Goal: Task Accomplishment & Management: Use online tool/utility

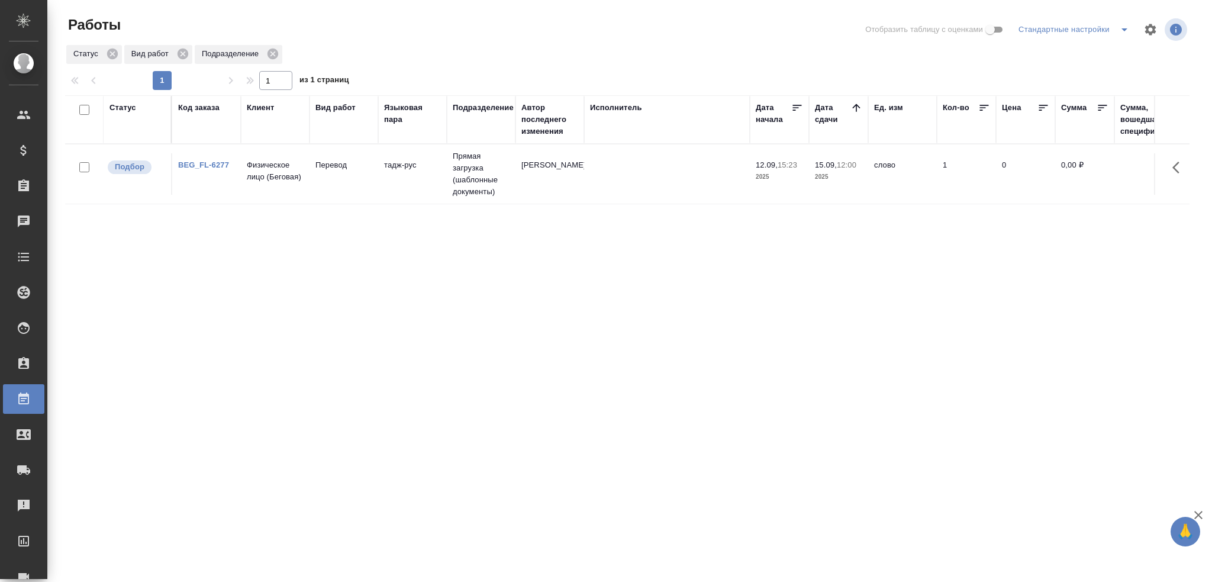
click at [810, 175] on td "15.09, 12:00 2025" at bounding box center [838, 173] width 59 height 41
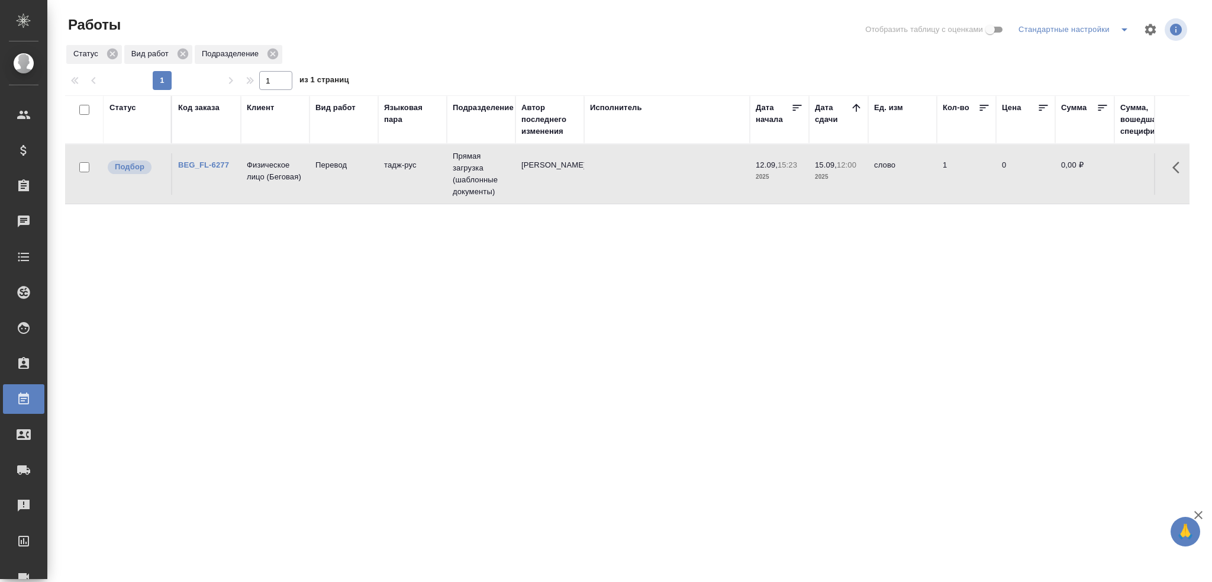
click at [810, 175] on td "15.09, 12:00 2025" at bounding box center [838, 173] width 59 height 41
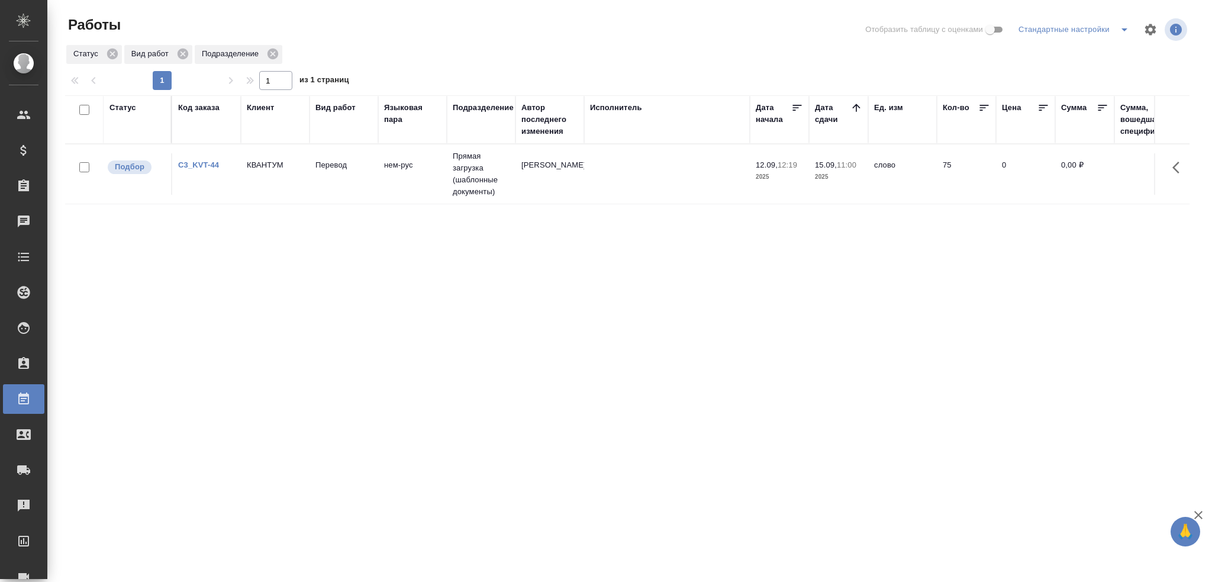
click at [338, 176] on td "Перевод" at bounding box center [343, 173] width 69 height 41
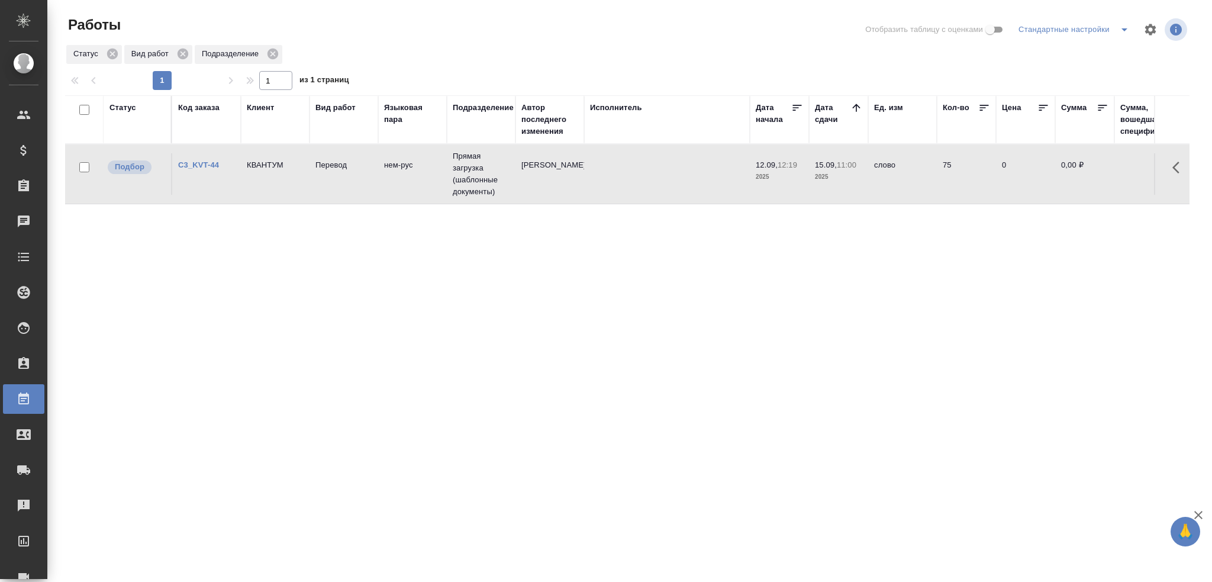
click at [338, 176] on td "Перевод" at bounding box center [343, 173] width 69 height 41
click at [679, 184] on td at bounding box center [667, 173] width 166 height 41
click at [731, 169] on td at bounding box center [667, 173] width 166 height 41
click at [731, 170] on td at bounding box center [667, 173] width 166 height 41
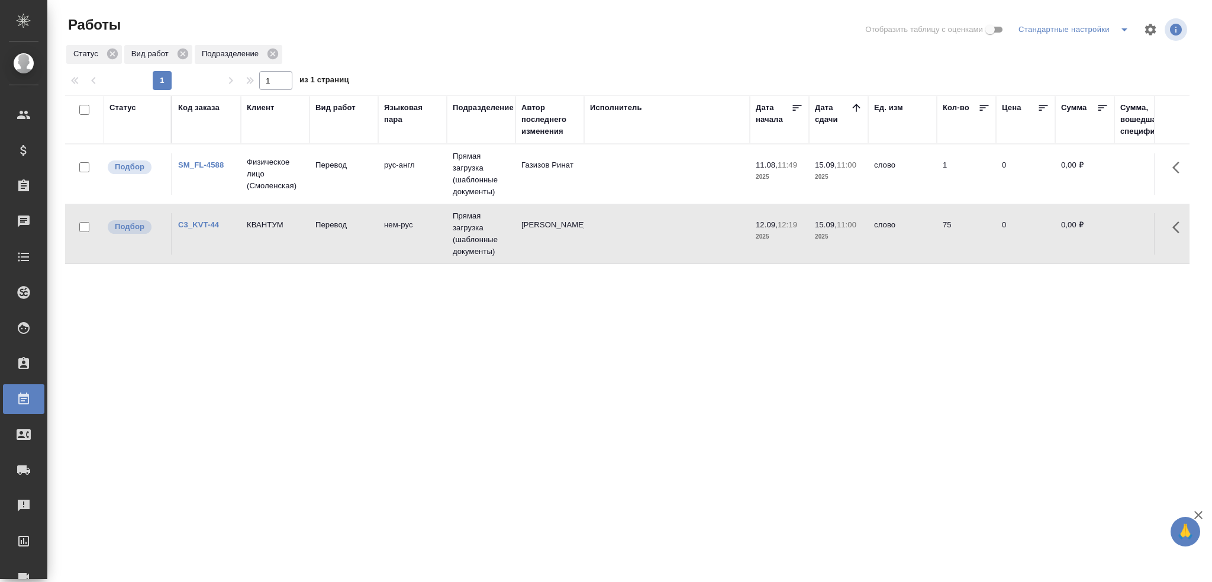
click at [911, 176] on td "слово" at bounding box center [902, 173] width 69 height 41
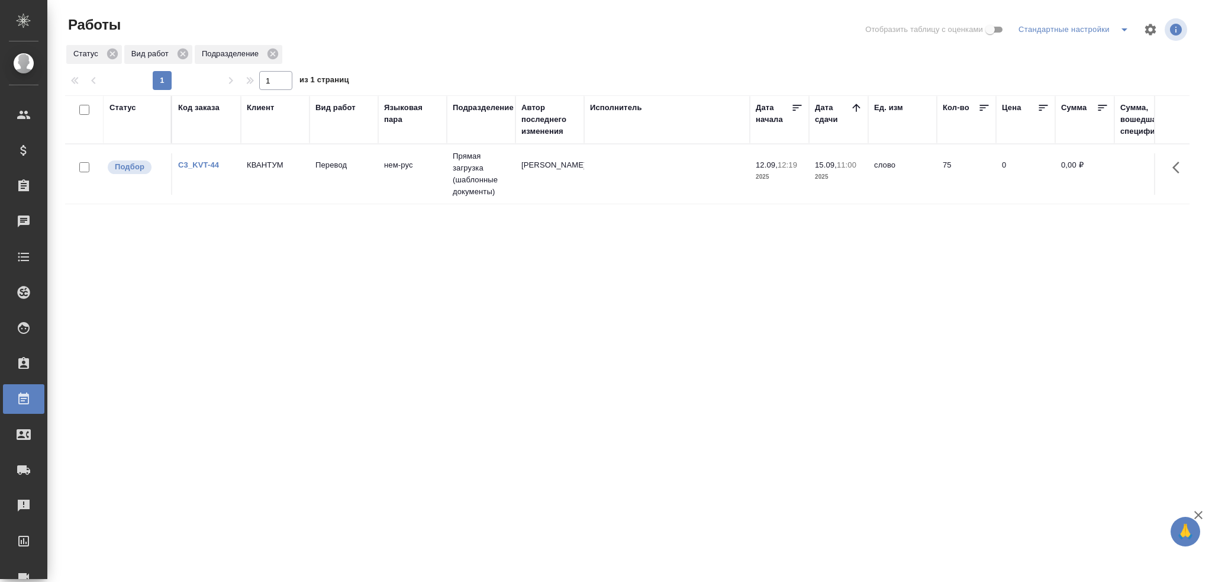
click at [601, 180] on td at bounding box center [667, 173] width 166 height 41
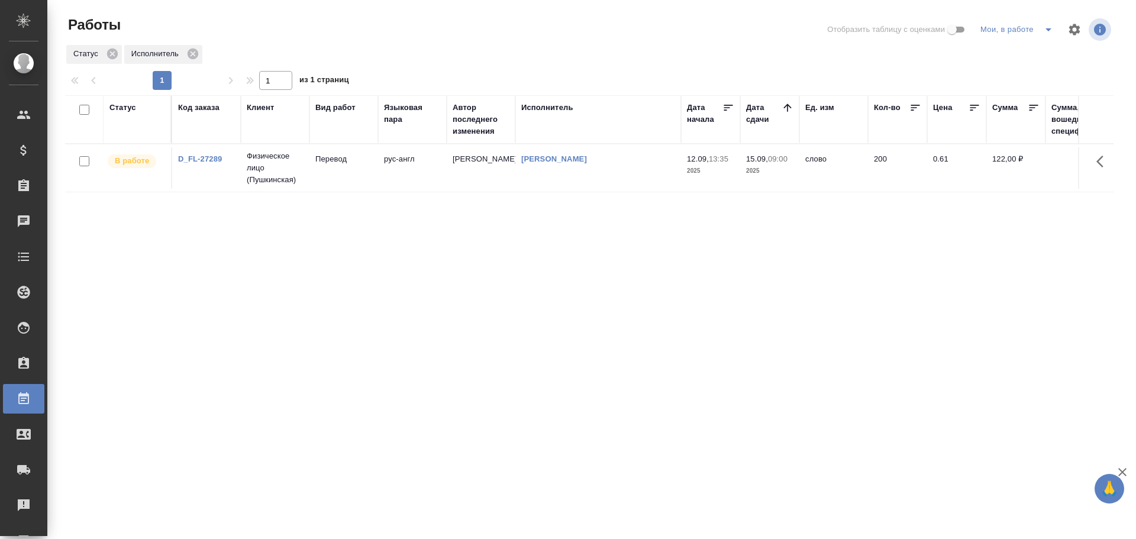
click at [125, 109] on div "Статус" at bounding box center [122, 108] width 27 height 12
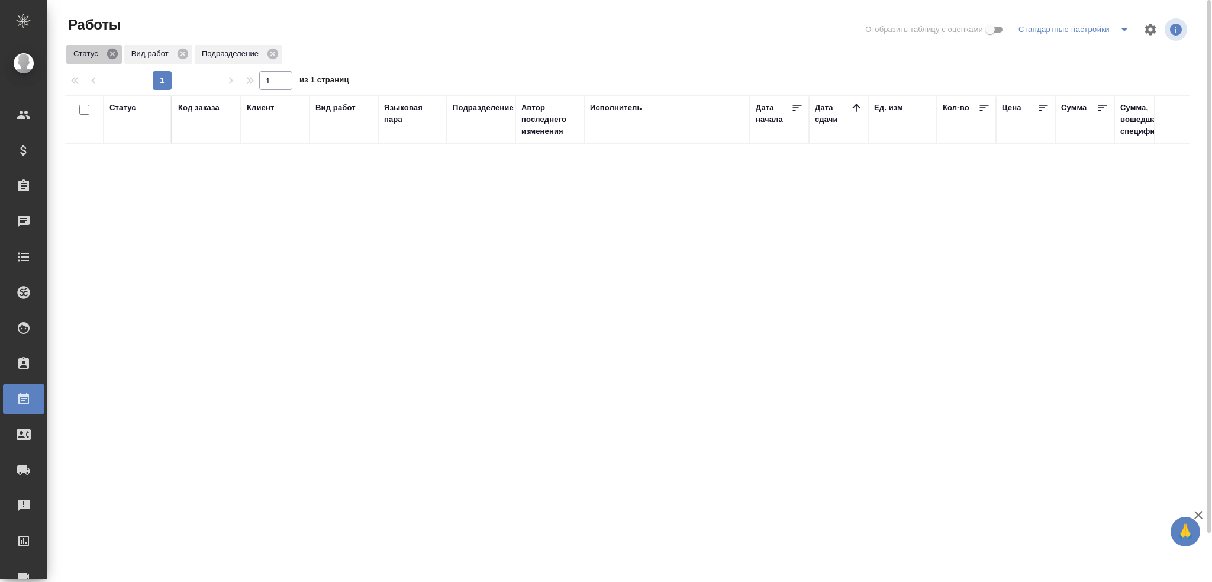
click at [113, 56] on icon at bounding box center [112, 54] width 11 height 11
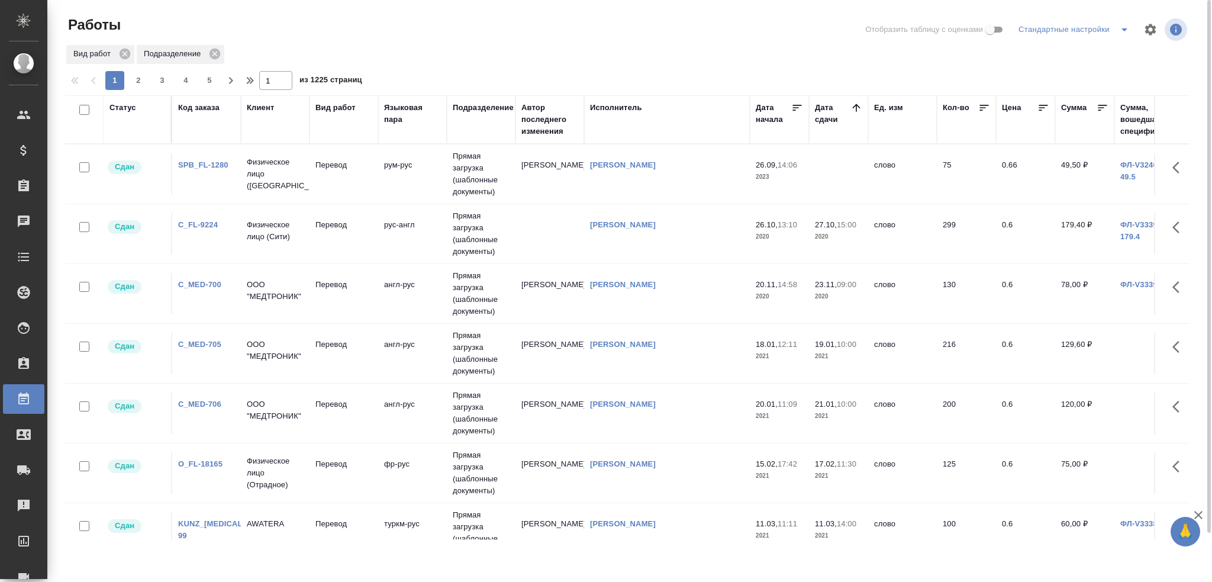
click at [600, 106] on div "Исполнитель" at bounding box center [616, 108] width 52 height 12
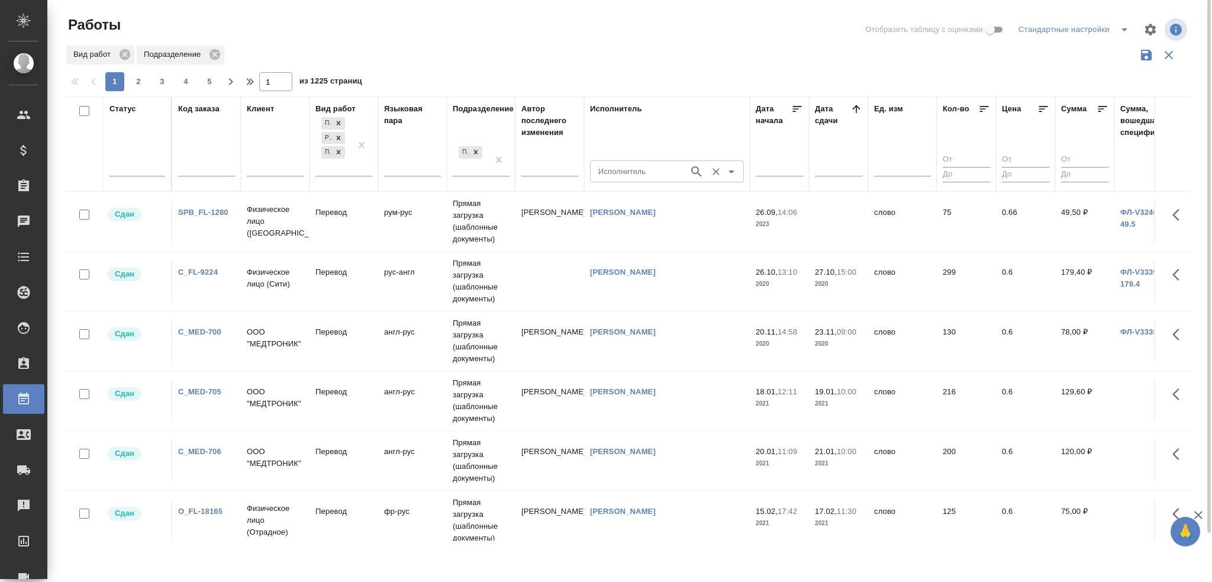
click at [625, 170] on input "Исполнитель" at bounding box center [638, 171] width 89 height 14
type input "L"
type input "Долгова"
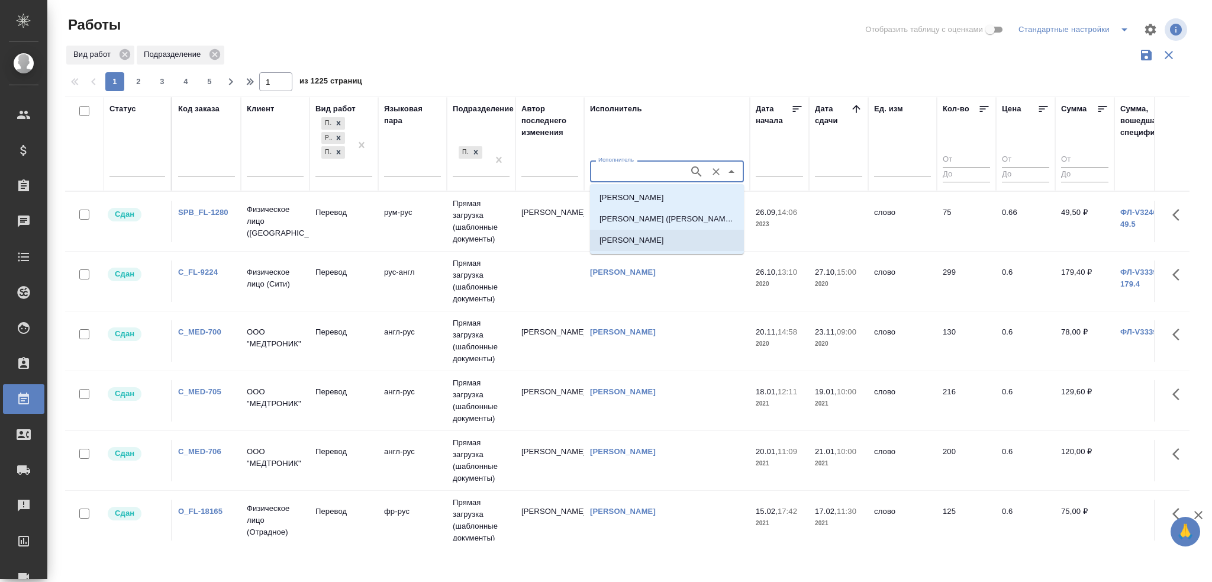
click at [629, 242] on p "Долгова Ксения" at bounding box center [631, 240] width 65 height 12
type input "Долгова Ксения"
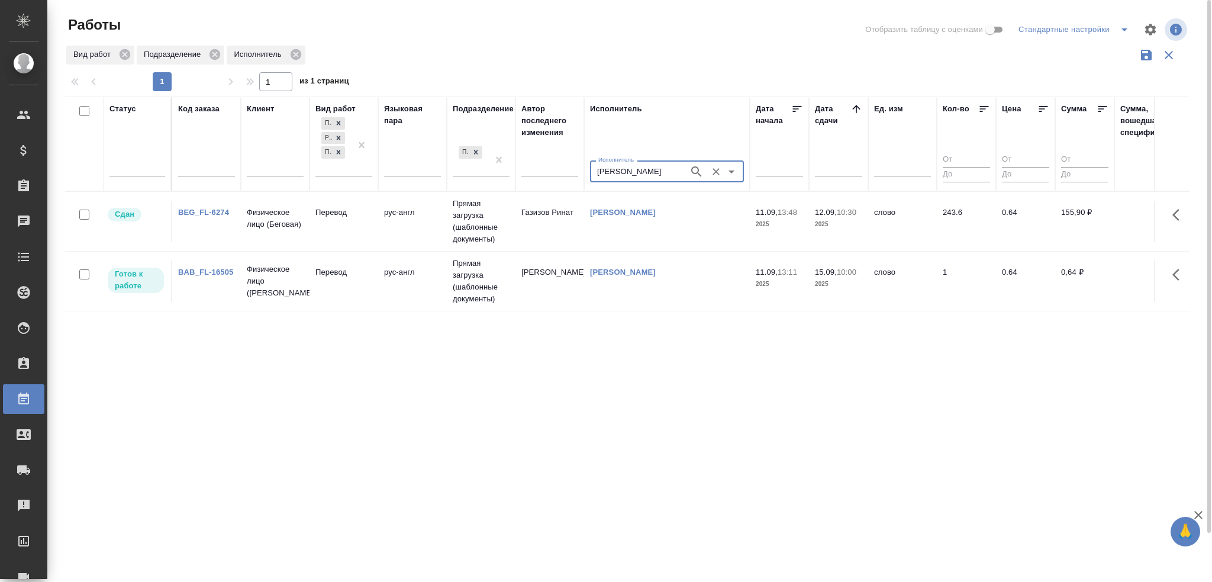
click at [386, 231] on td "рус-англ" at bounding box center [412, 221] width 69 height 41
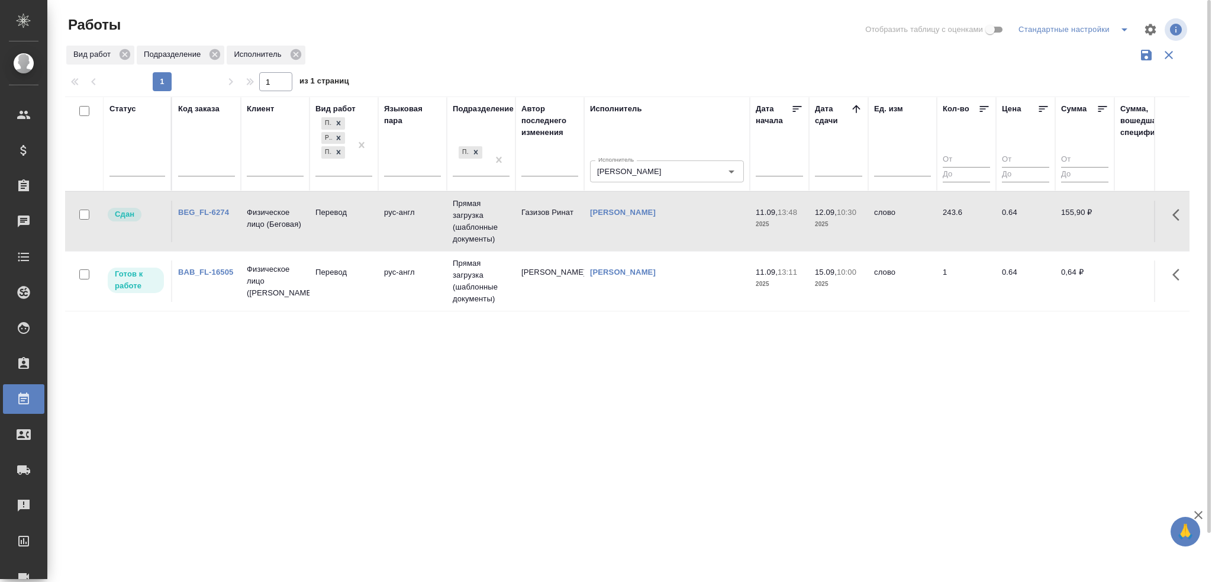
click at [386, 231] on td "рус-англ" at bounding box center [412, 221] width 69 height 41
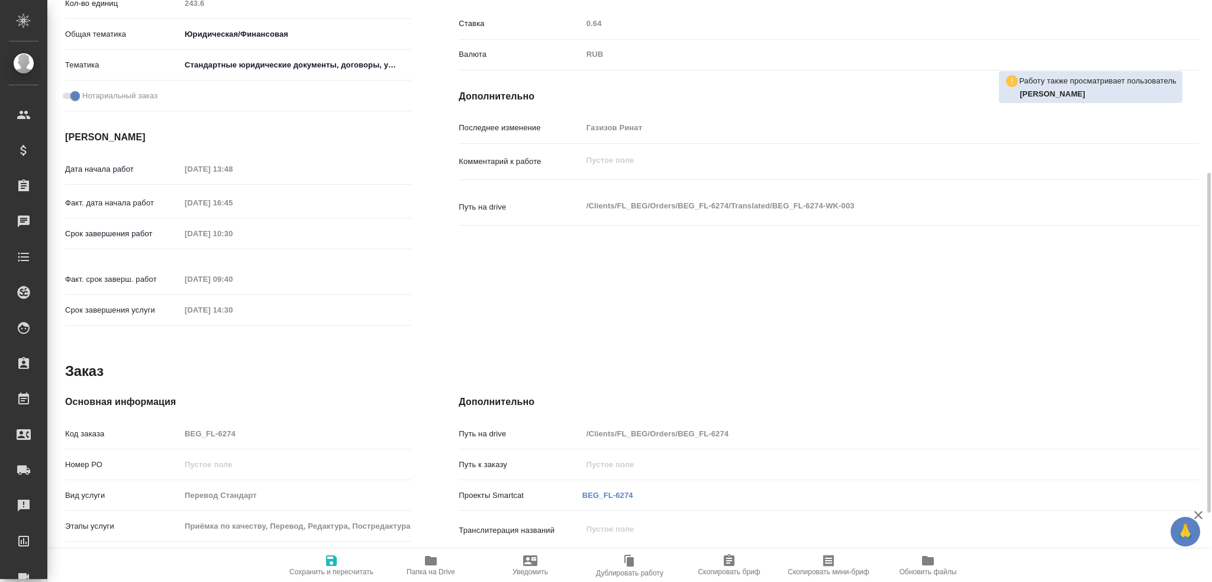
scroll to position [414, 0]
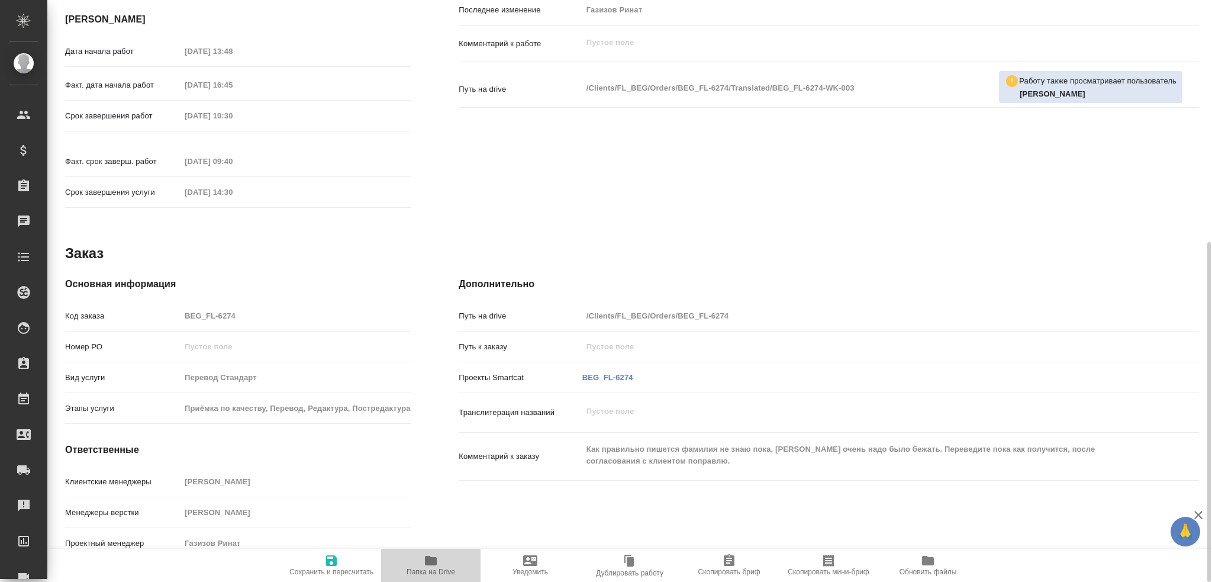
click at [428, 562] on icon "button" at bounding box center [431, 560] width 12 height 9
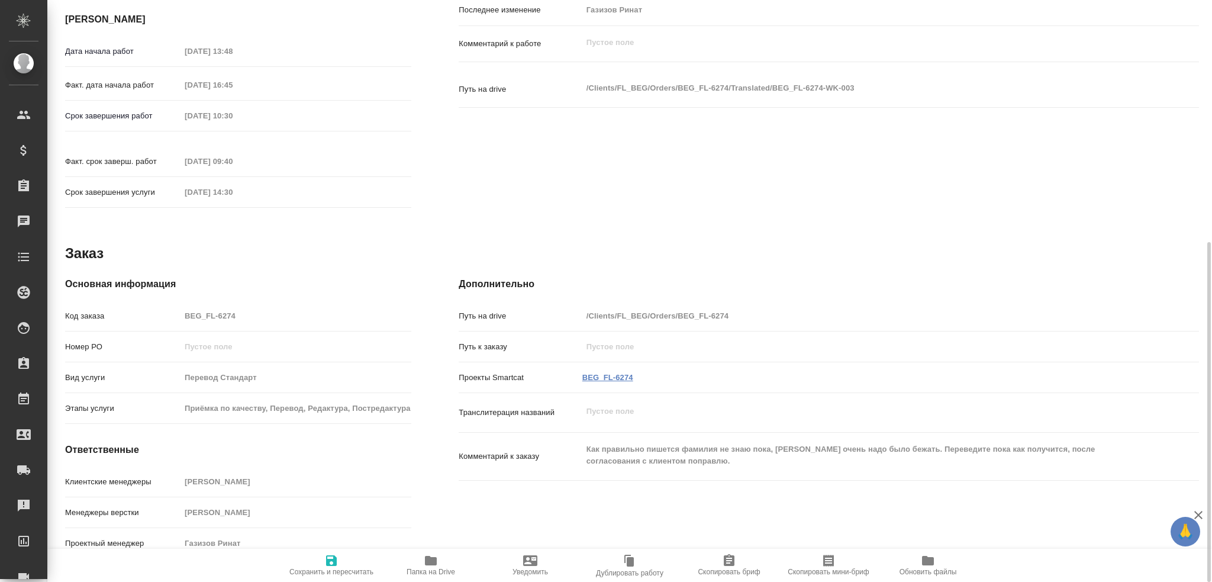
click at [607, 373] on link "BEG_FL-6274" at bounding box center [607, 377] width 51 height 9
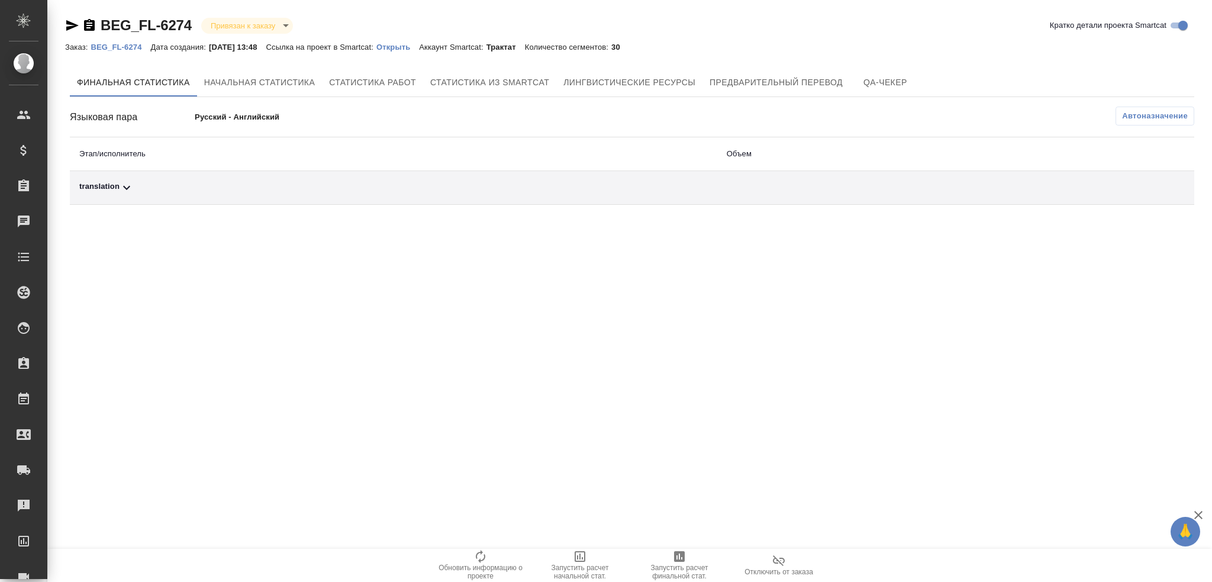
click at [405, 44] on p "Открыть" at bounding box center [397, 47] width 43 height 9
click at [409, 48] on p "Открыть" at bounding box center [397, 47] width 43 height 9
click at [398, 44] on p "Открыть" at bounding box center [397, 47] width 43 height 9
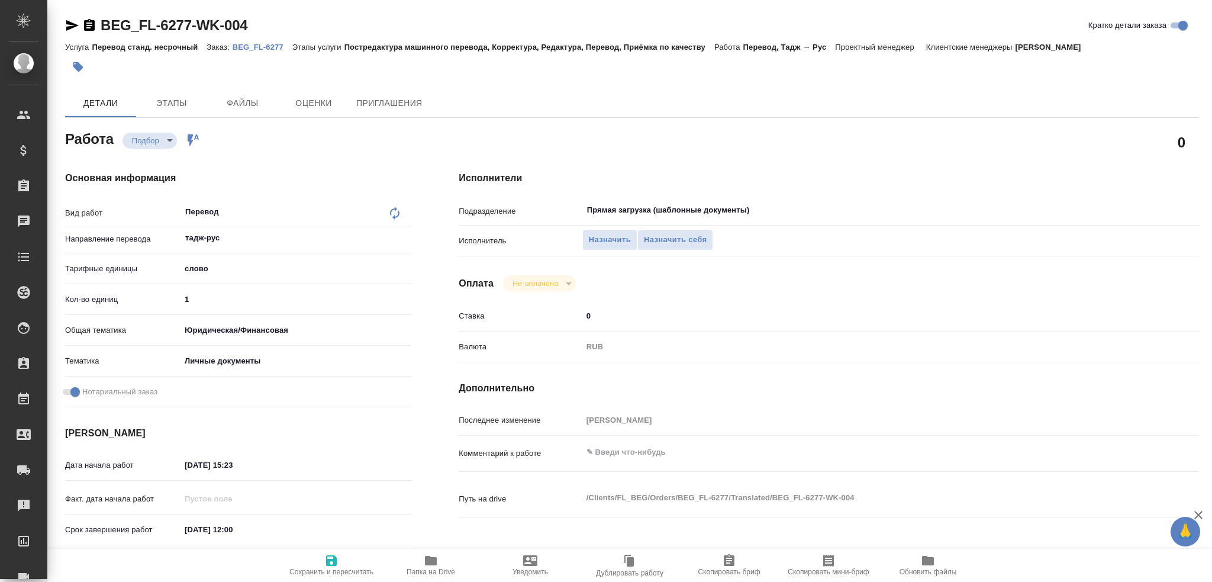
type textarea "x"
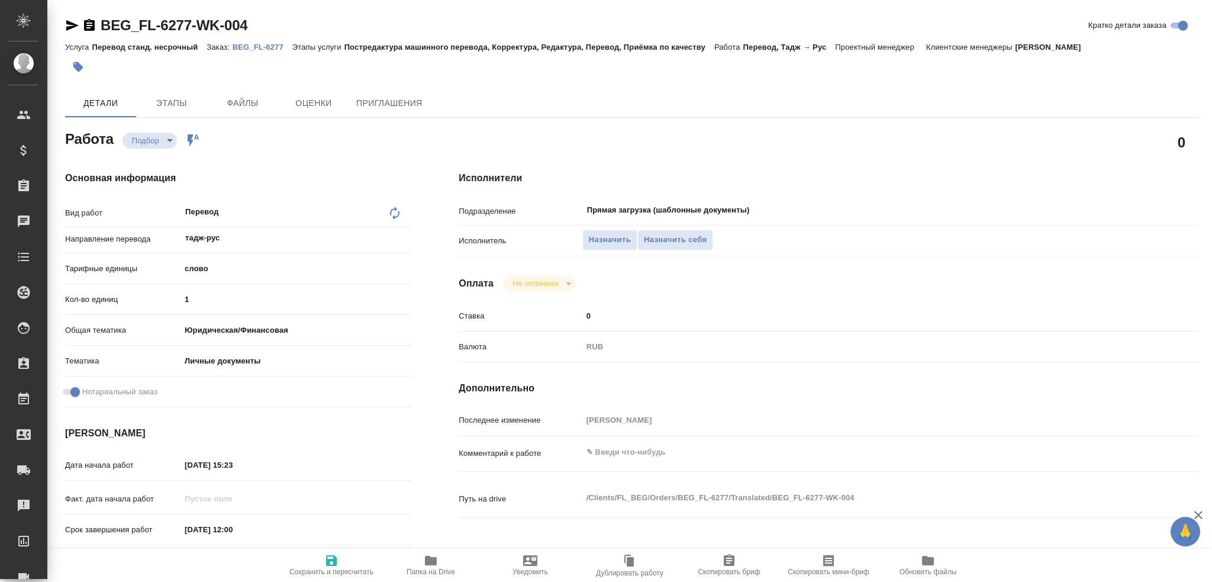
type textarea "x"
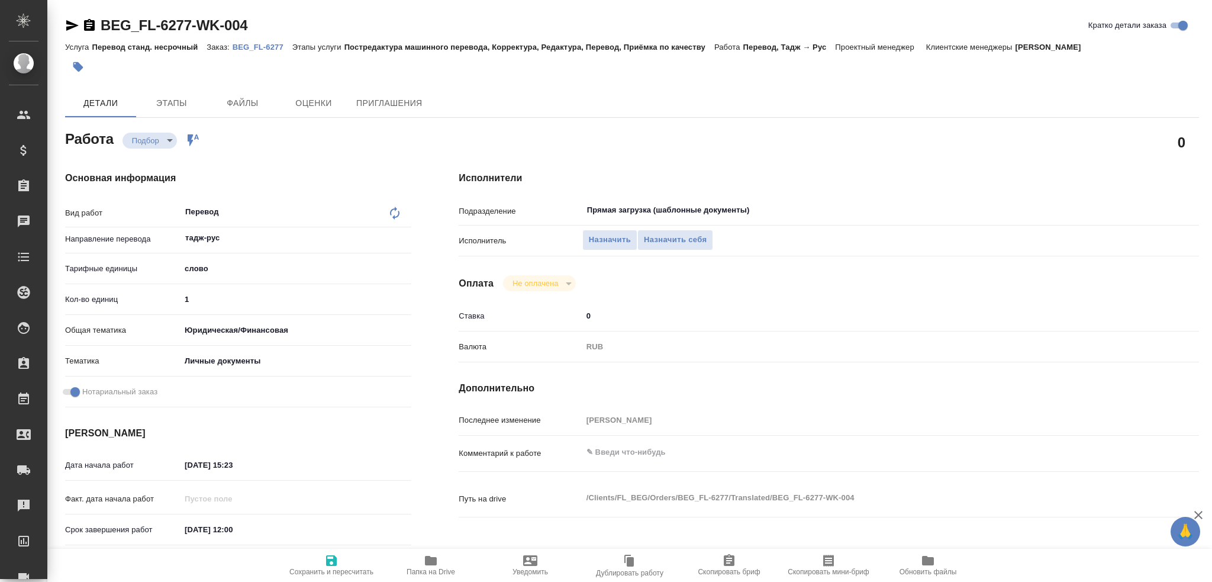
type textarea "x"
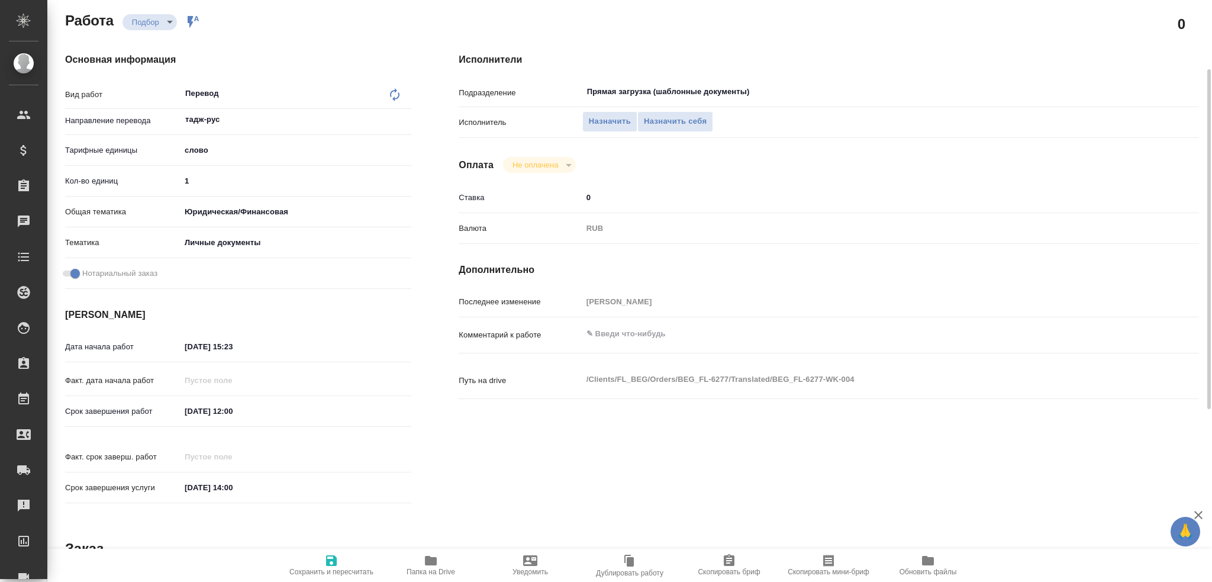
type textarea "x"
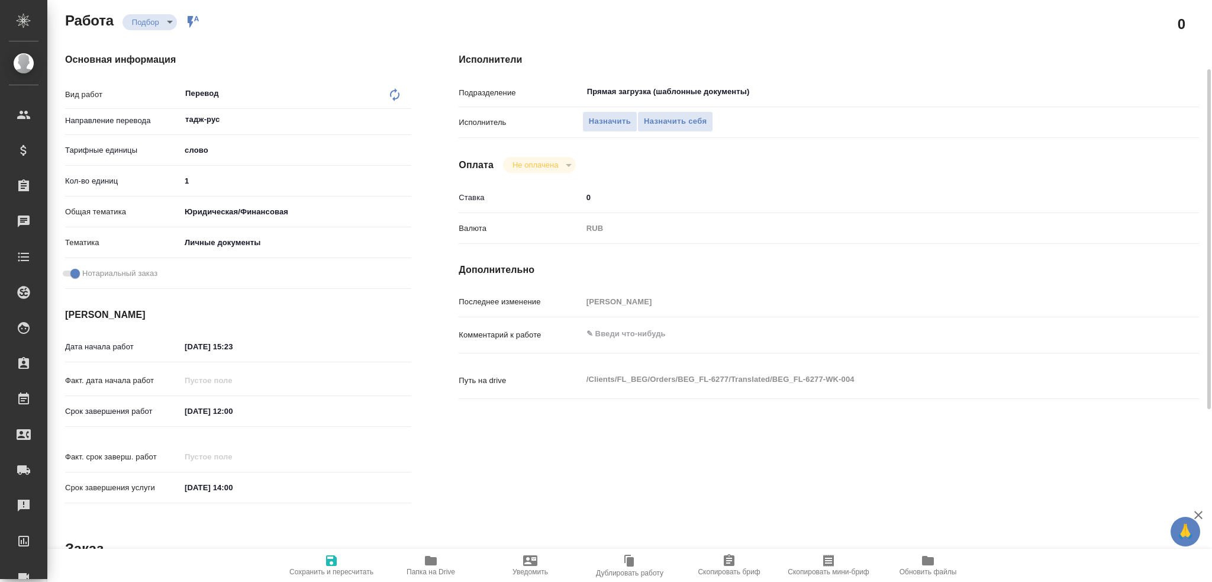
scroll to position [414, 0]
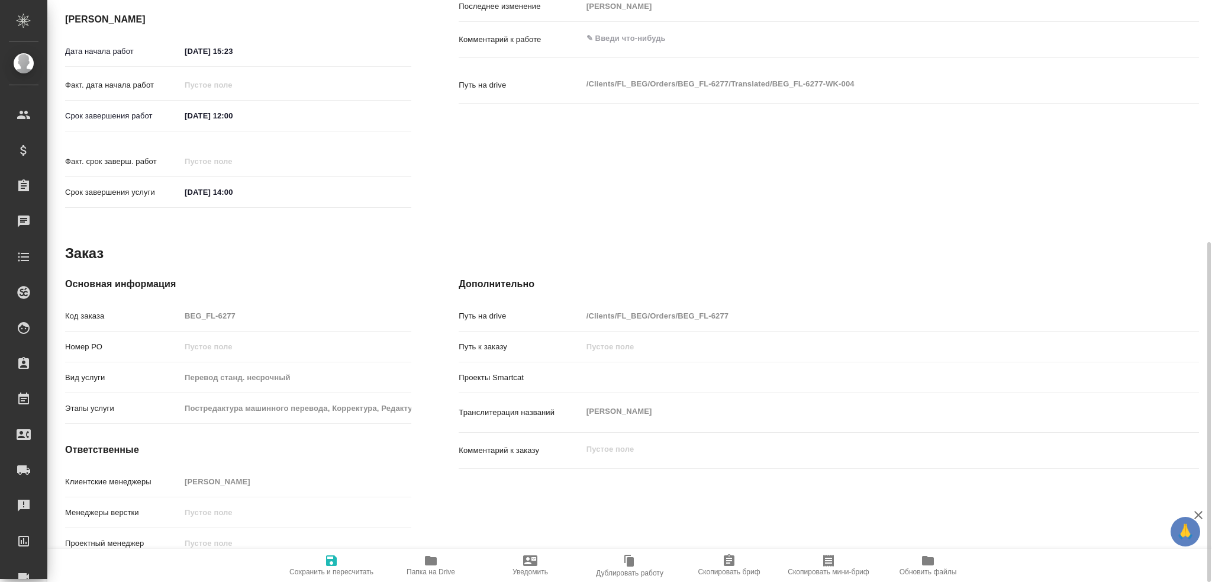
type textarea "x"
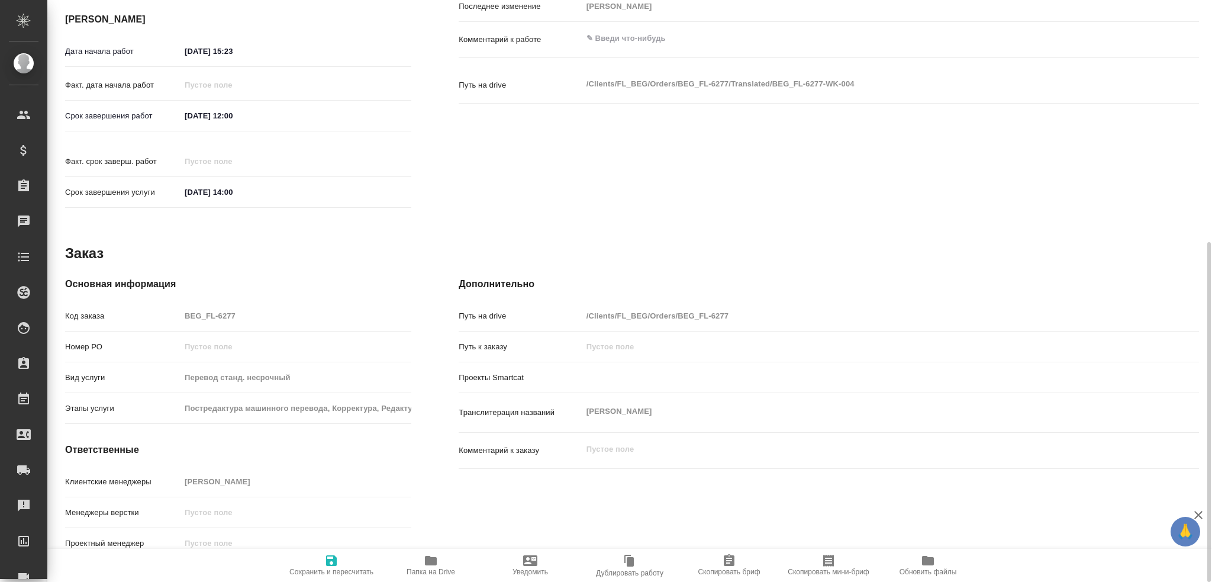
type textarea "x"
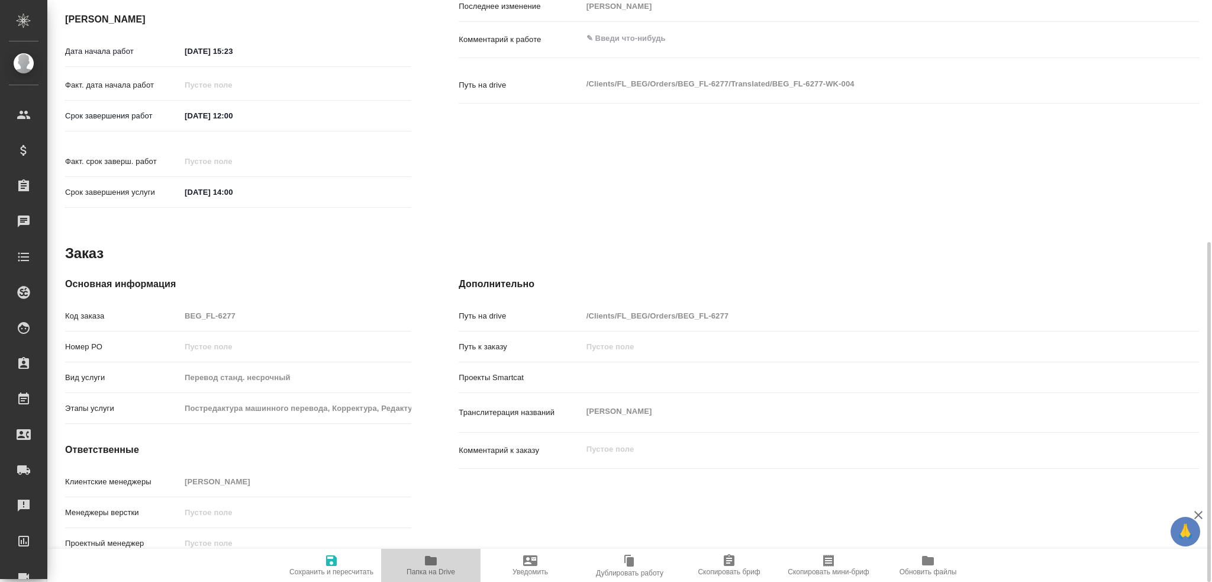
click at [436, 562] on icon "button" at bounding box center [431, 560] width 12 height 9
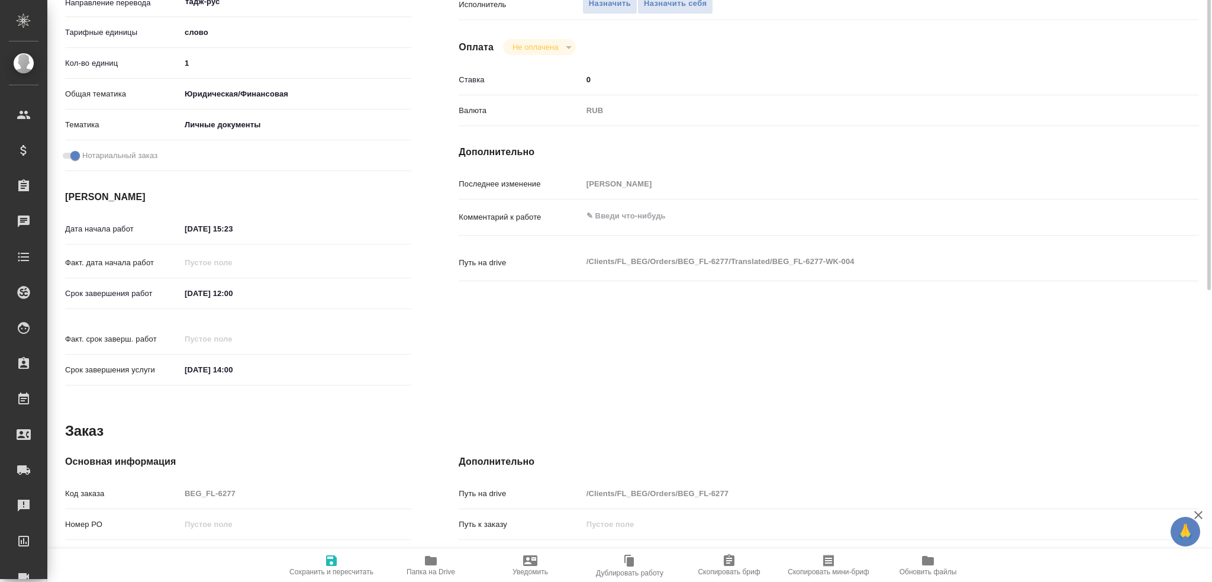
scroll to position [59, 0]
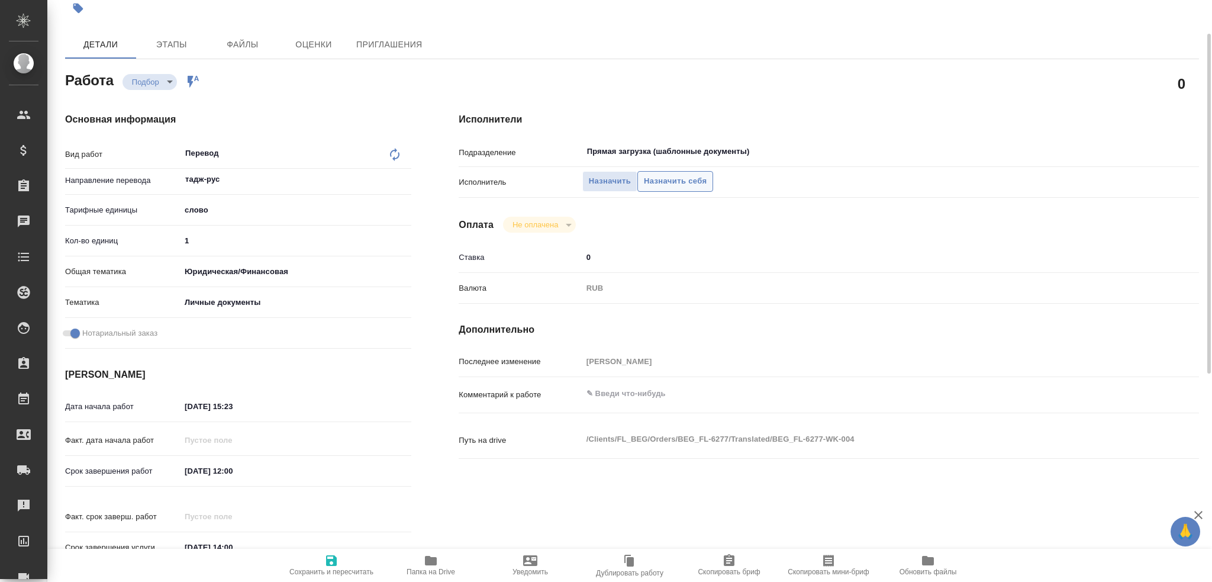
click at [653, 181] on span "Назначить себя" at bounding box center [675, 182] width 63 height 14
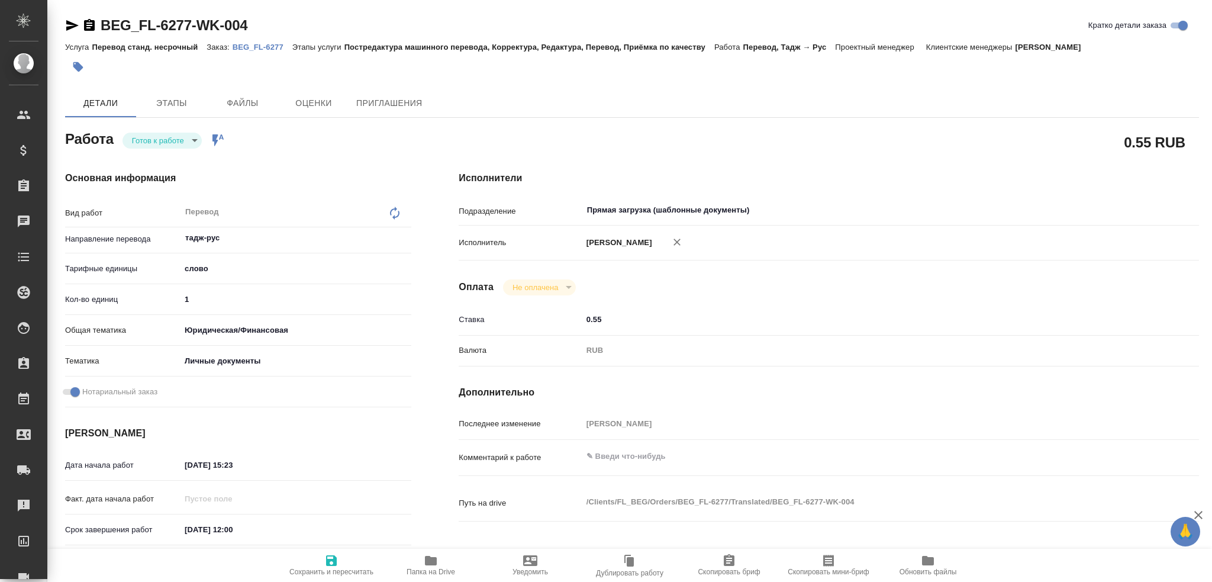
type textarea "x"
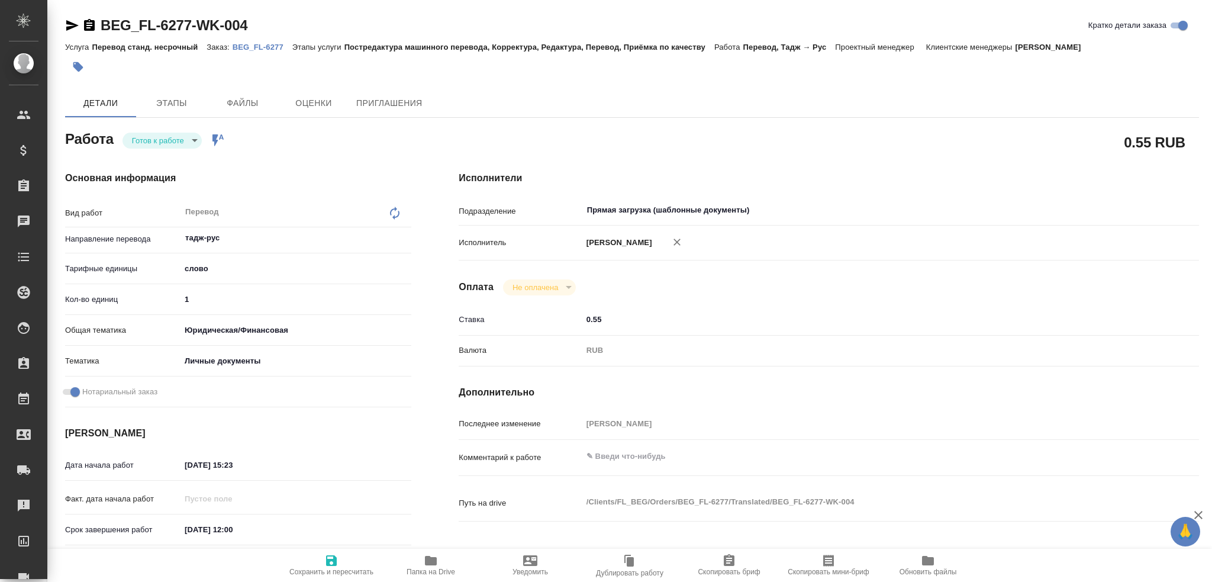
type textarea "x"
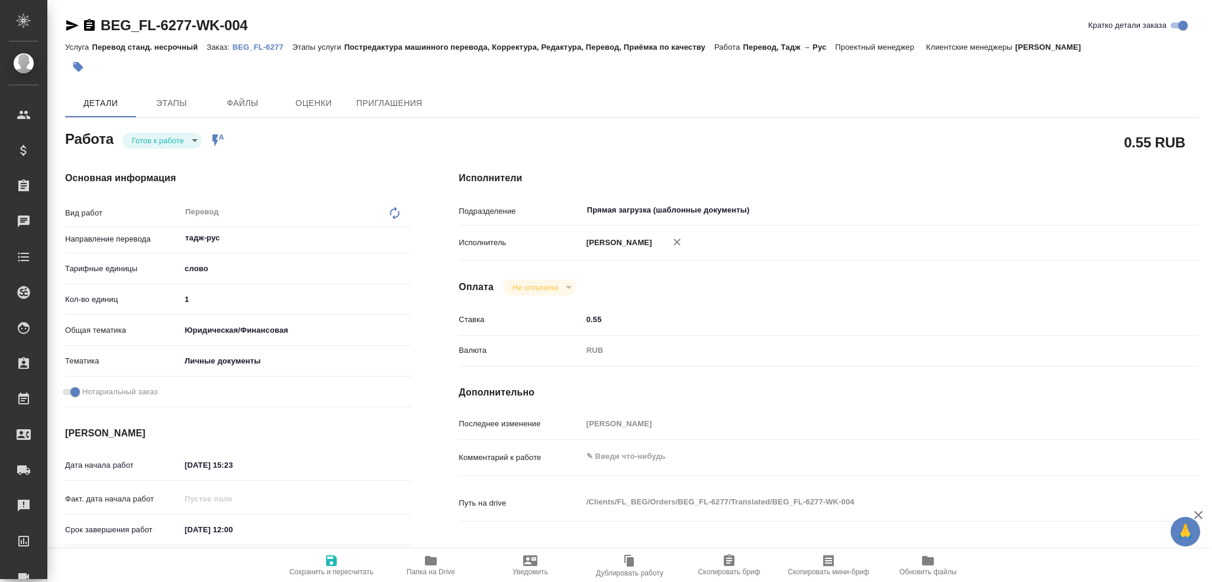
type textarea "x"
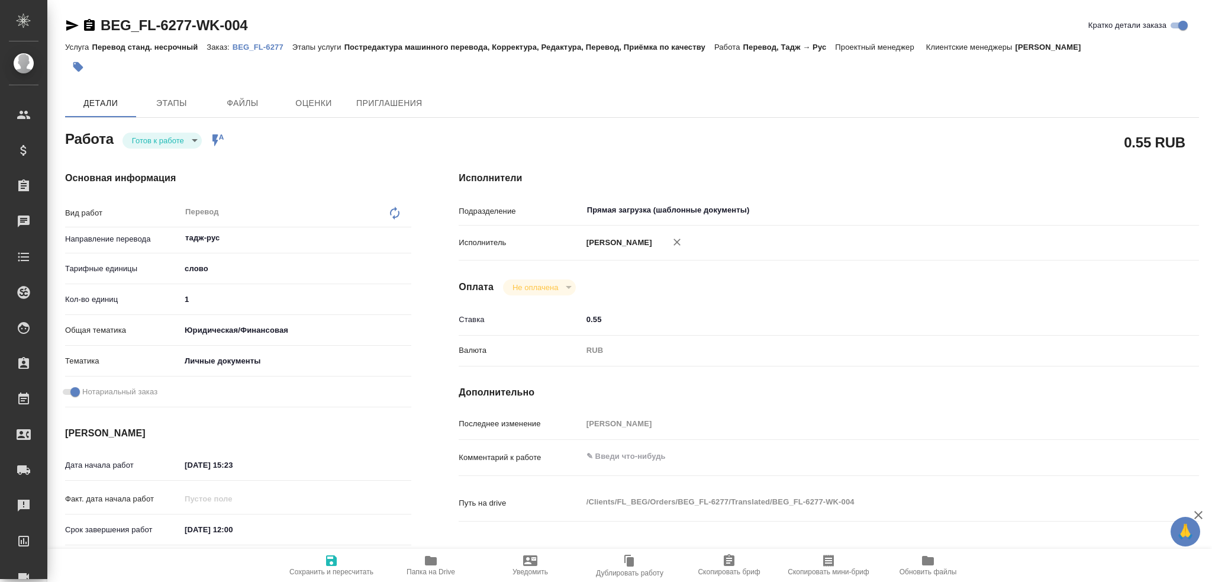
type textarea "x"
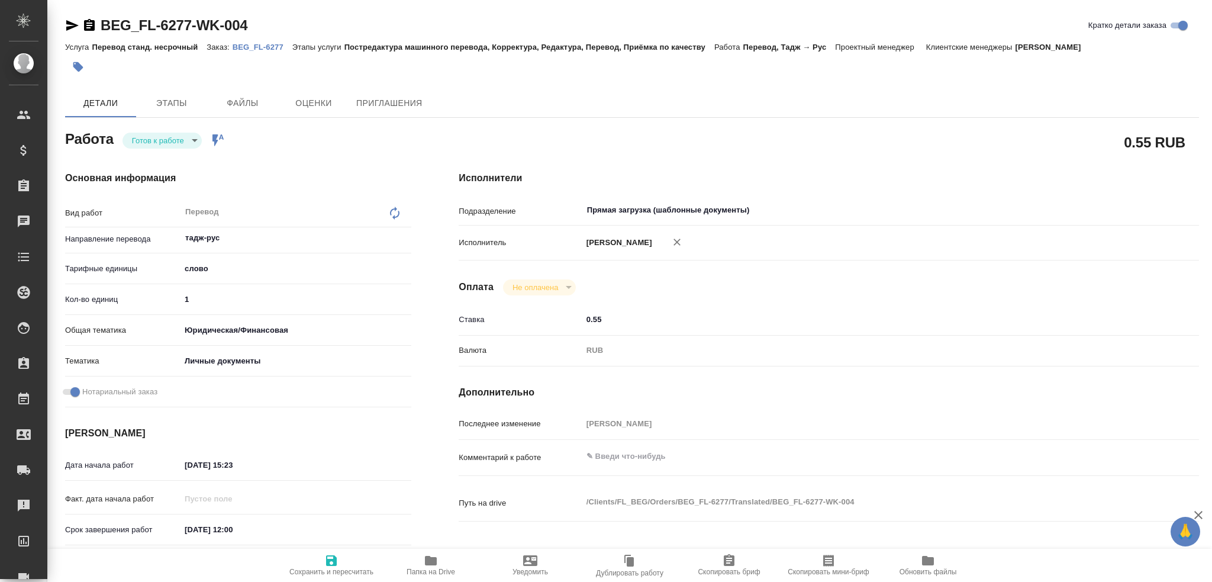
click at [178, 140] on body "🙏 .cls-1 fill:#fff; AWATERA Gusev Alexandr Клиенты Спецификации Заказы Чаты Tod…" at bounding box center [606, 291] width 1212 height 582
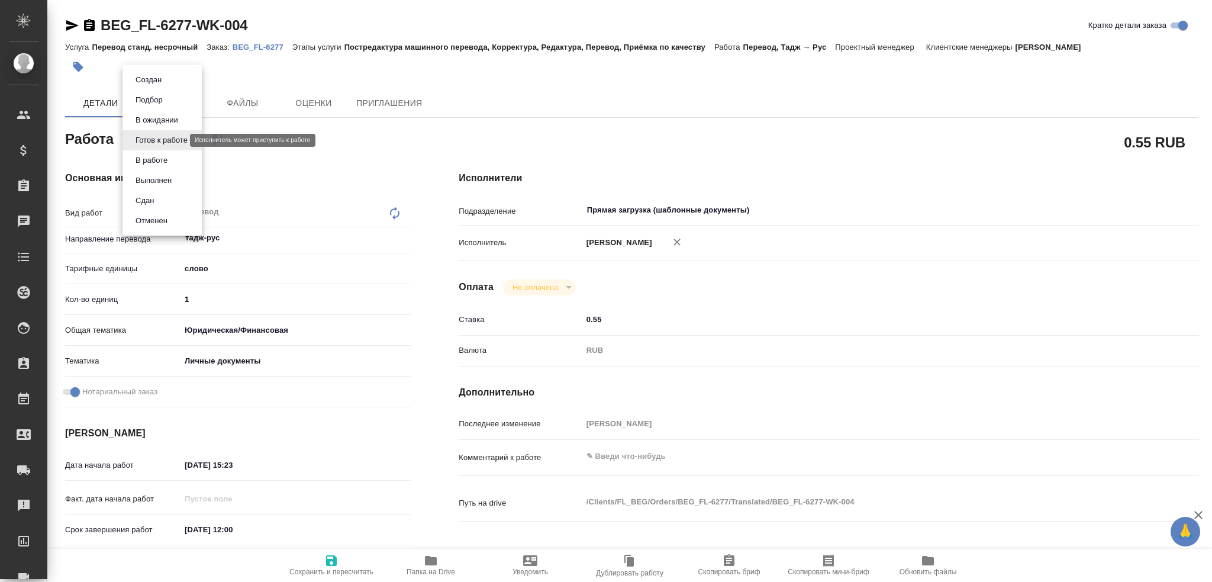
type textarea "x"
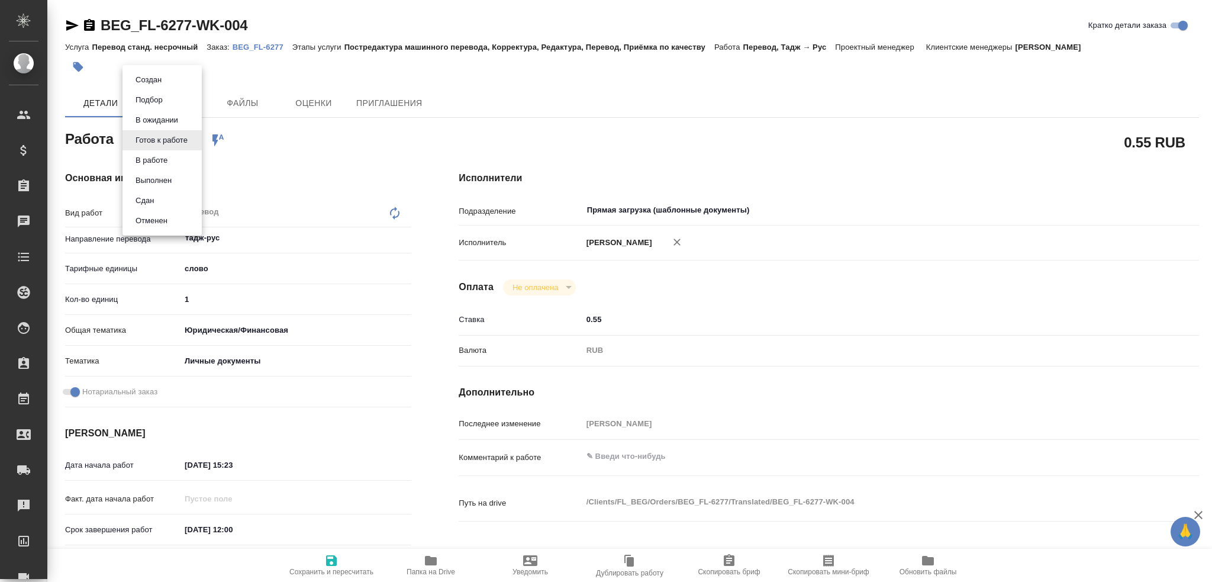
click at [175, 156] on li "В работе" at bounding box center [161, 160] width 79 height 20
type textarea "x"
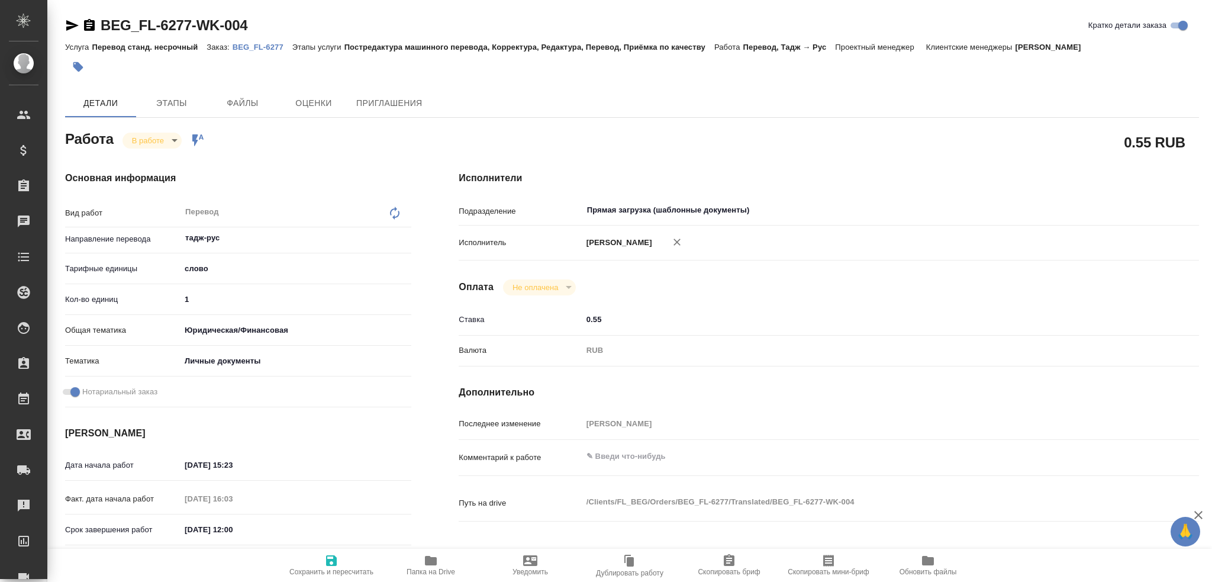
type textarea "x"
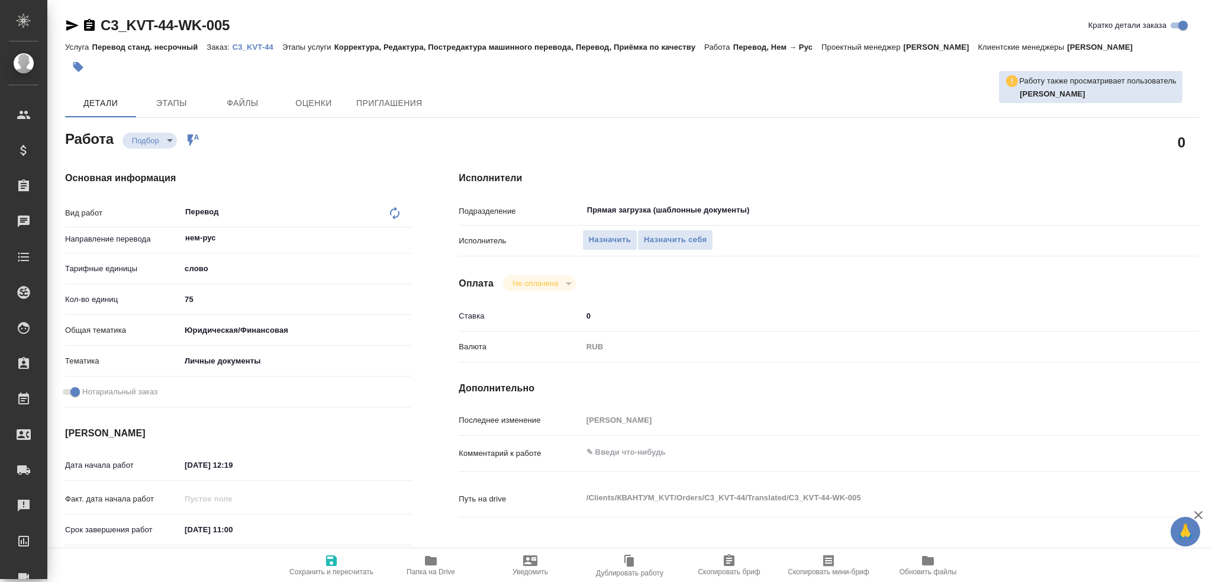
type textarea "x"
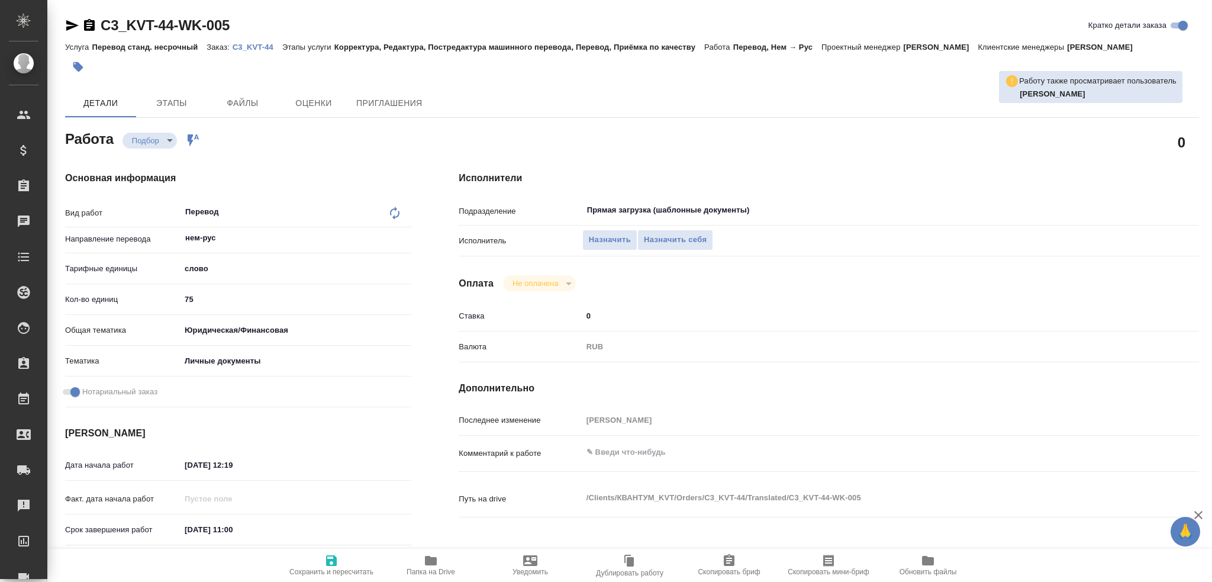
type textarea "x"
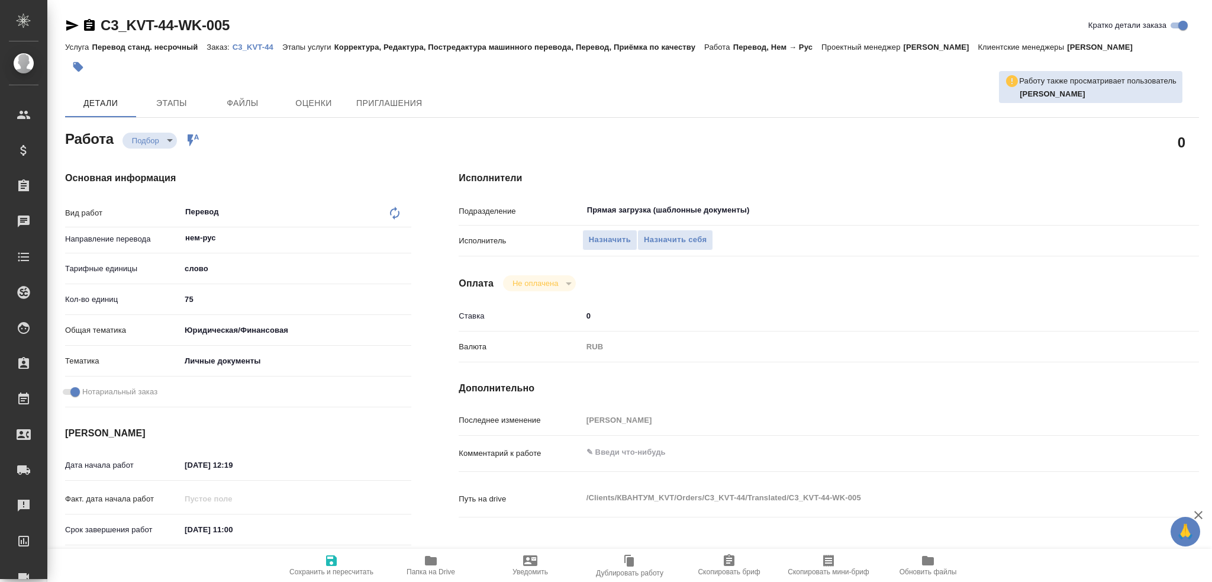
type textarea "x"
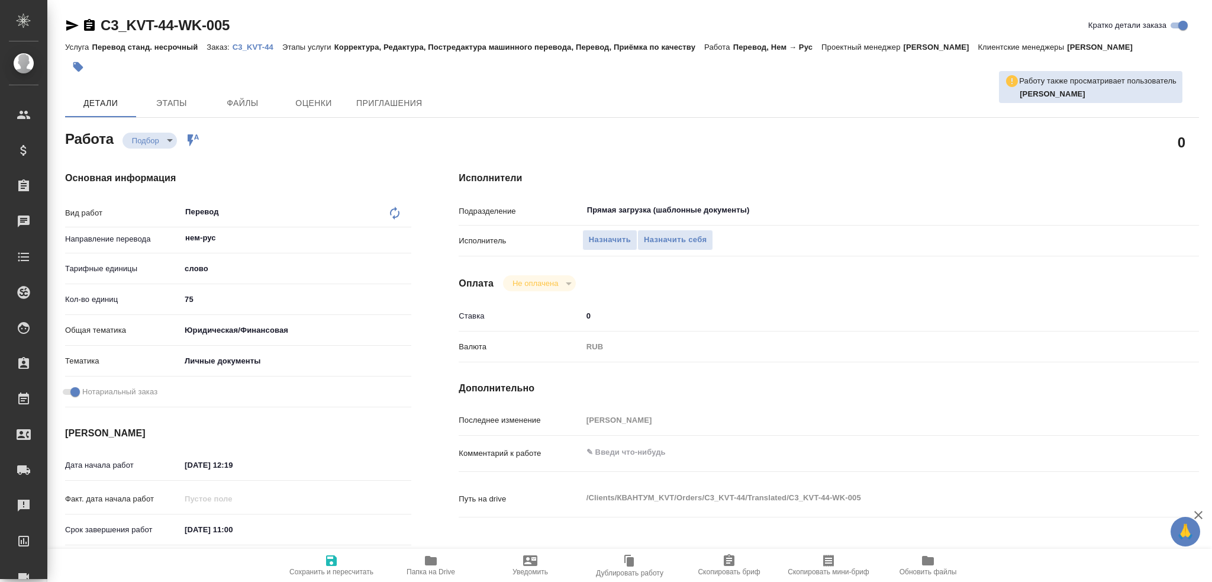
type textarea "x"
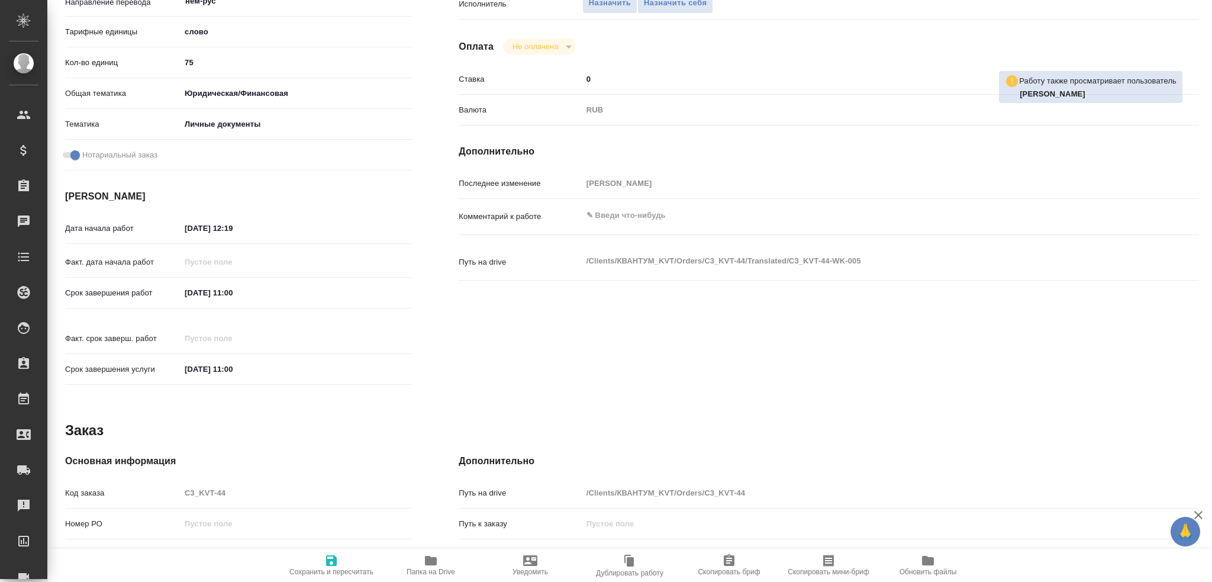
scroll to position [414, 0]
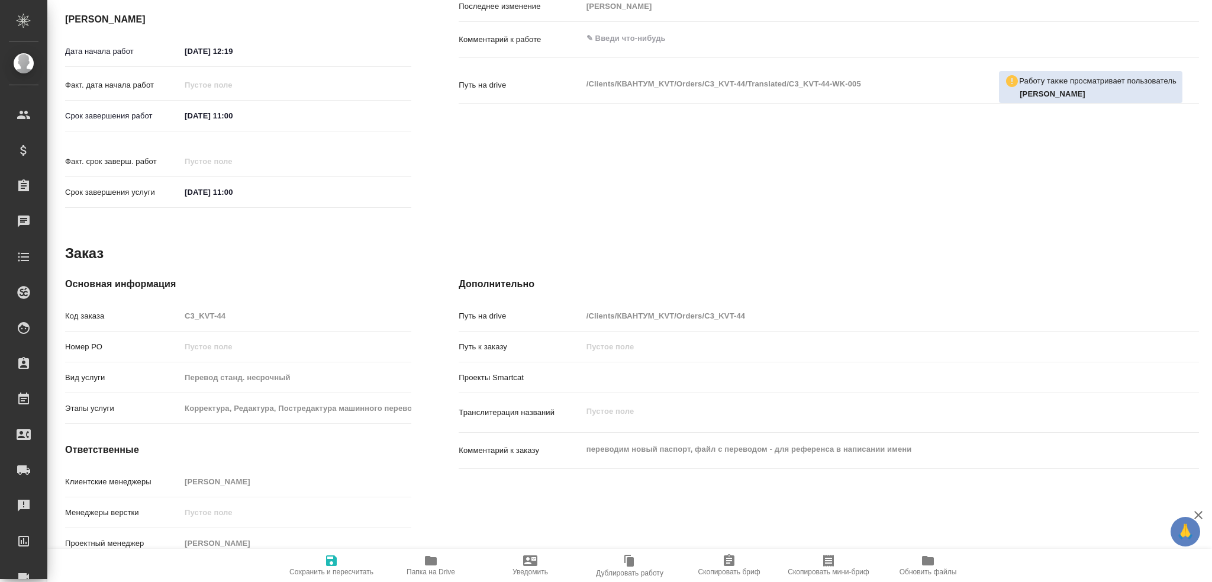
type textarea "x"
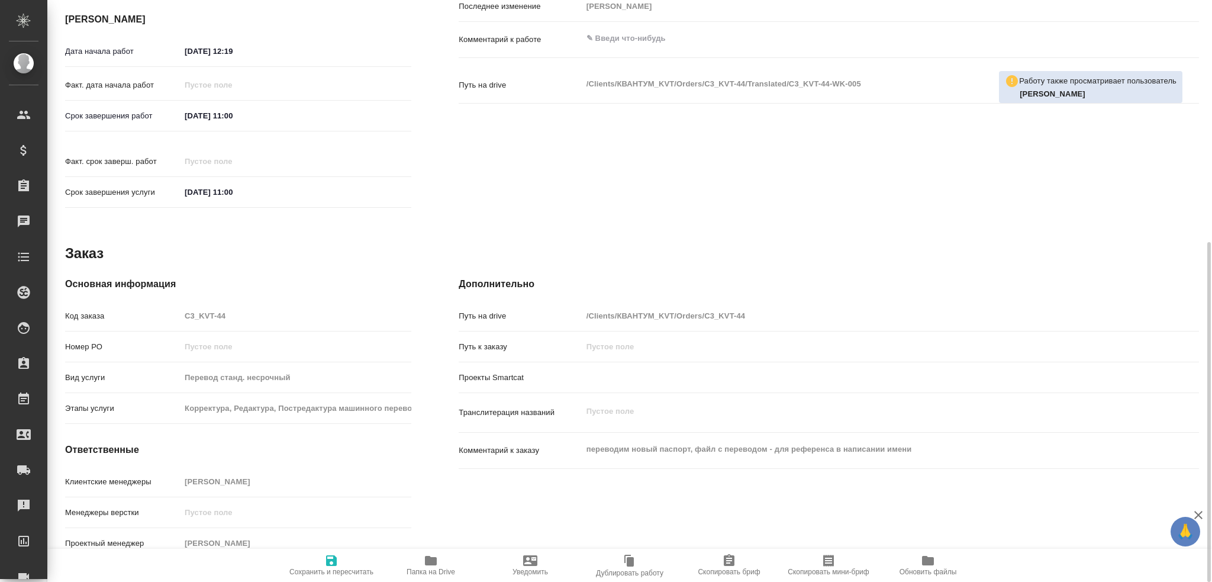
type textarea "x"
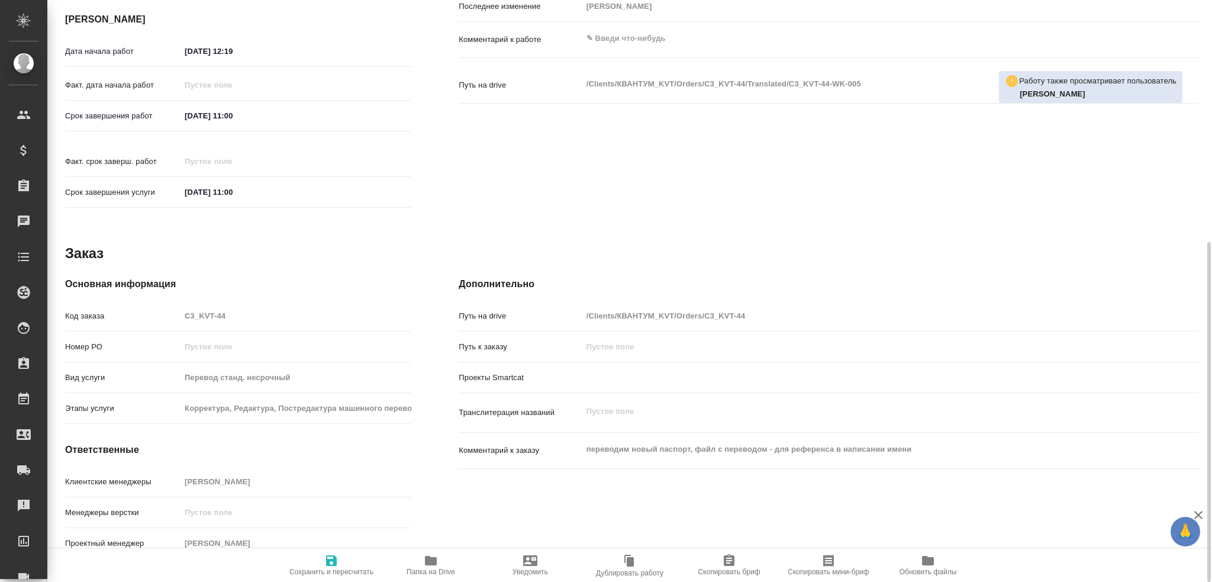
click at [442, 563] on span "Папка на Drive" at bounding box center [430, 564] width 85 height 22
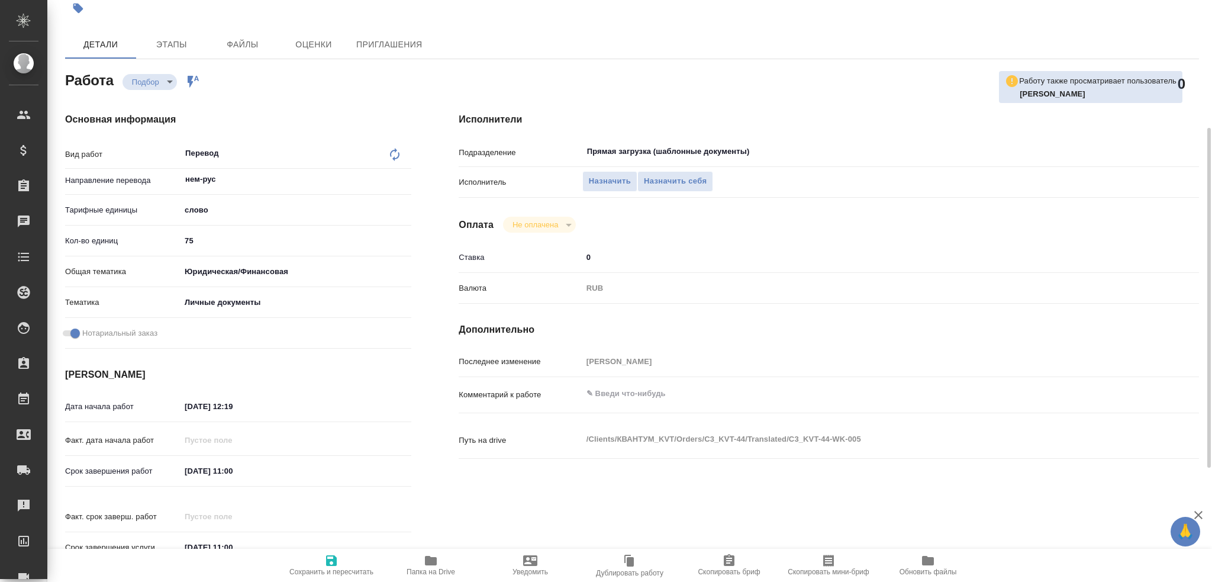
scroll to position [0, 0]
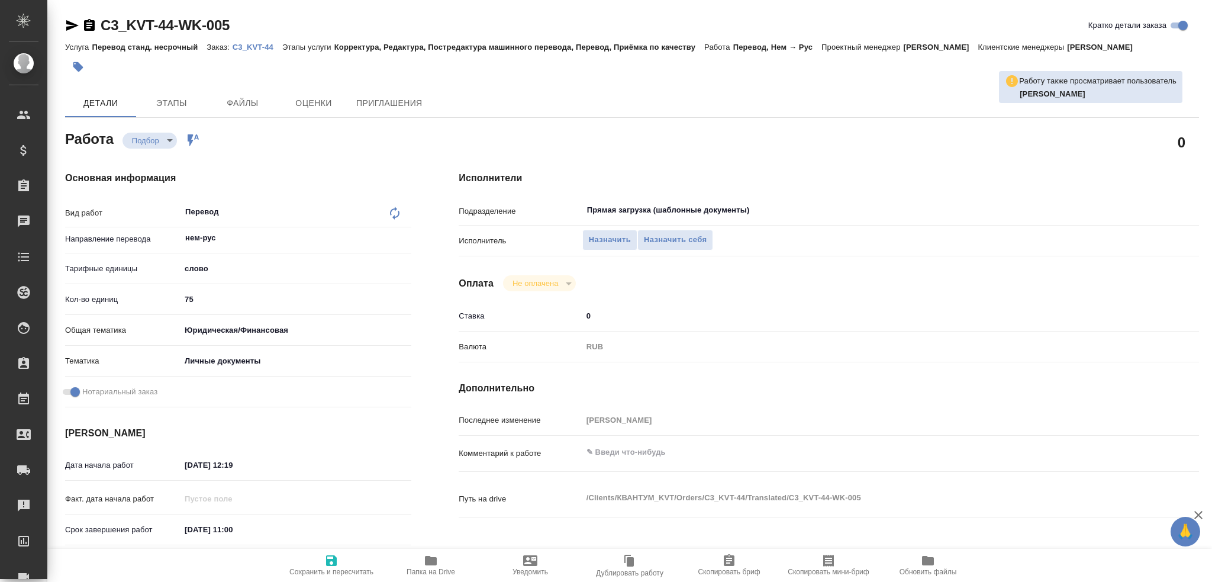
type textarea "x"
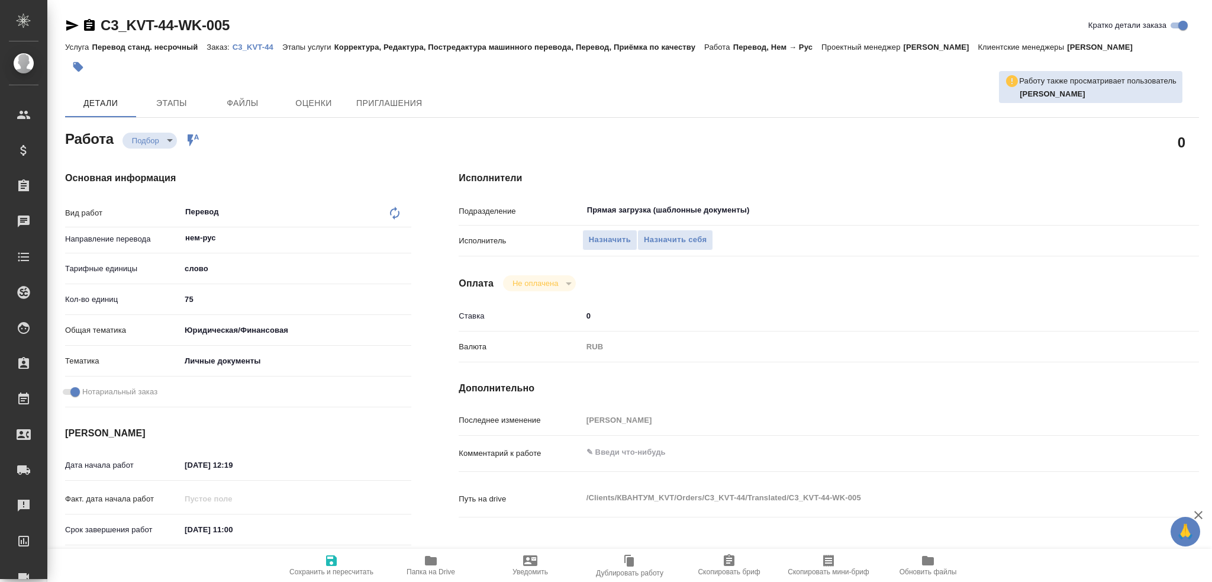
type textarea "x"
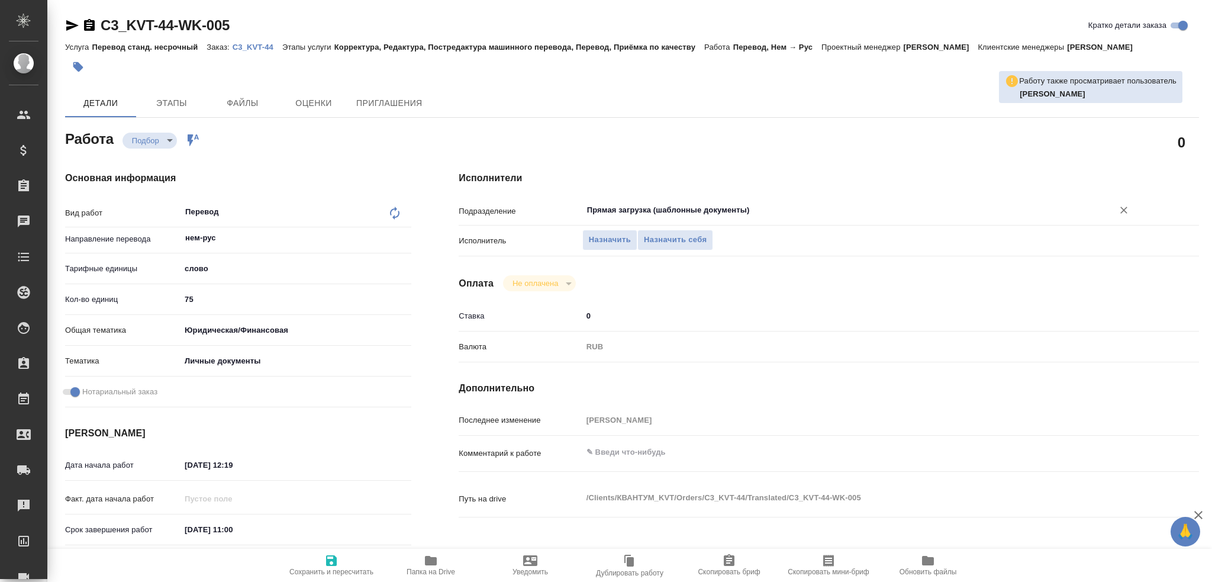
type textarea "x"
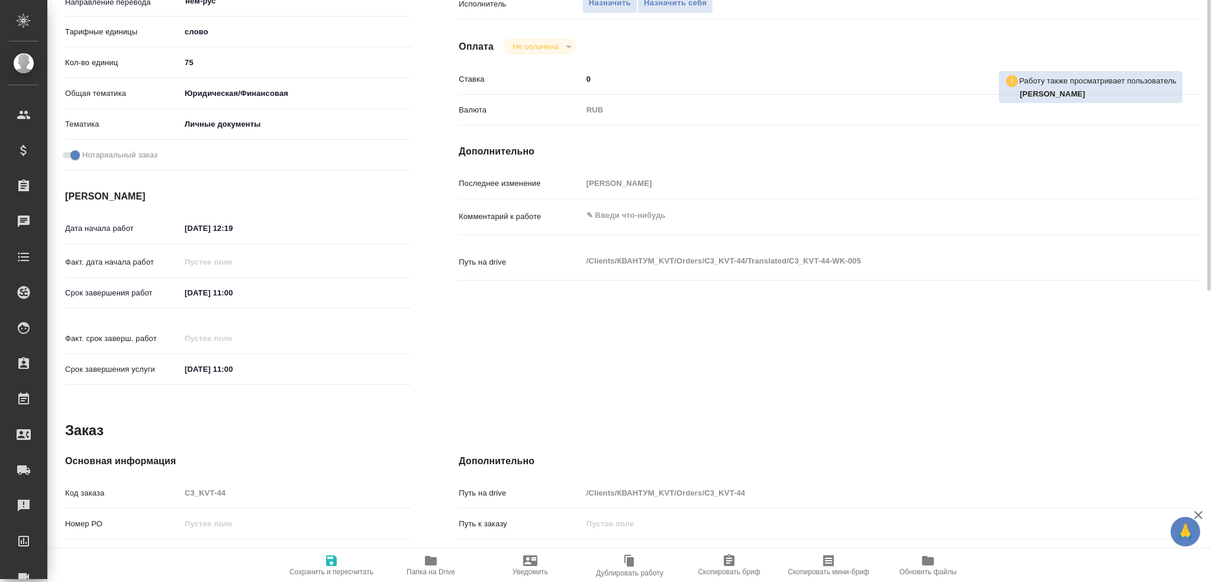
type textarea "x"
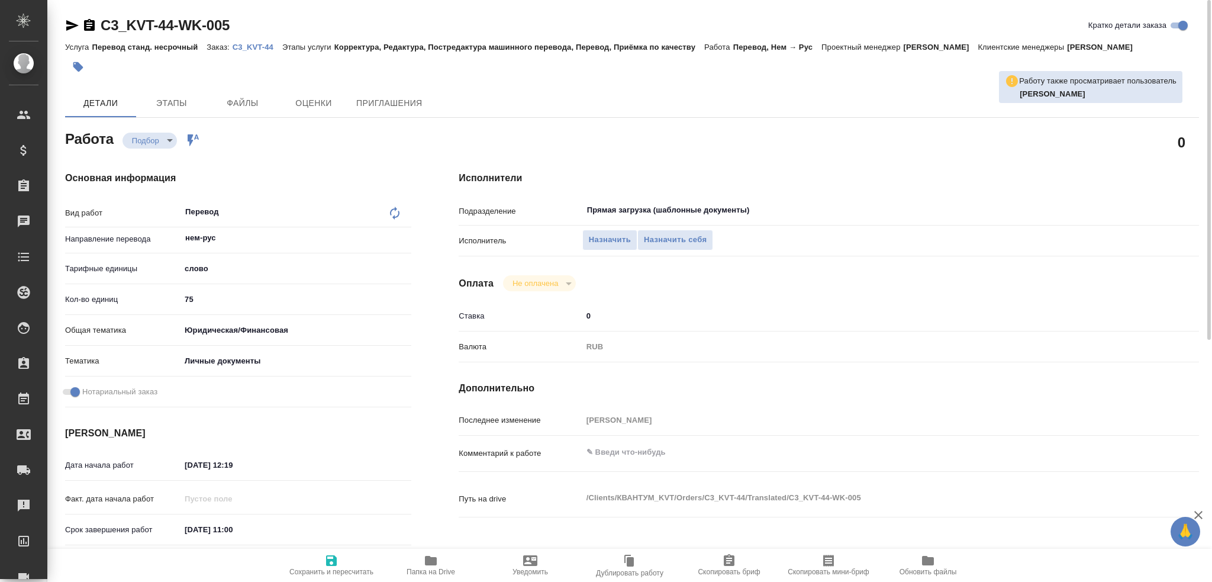
type textarea "x"
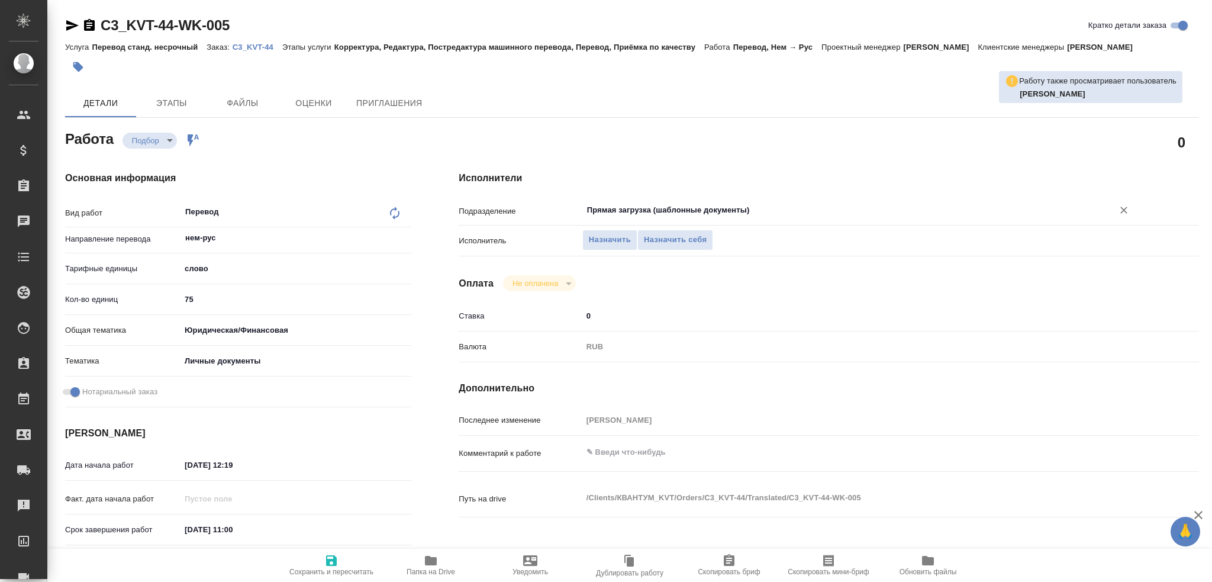
type textarea "x"
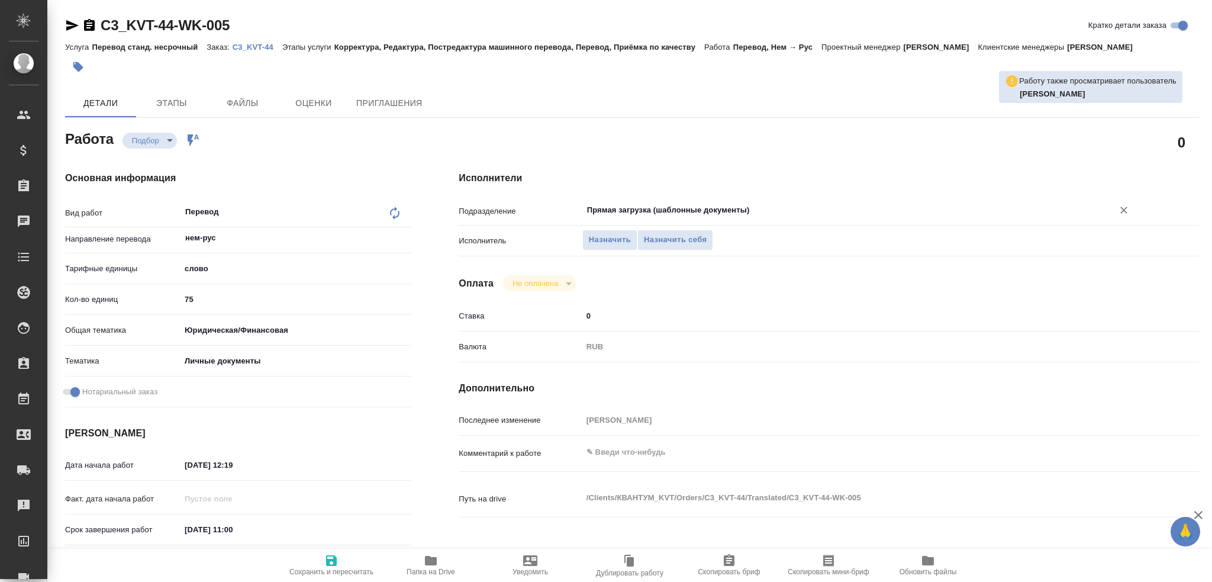
type textarea "x"
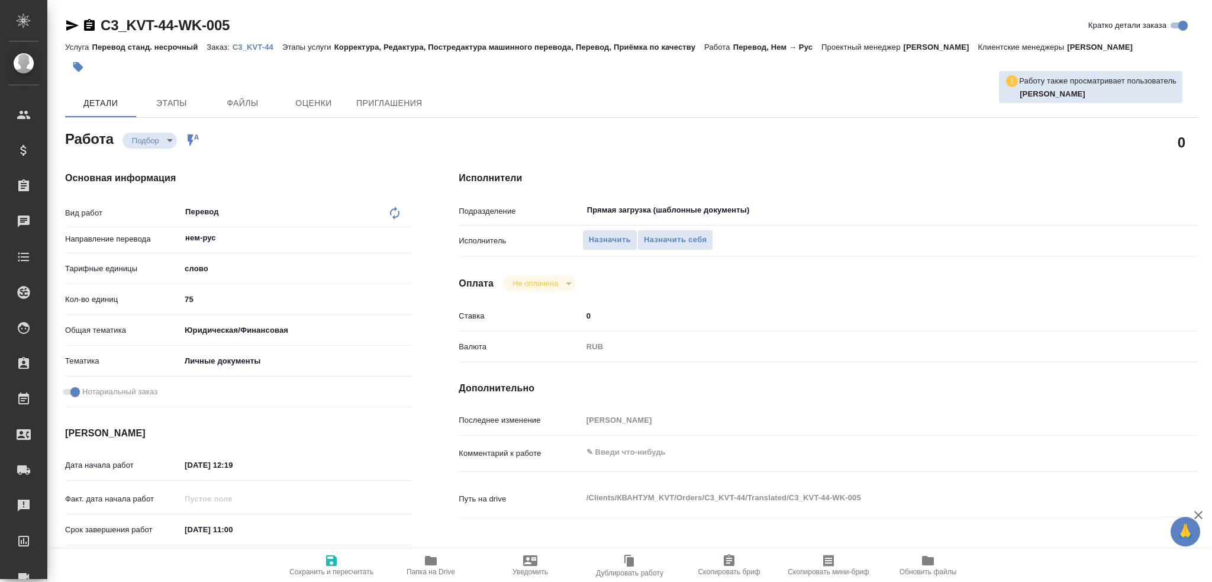
type textarea "x"
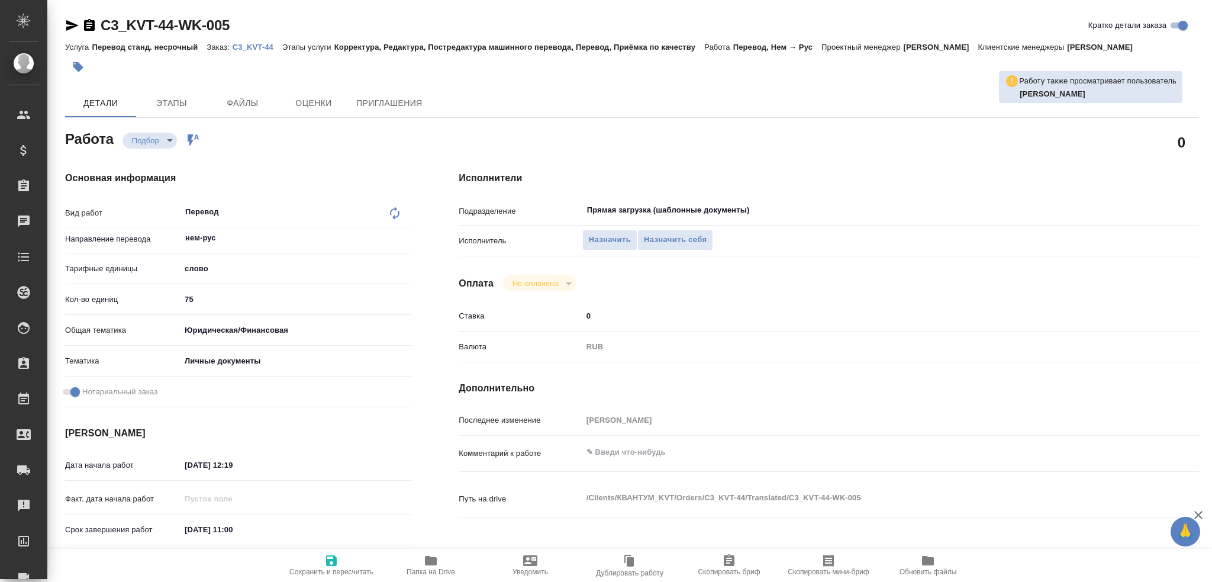
type textarea "x"
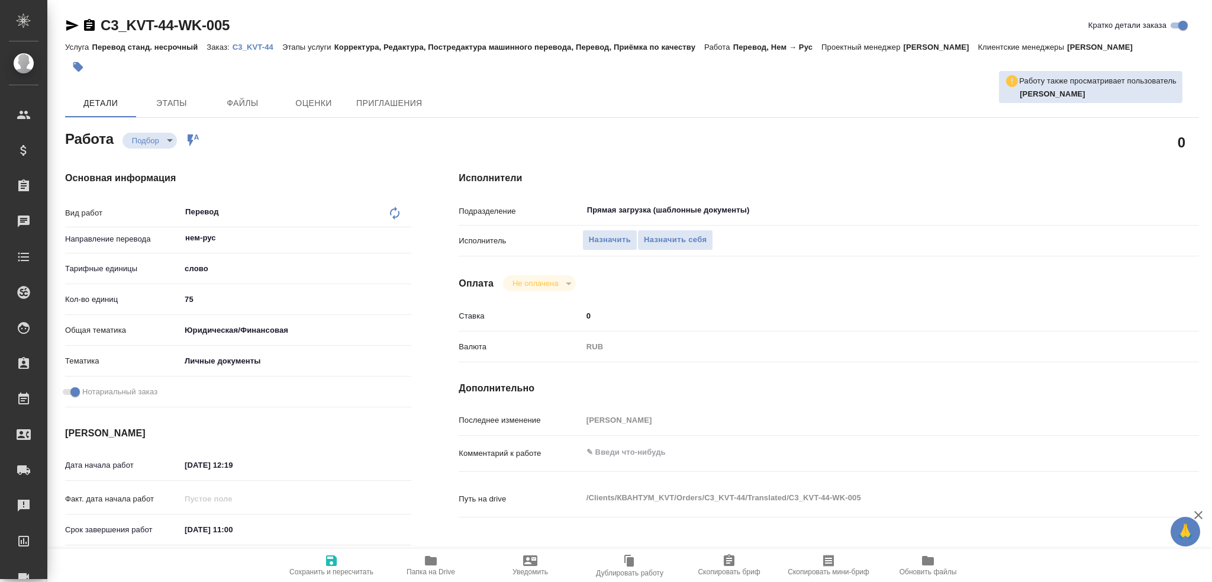
type textarea "x"
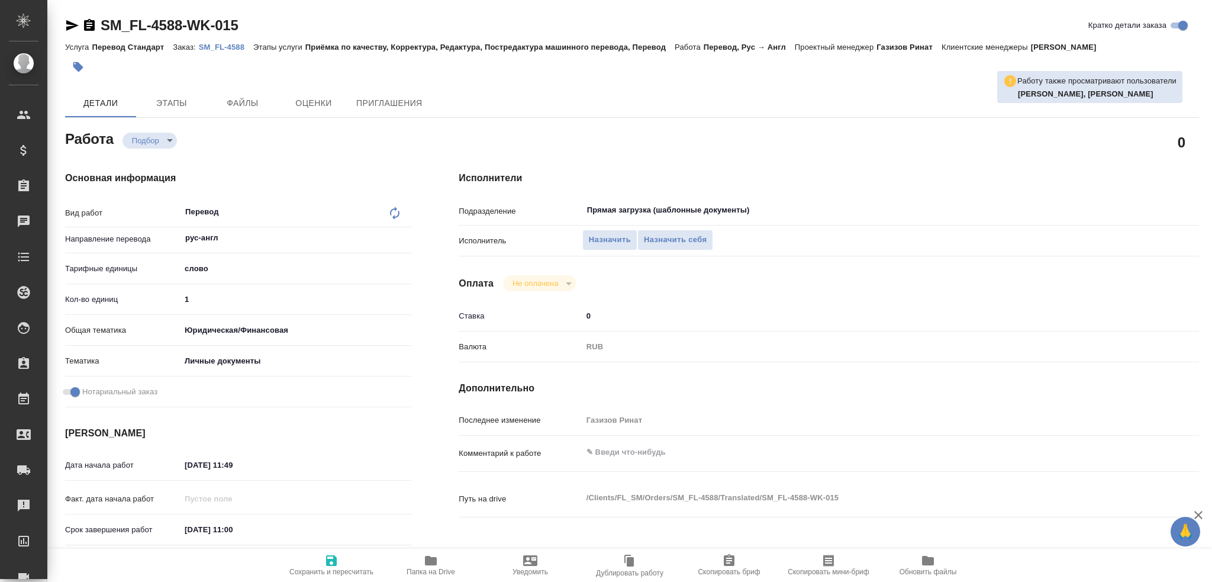
type textarea "x"
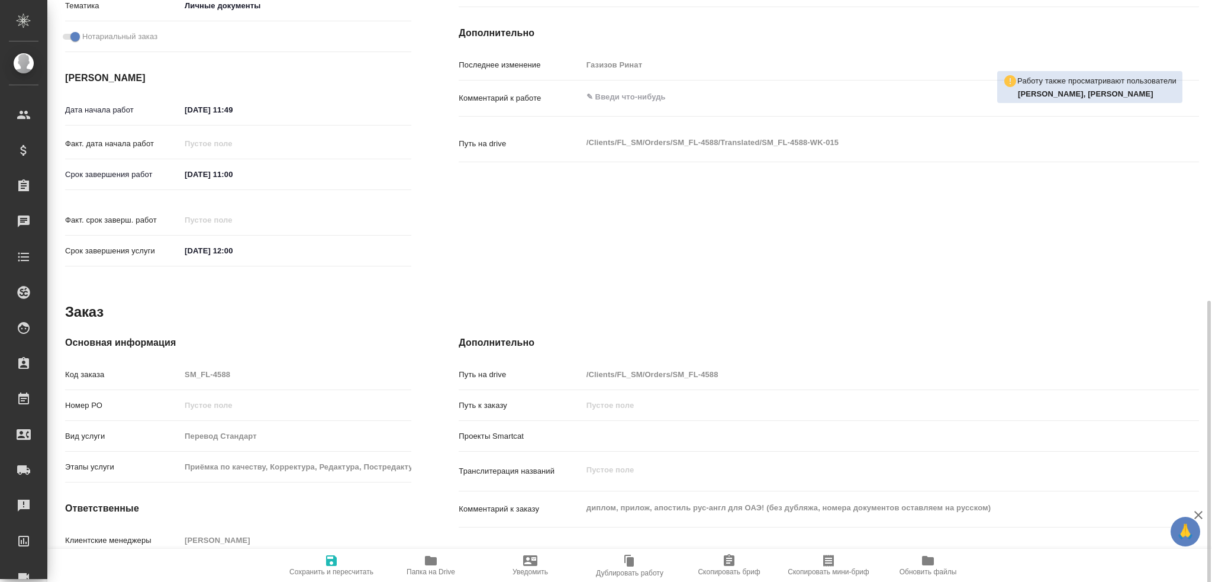
scroll to position [414, 0]
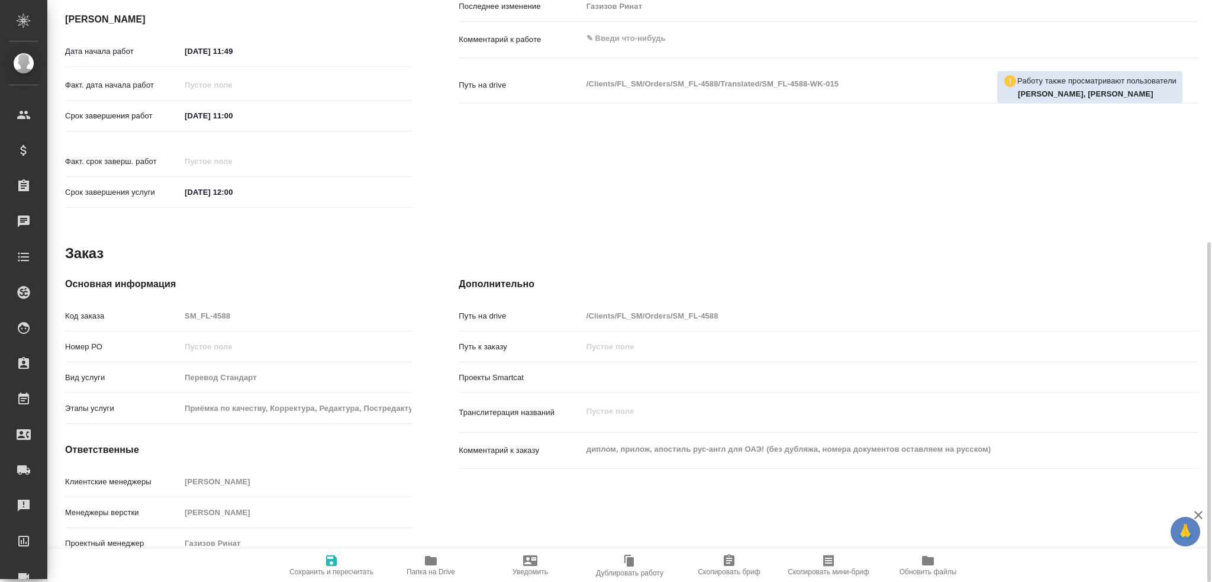
type textarea "x"
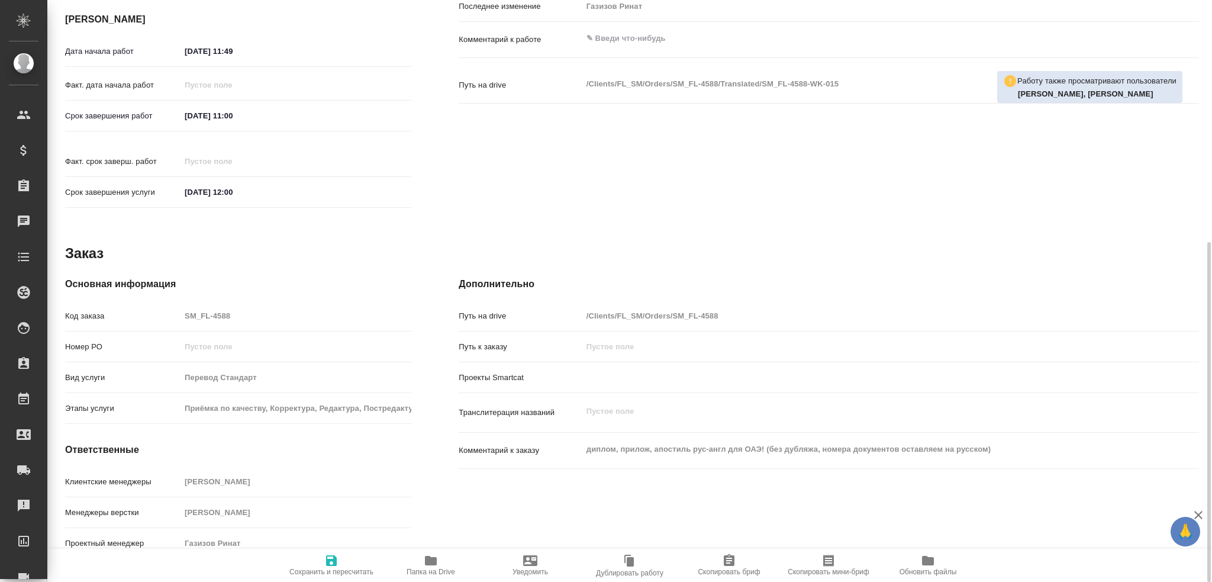
type textarea "x"
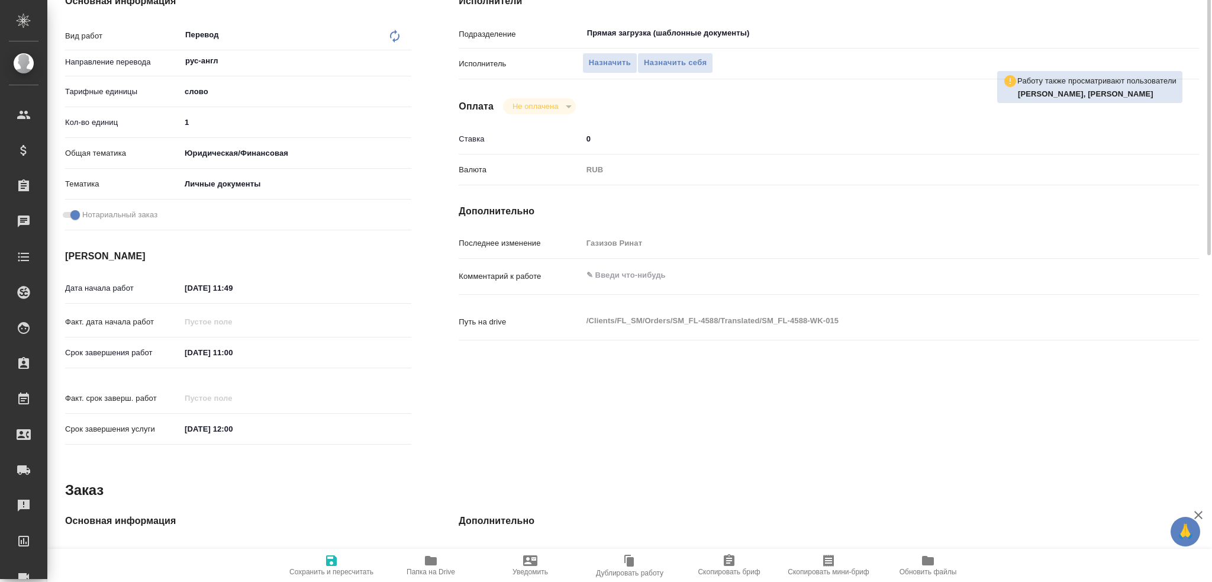
scroll to position [0, 0]
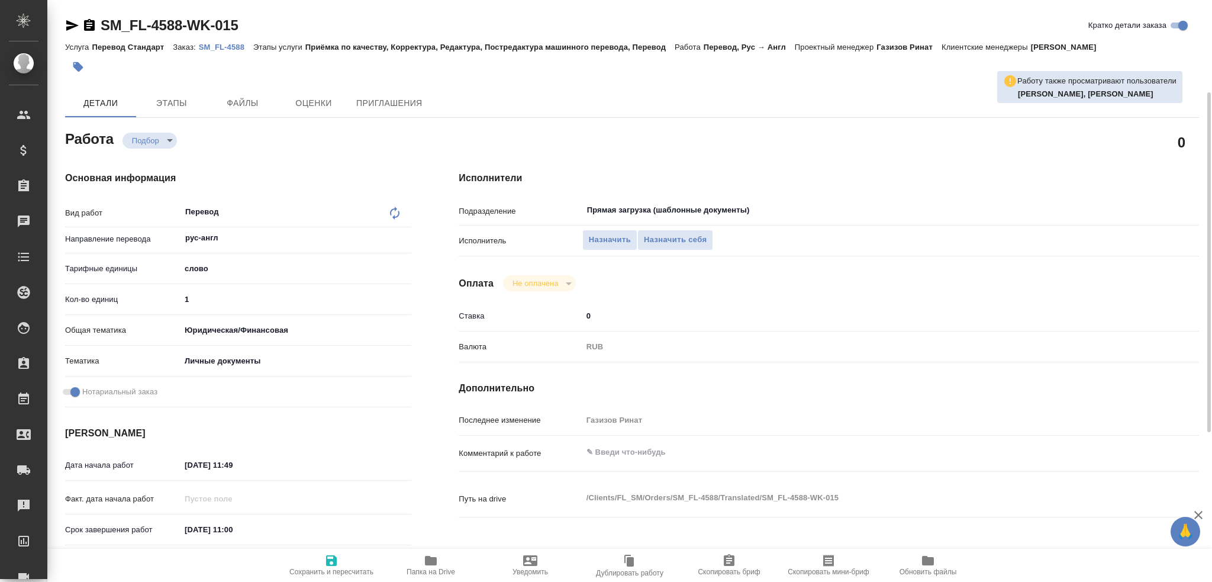
type textarea "x"
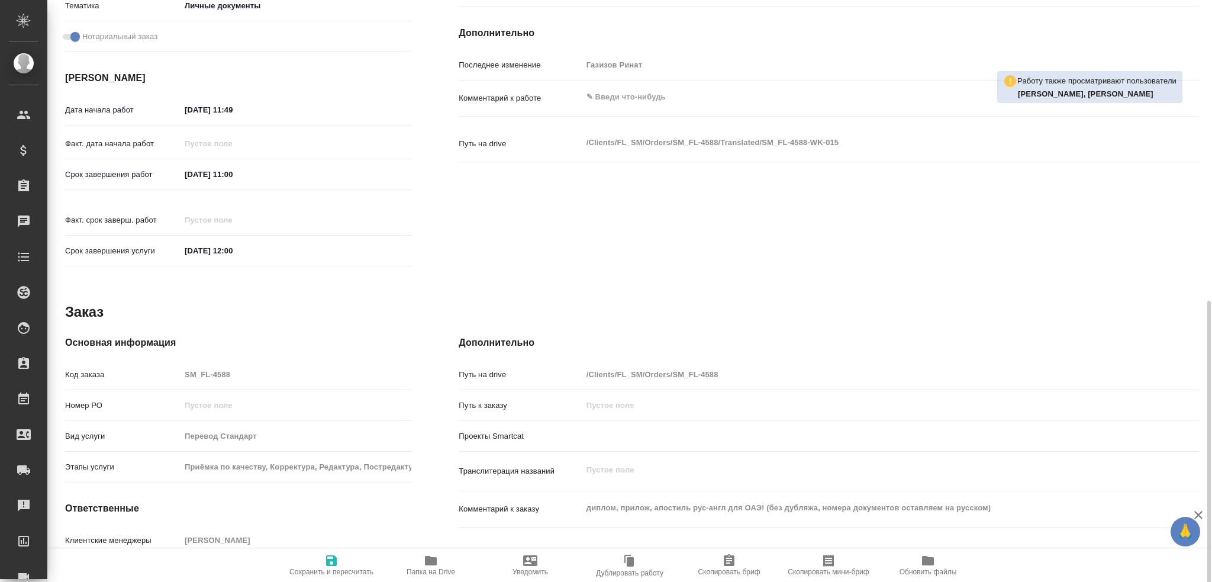
scroll to position [414, 0]
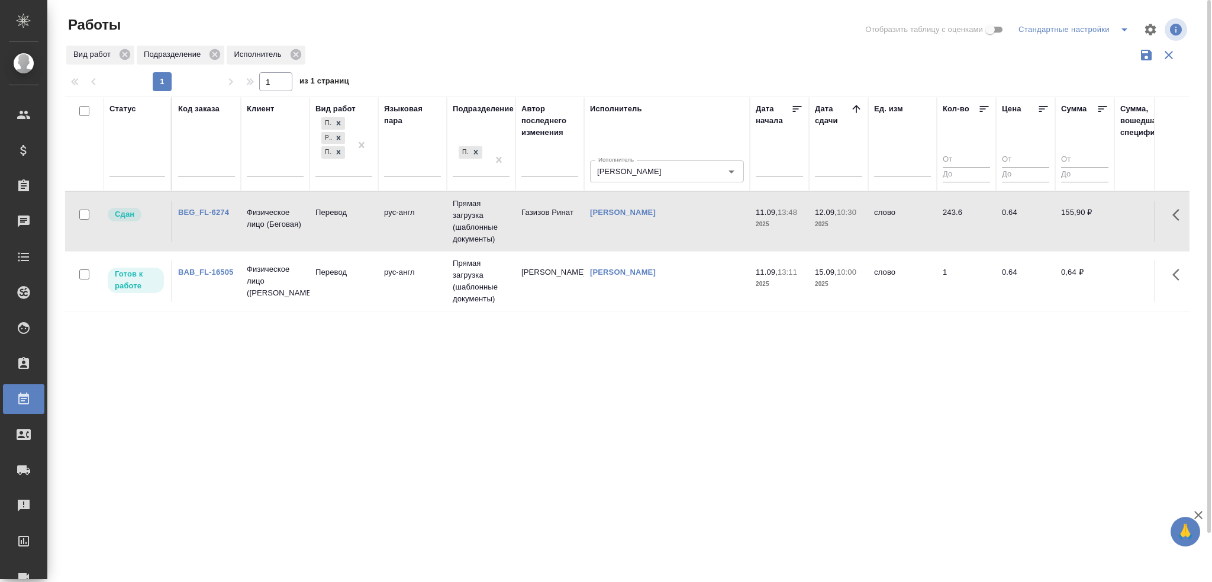
click at [372, 288] on td "Перевод" at bounding box center [343, 280] width 69 height 41
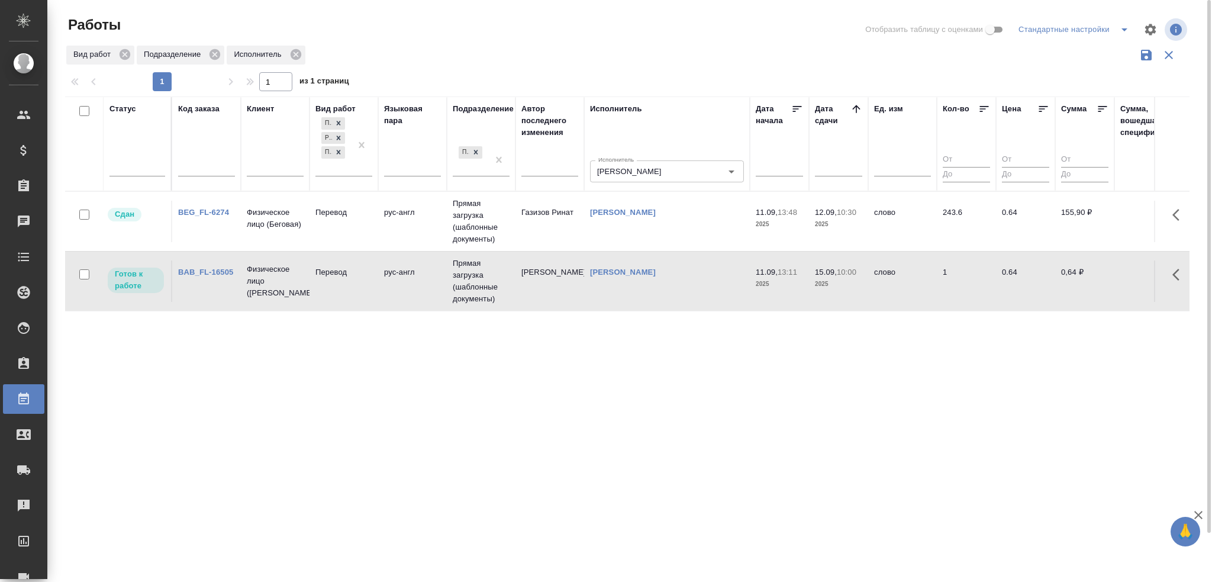
click at [372, 281] on td "Перевод" at bounding box center [343, 280] width 69 height 41
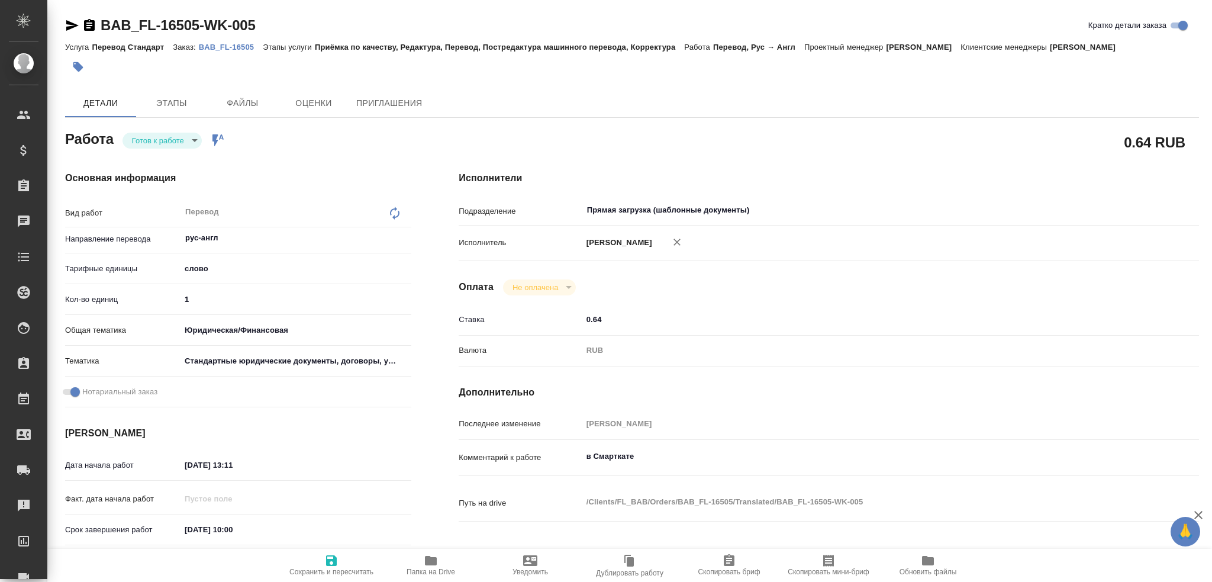
type textarea "x"
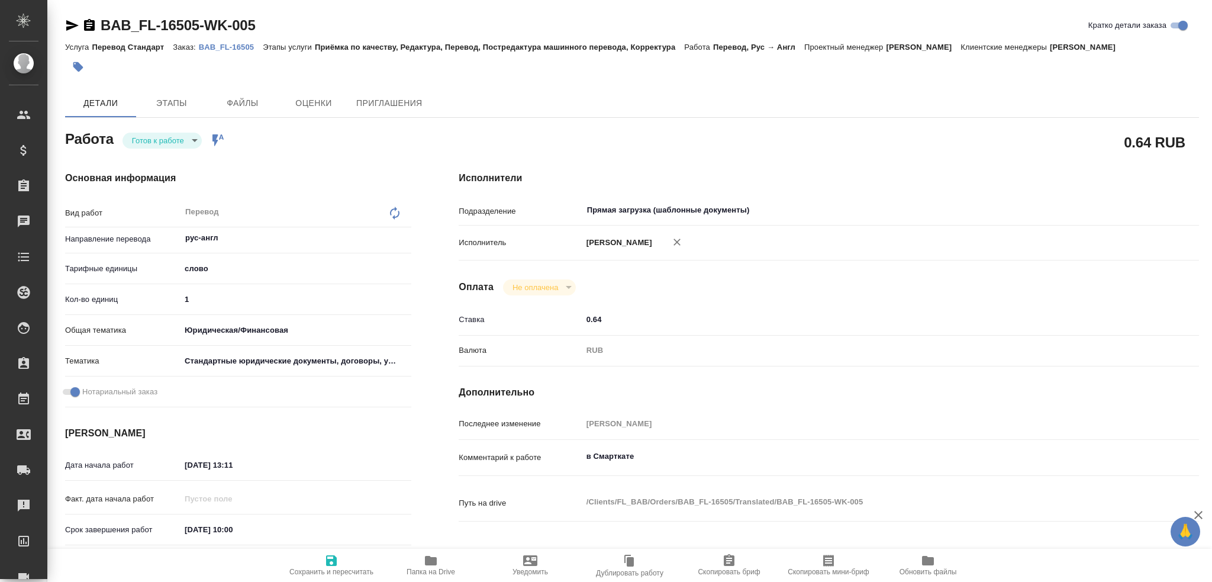
type textarea "x"
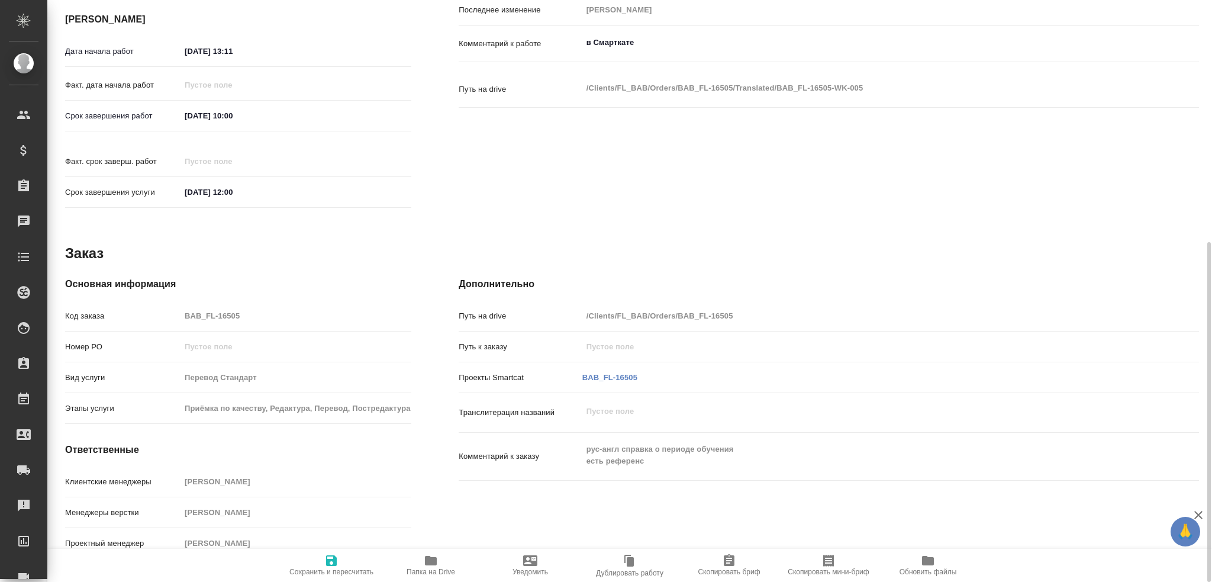
type textarea "x"
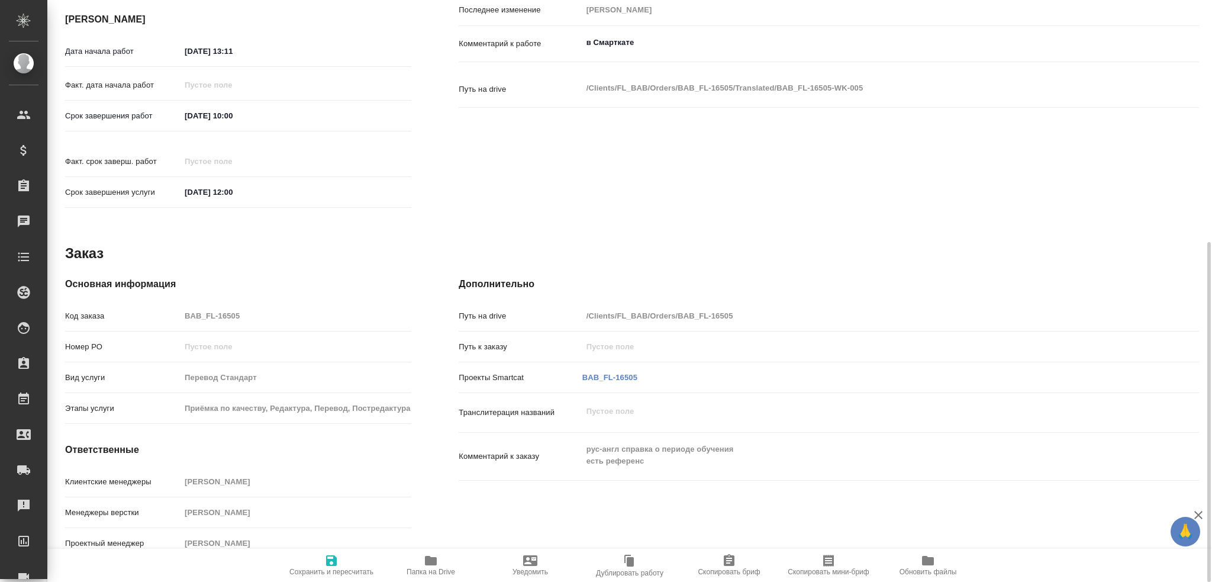
scroll to position [236, 0]
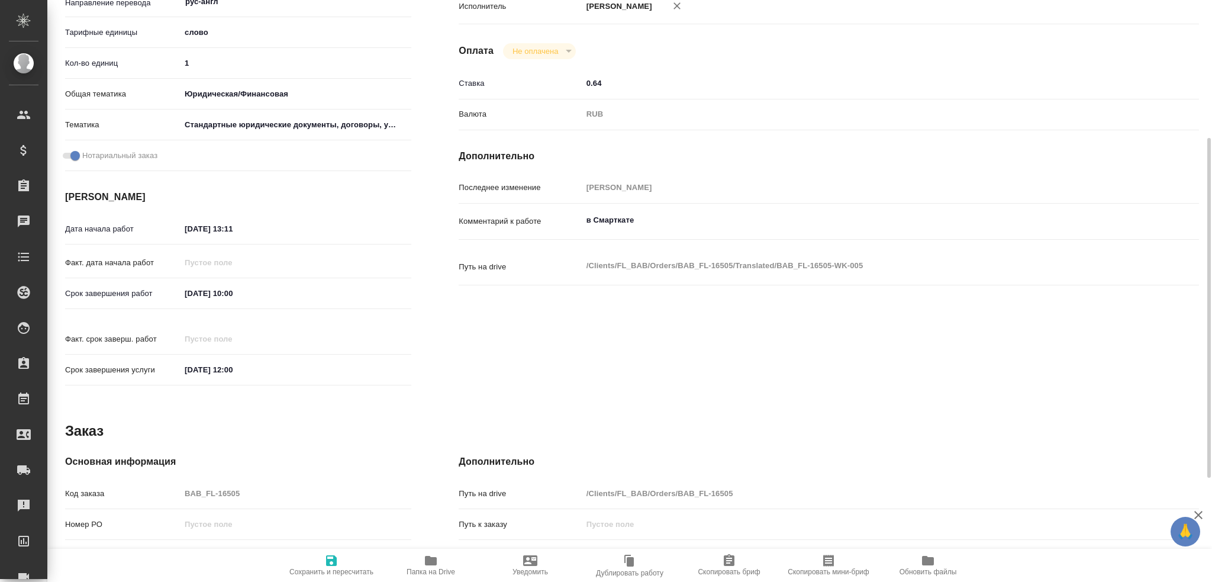
type textarea "x"
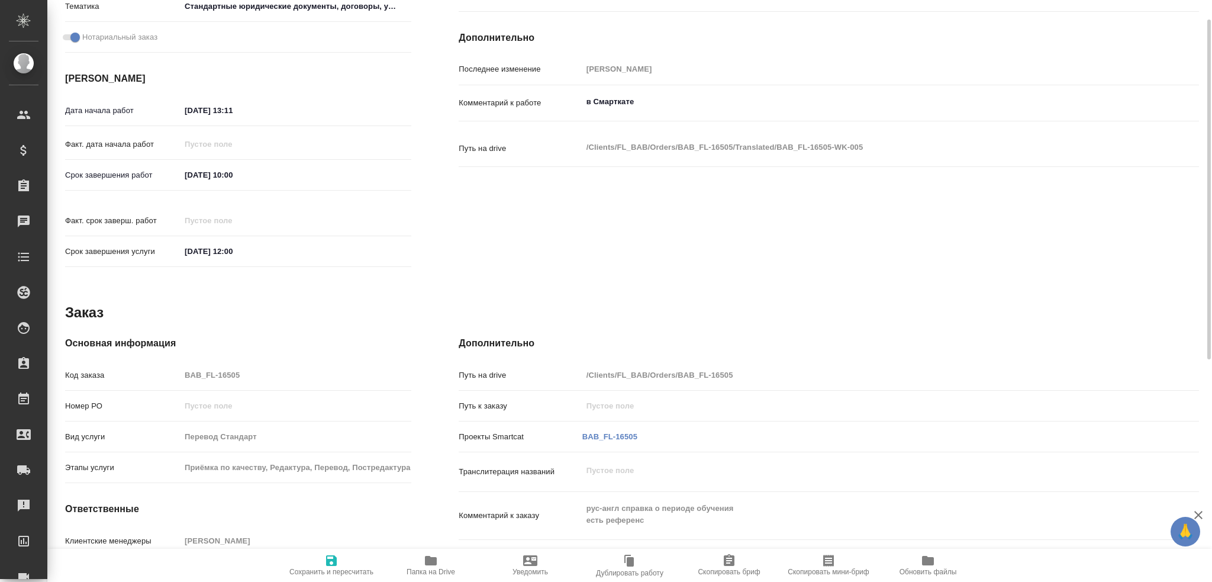
scroll to position [414, 0]
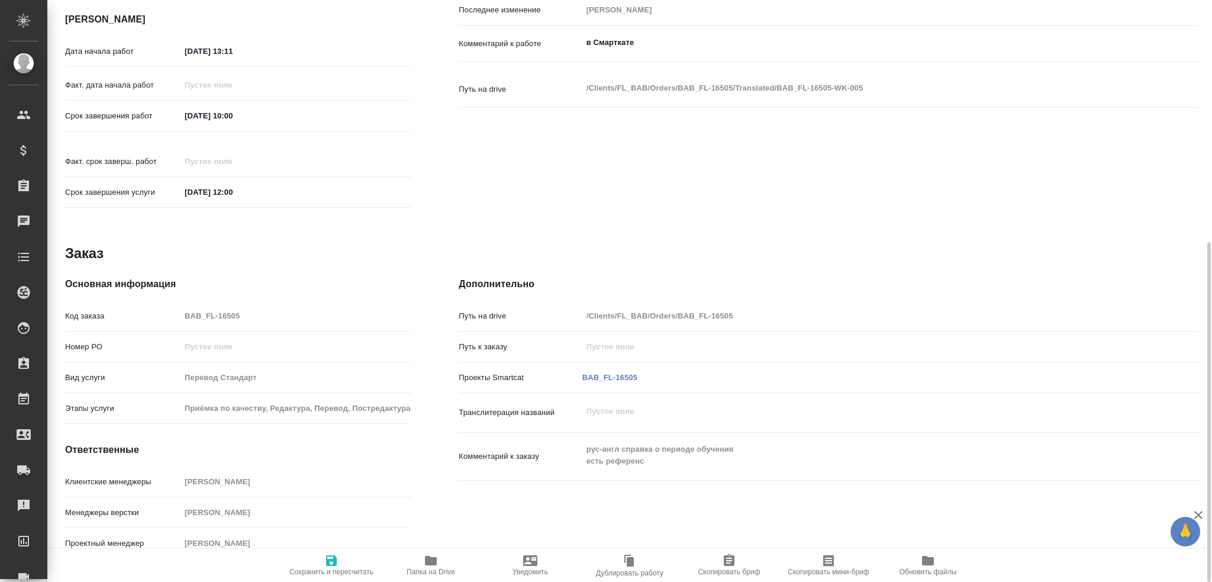
type textarea "x"
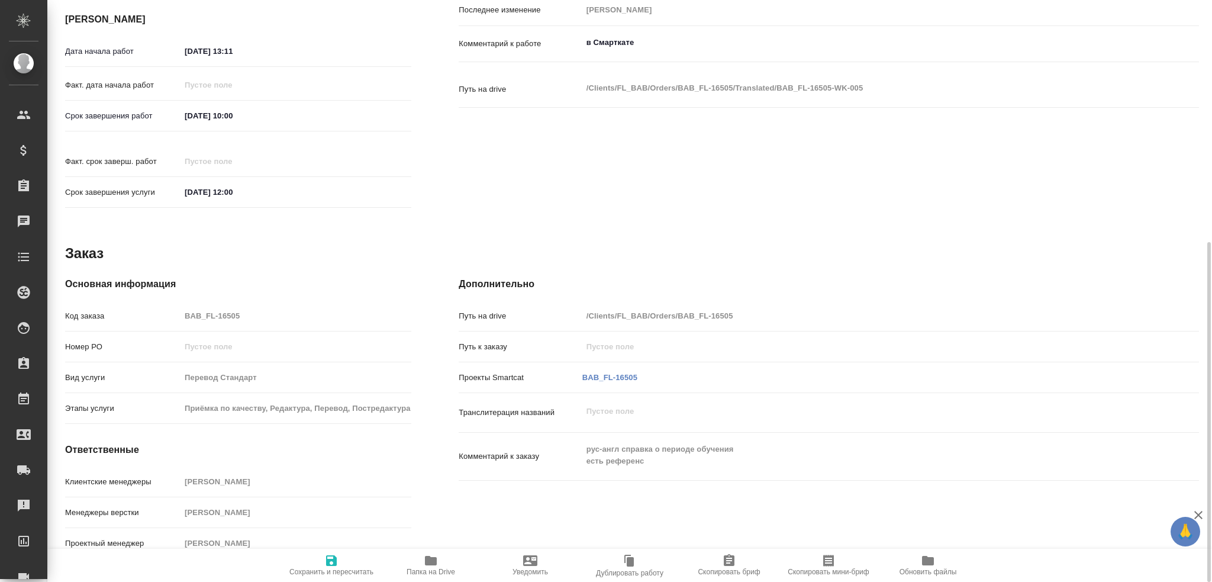
click at [442, 564] on span "Папка на Drive" at bounding box center [430, 564] width 85 height 22
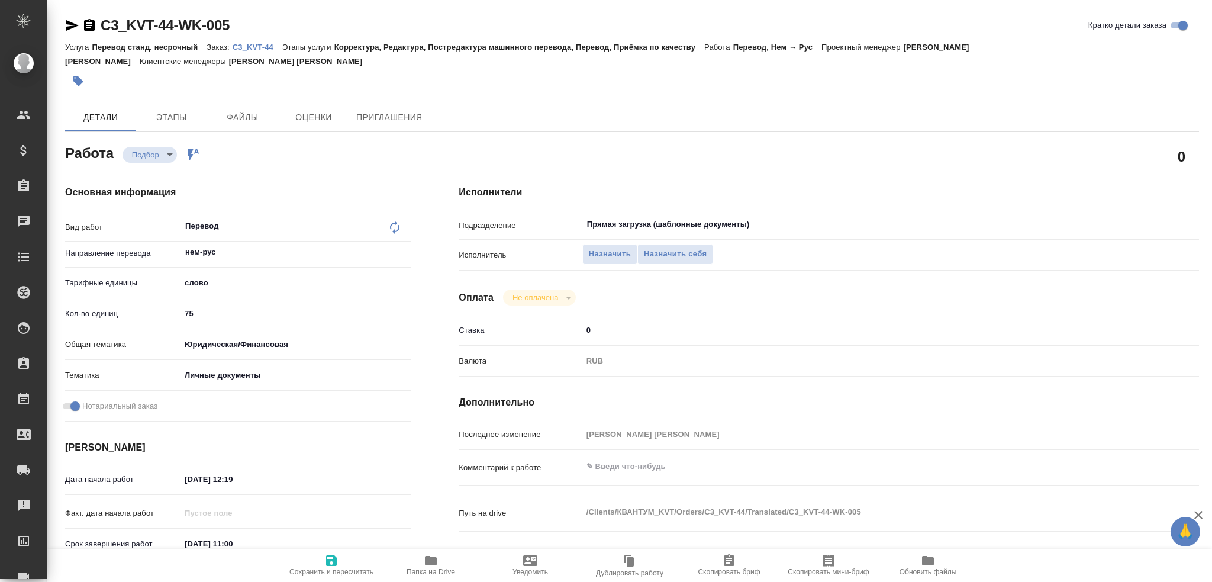
type textarea "x"
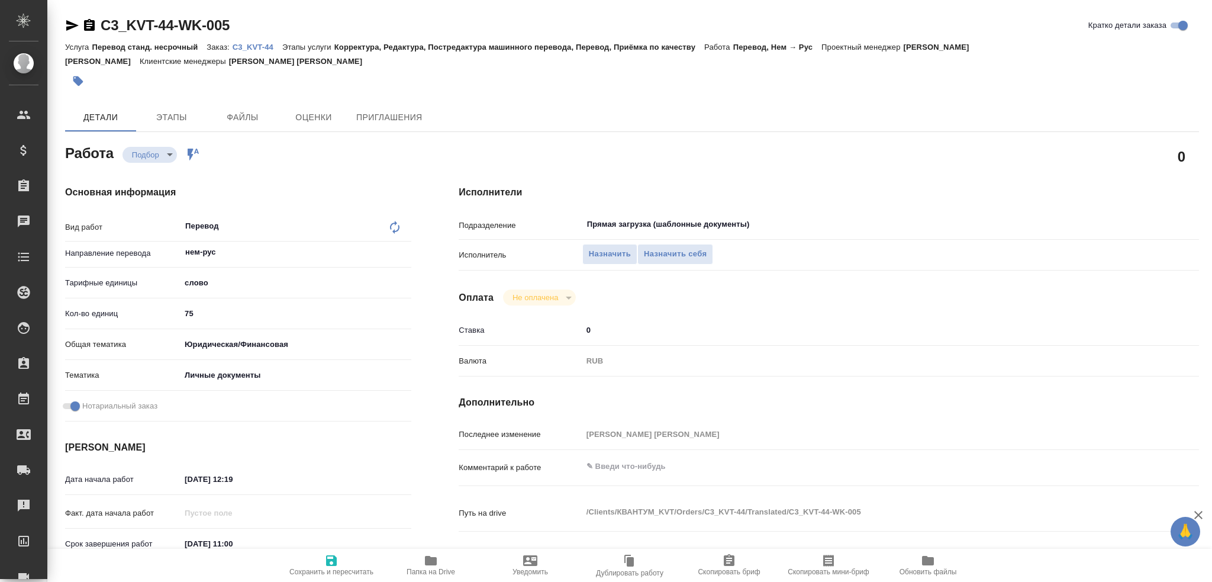
type textarea "x"
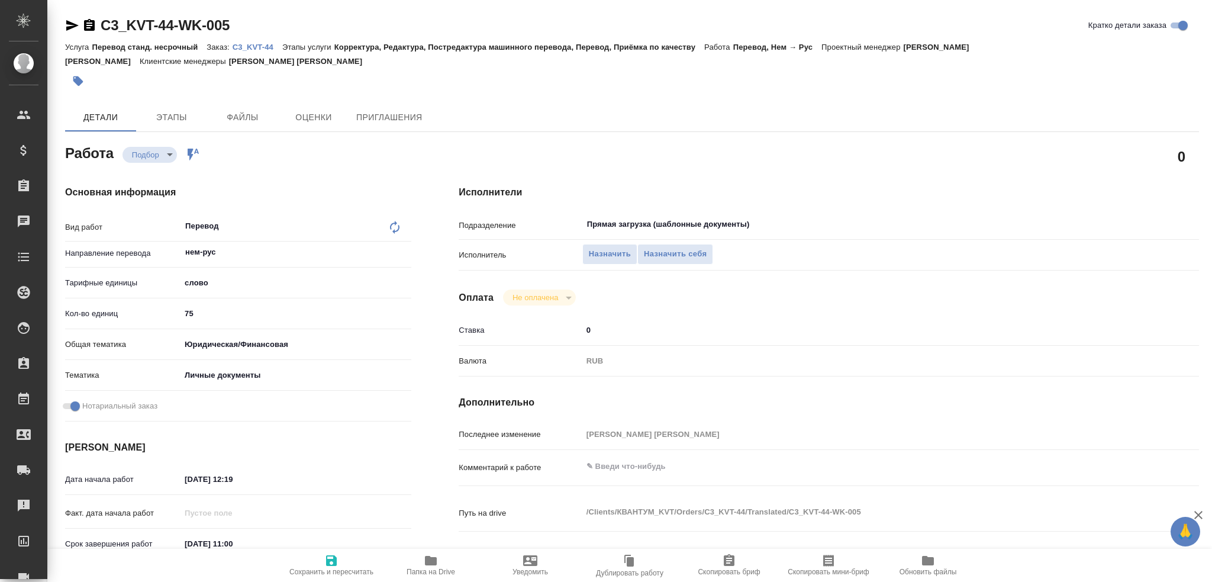
type textarea "x"
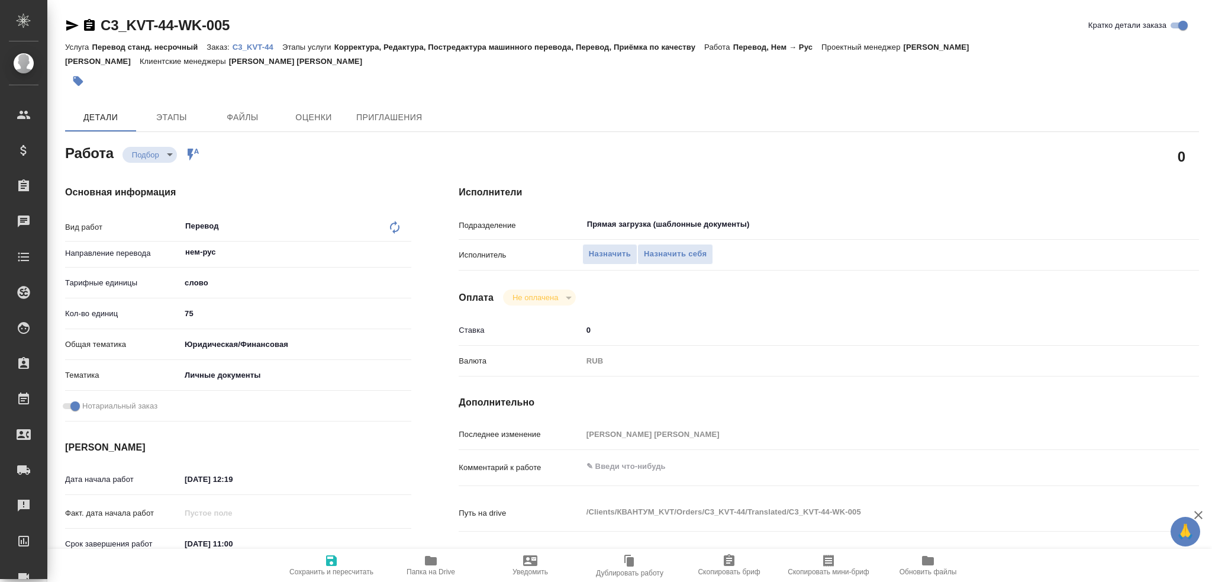
type textarea "x"
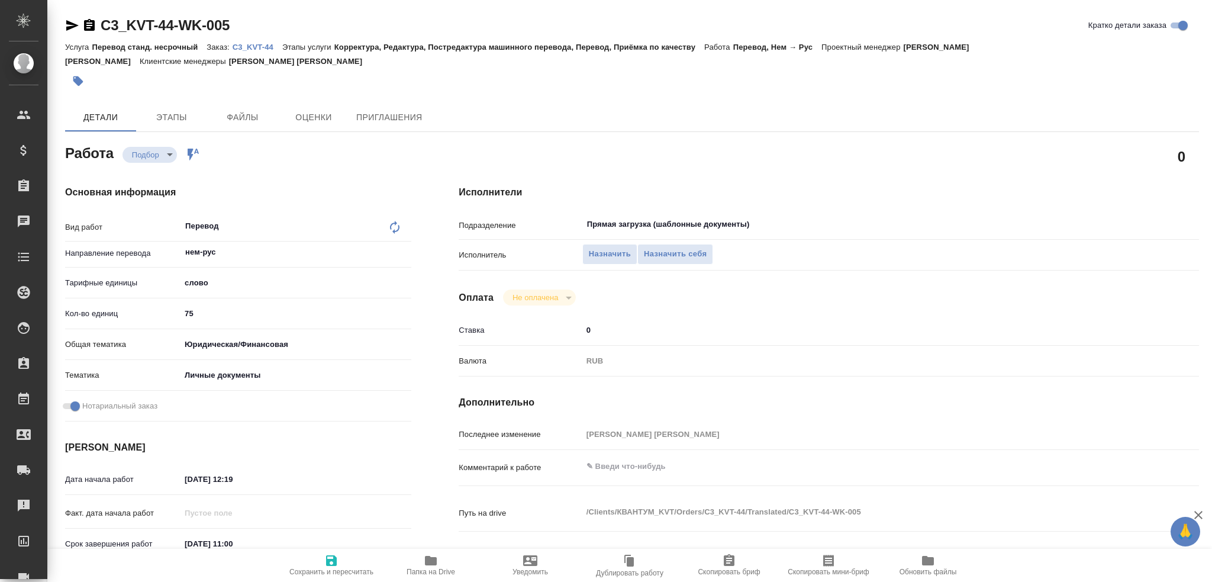
type textarea "x"
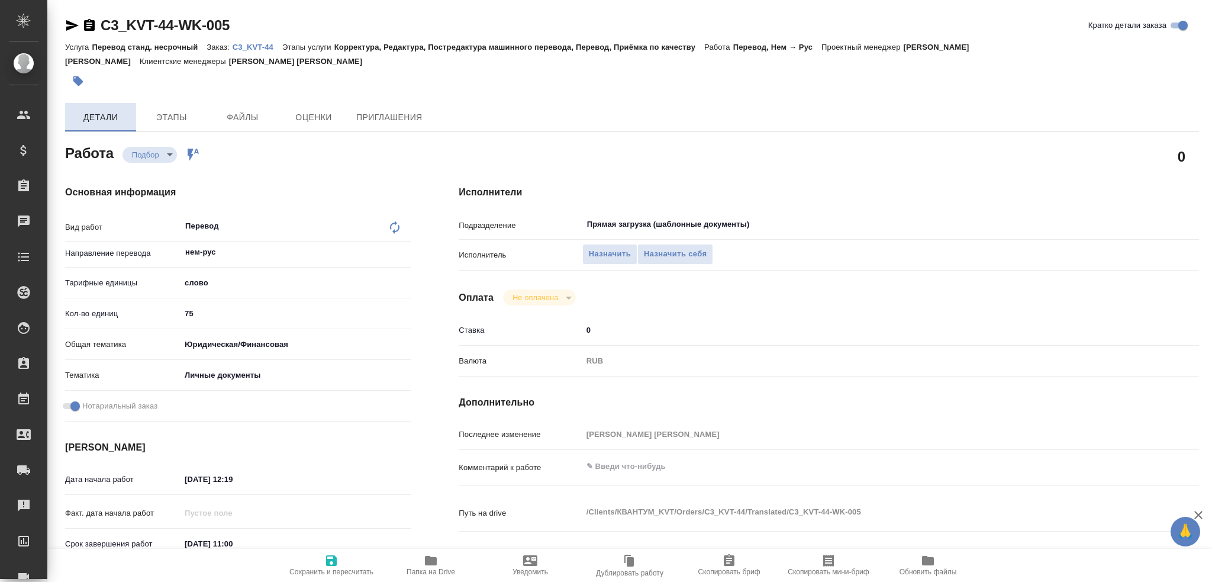
type textarea "x"
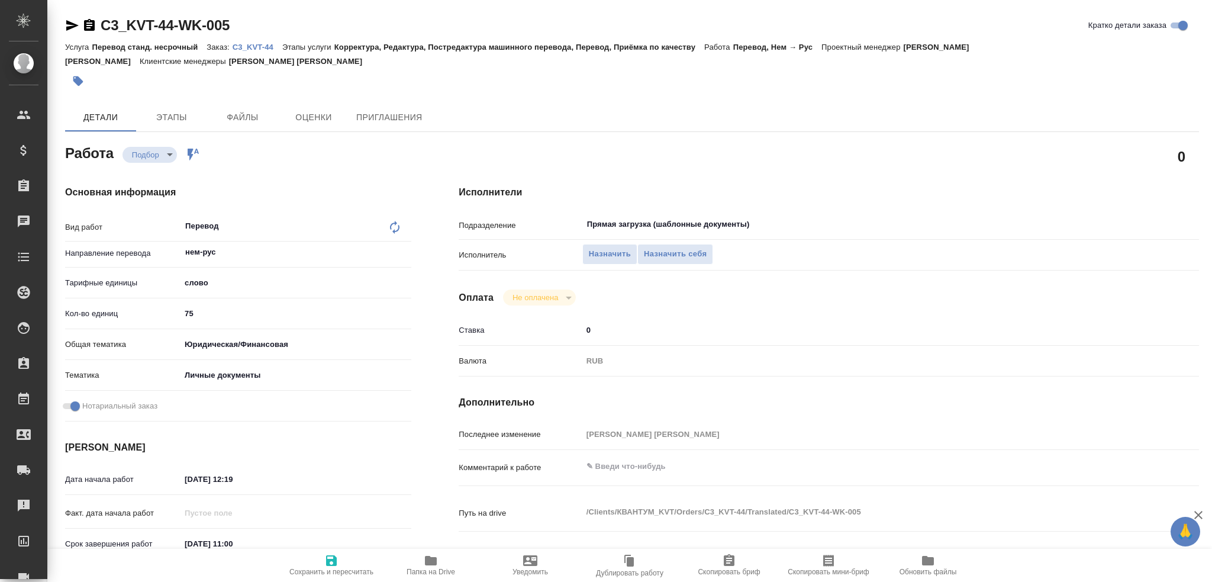
type textarea "x"
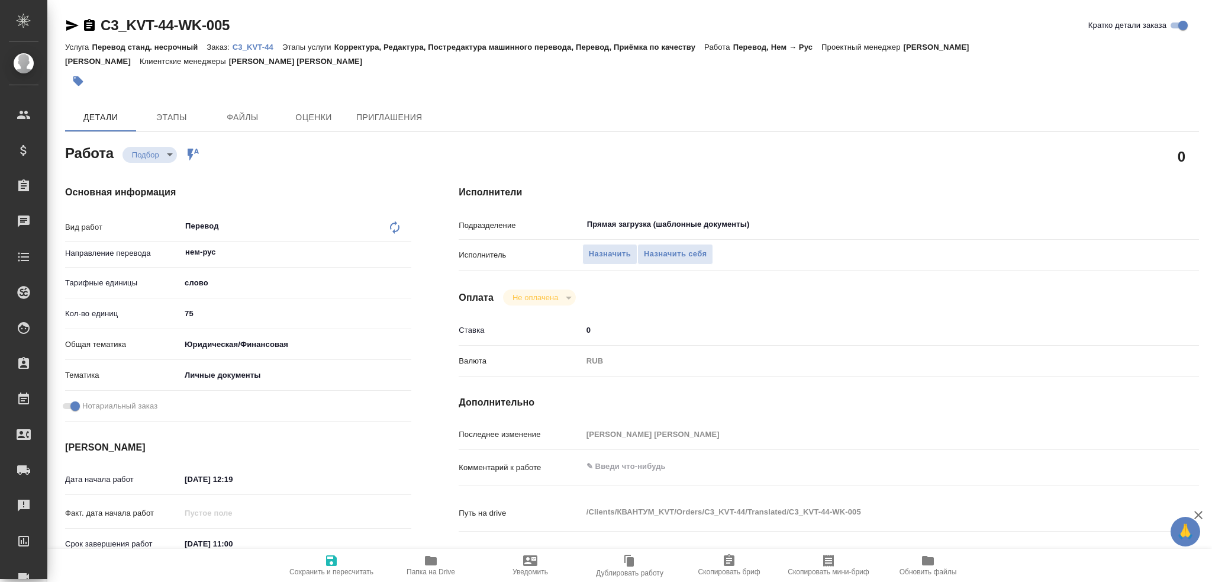
click at [67, 24] on icon "button" at bounding box center [72, 25] width 14 height 14
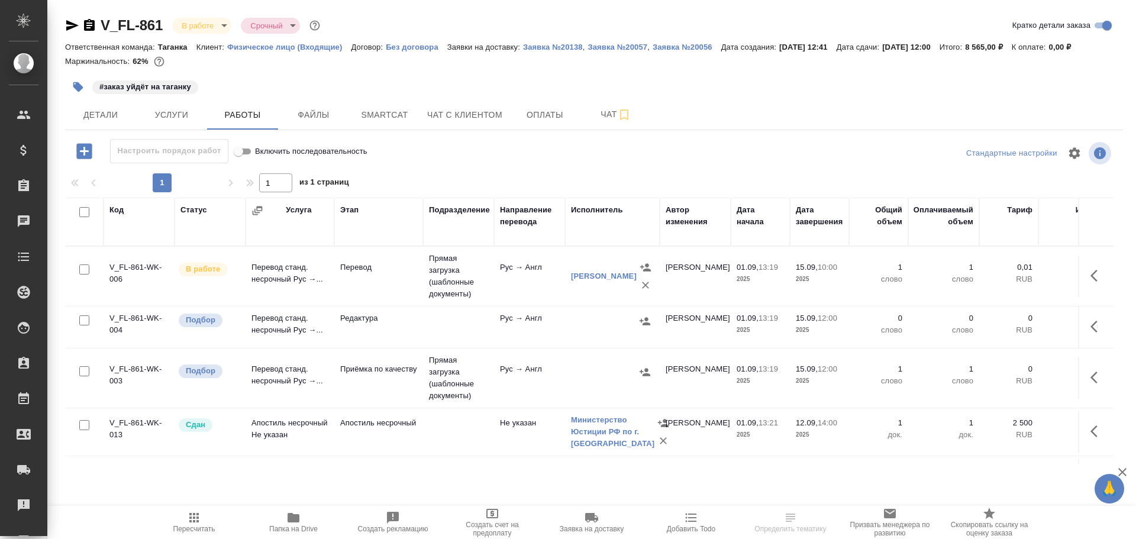
click at [283, 289] on td "Перевод станд. несрочный Рус →..." at bounding box center [290, 276] width 89 height 41
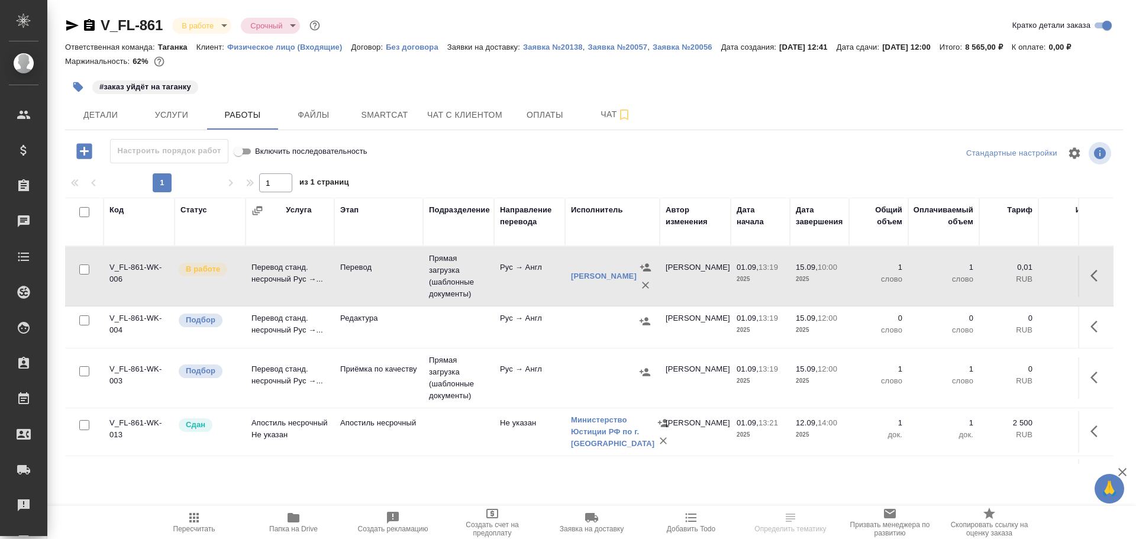
click at [283, 289] on td "Перевод станд. несрочный Рус →..." at bounding box center [290, 276] width 89 height 41
click at [470, 294] on td "Прямая загрузка (шаблонные документы)" at bounding box center [458, 276] width 71 height 59
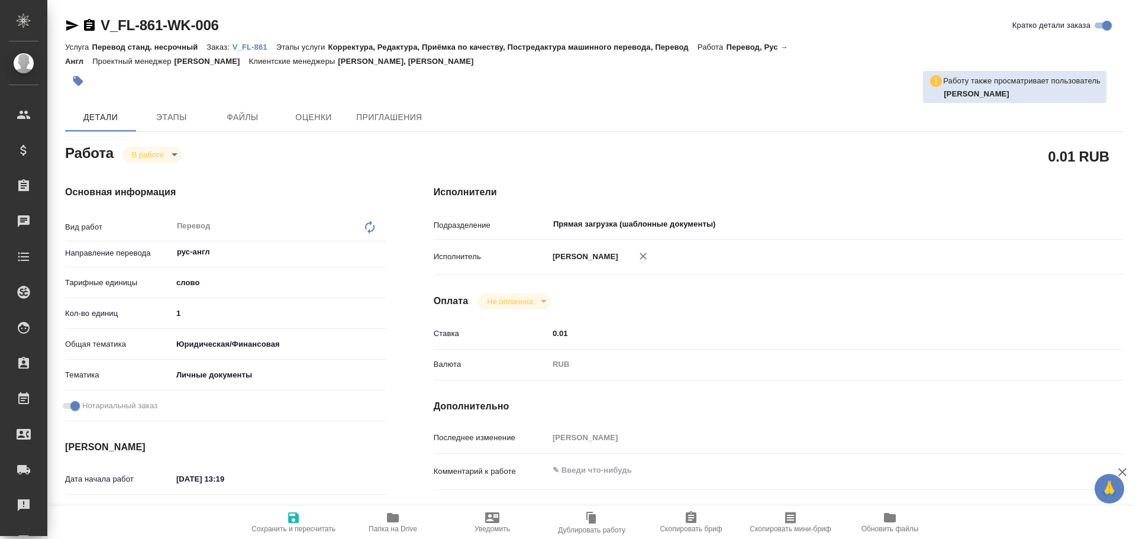
type textarea "x"
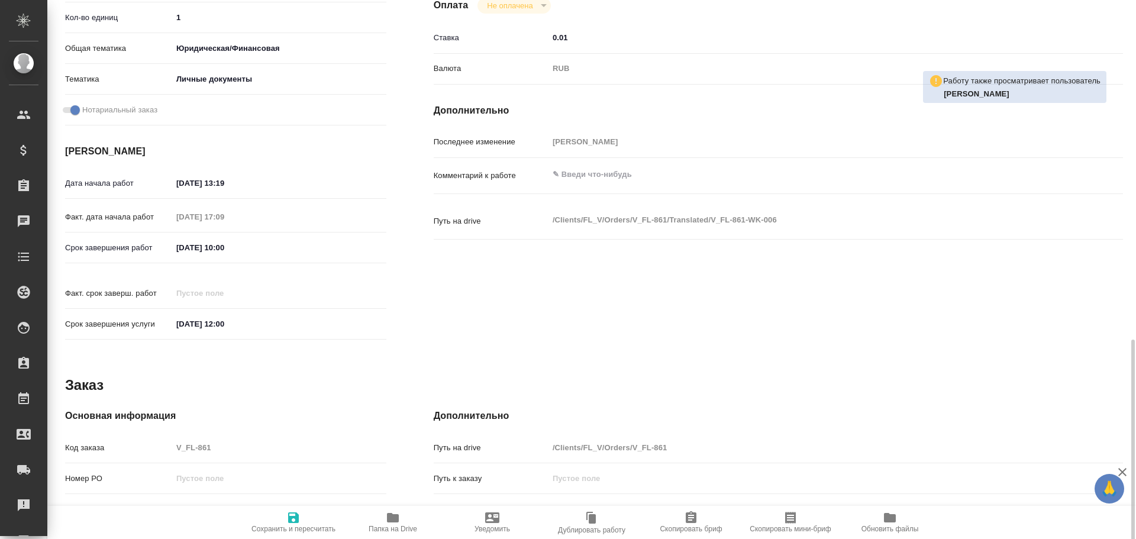
scroll to position [414, 0]
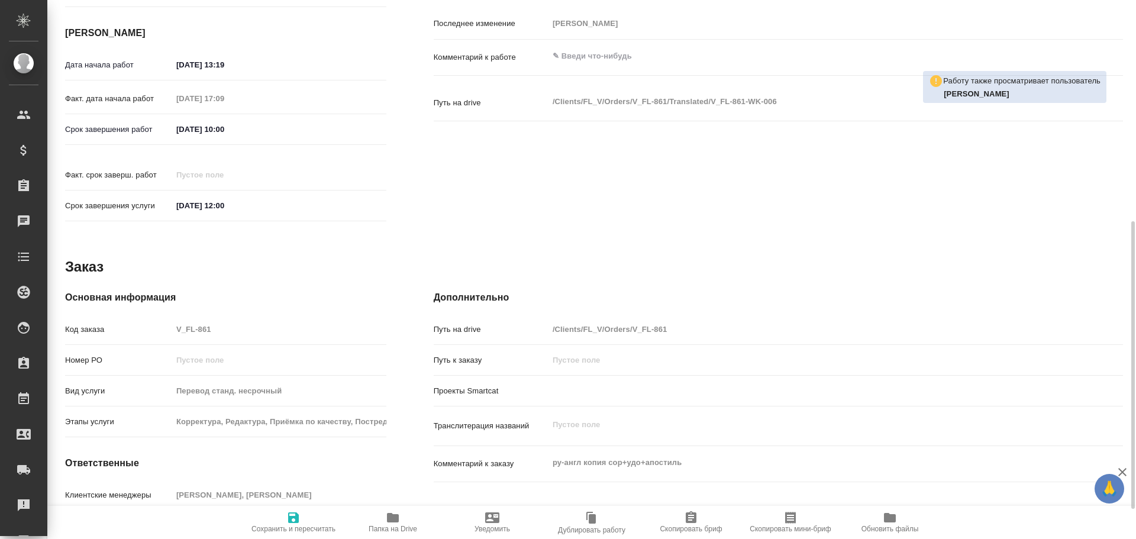
type textarea "x"
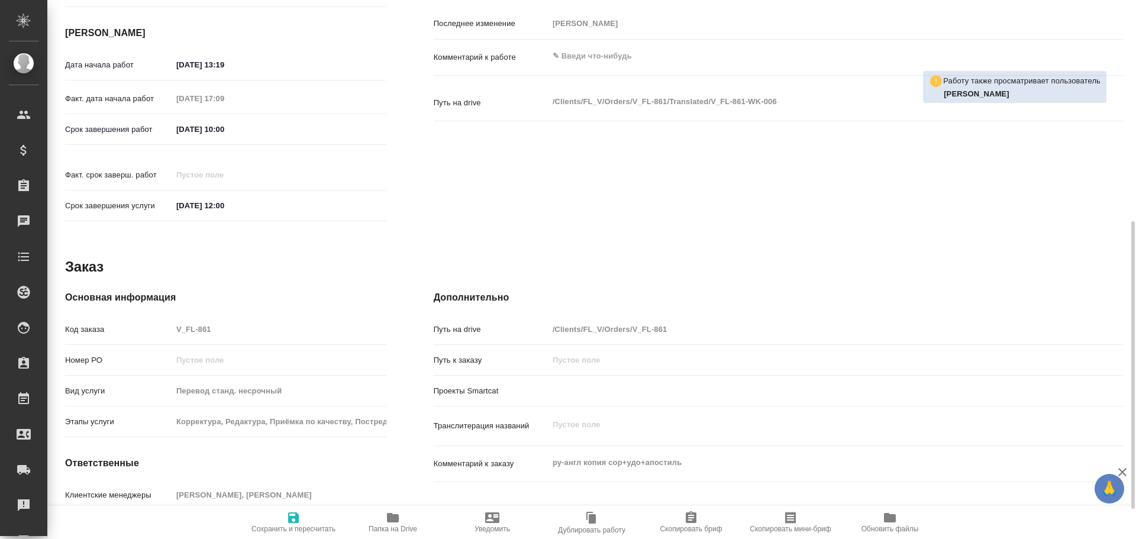
type textarea "x"
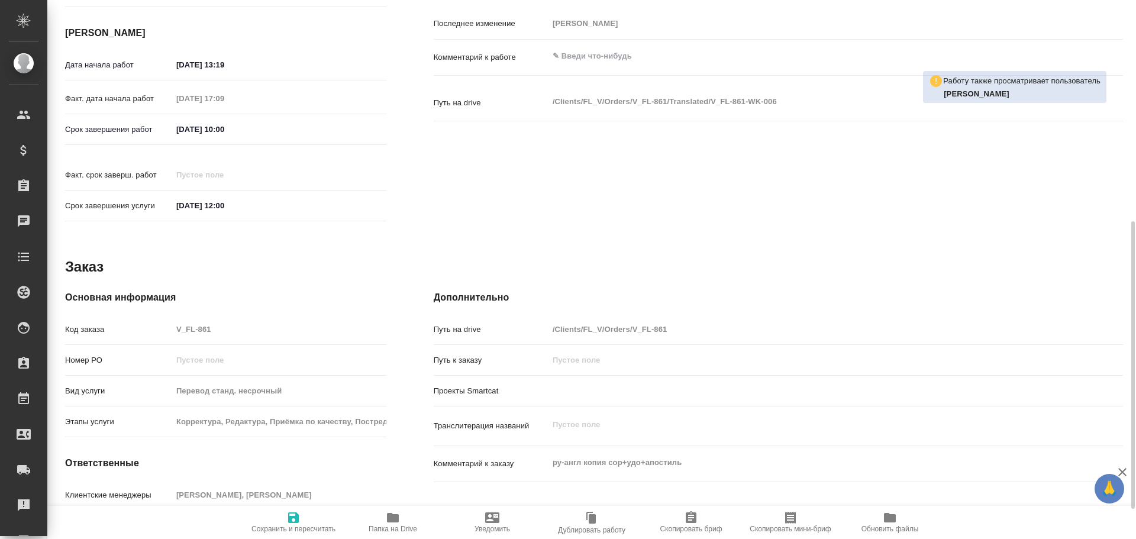
scroll to position [470, 0]
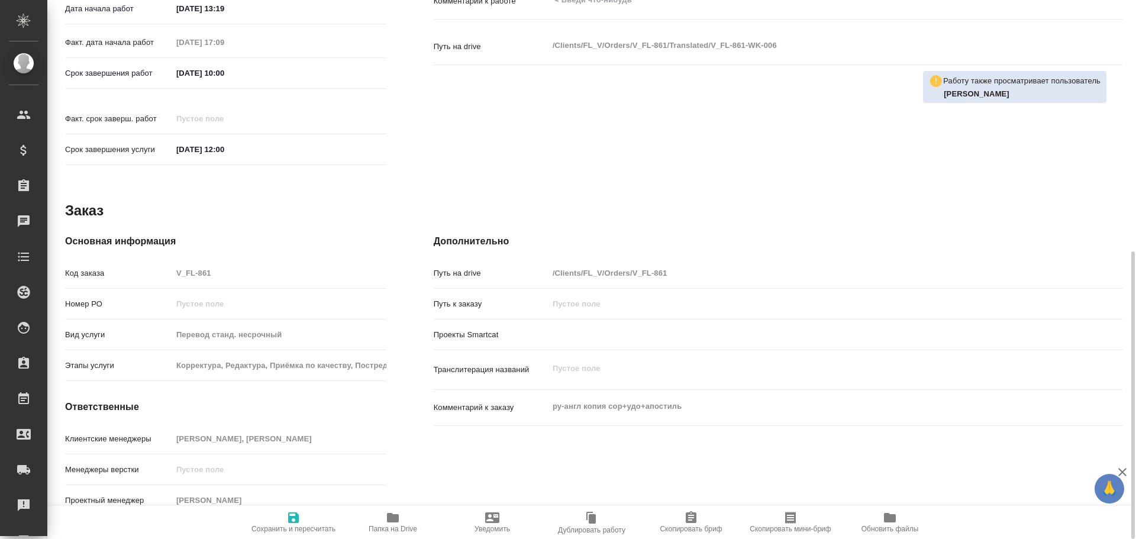
type textarea "x"
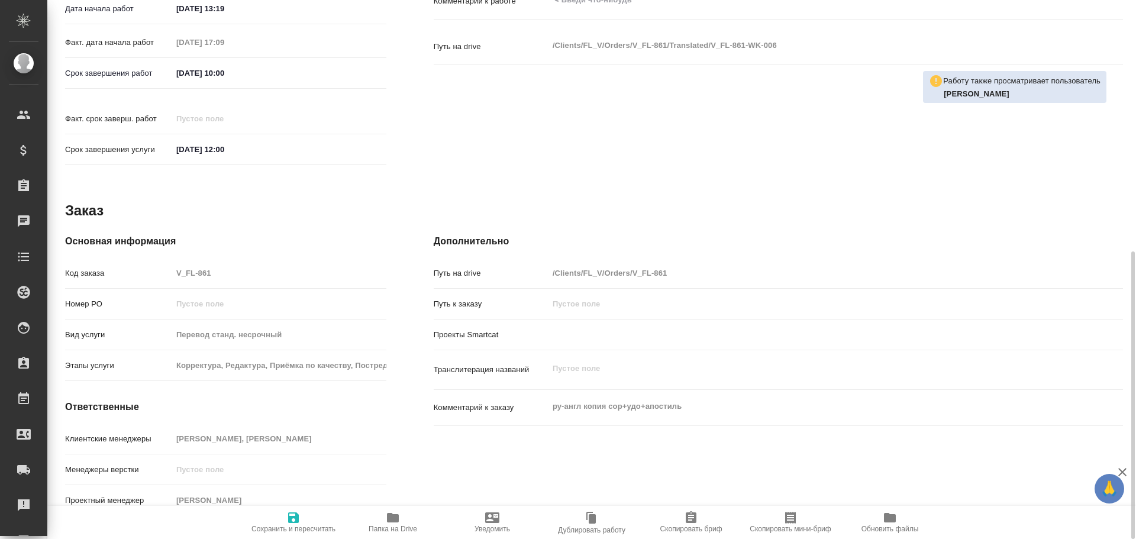
click at [401, 525] on span "Папка на Drive" at bounding box center [393, 529] width 49 height 8
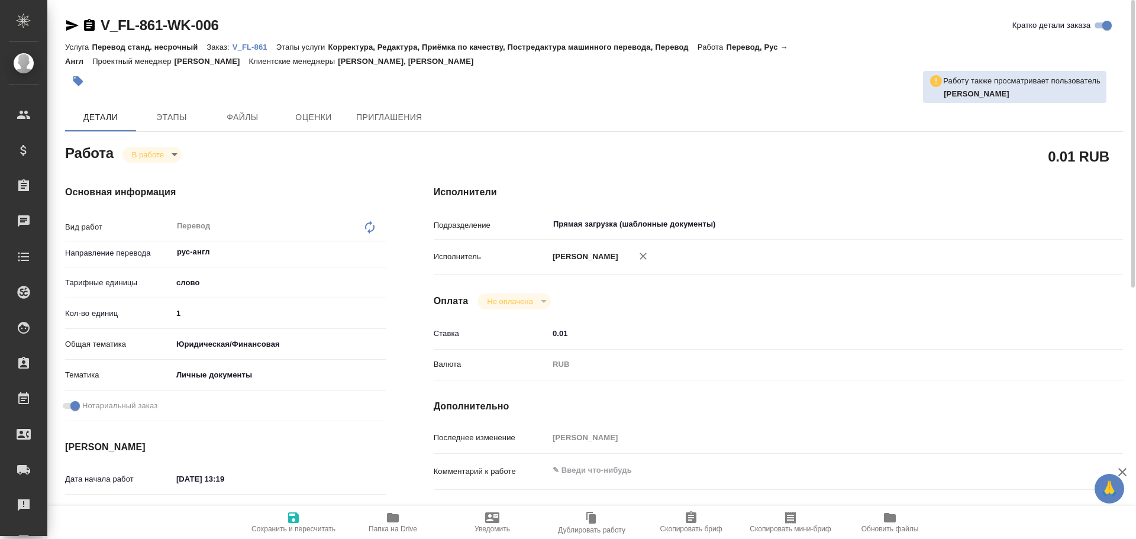
scroll to position [118, 0]
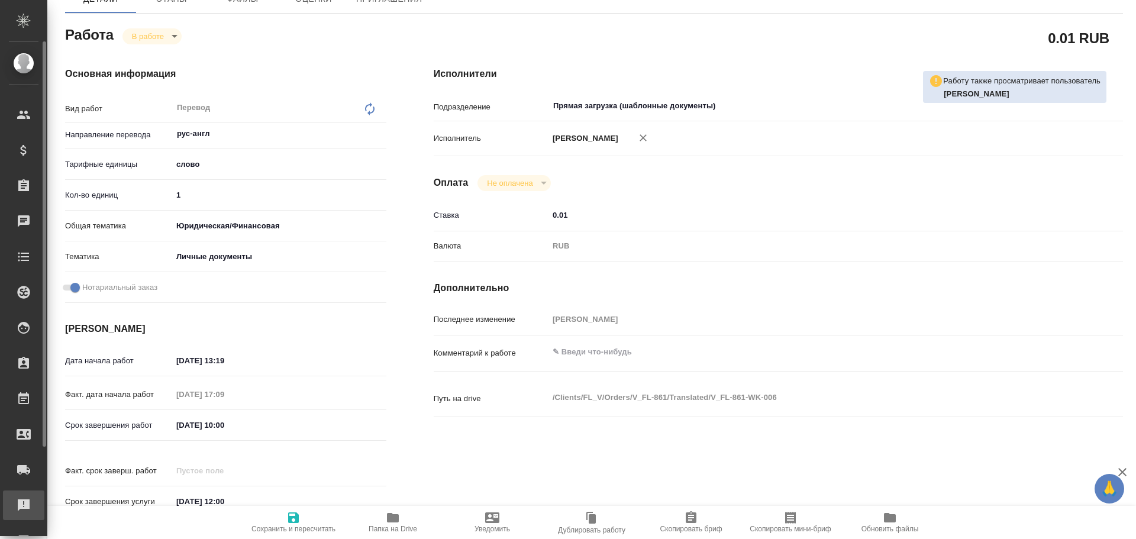
type textarea "x"
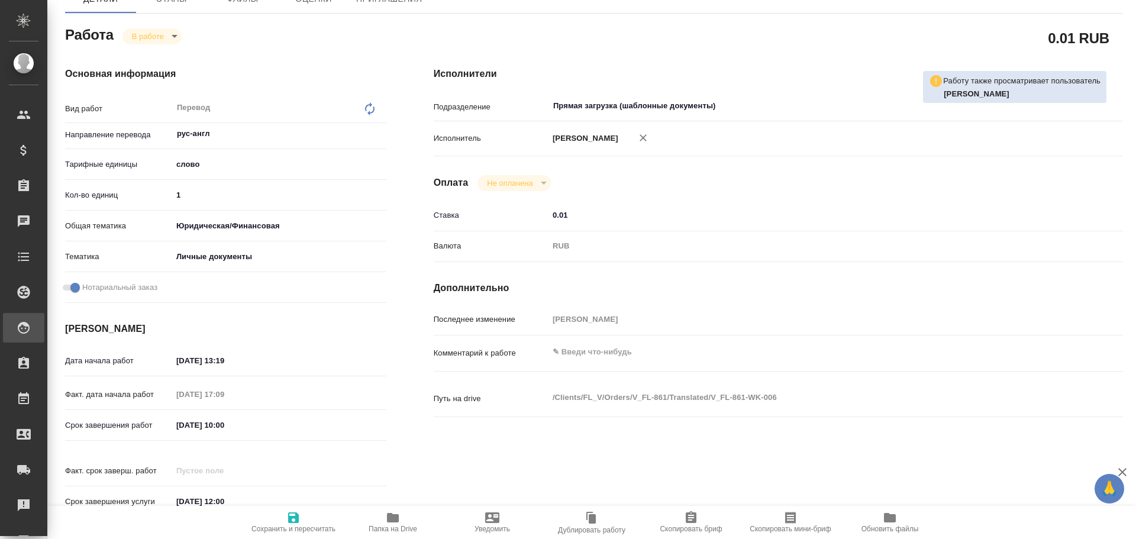
type textarea "x"
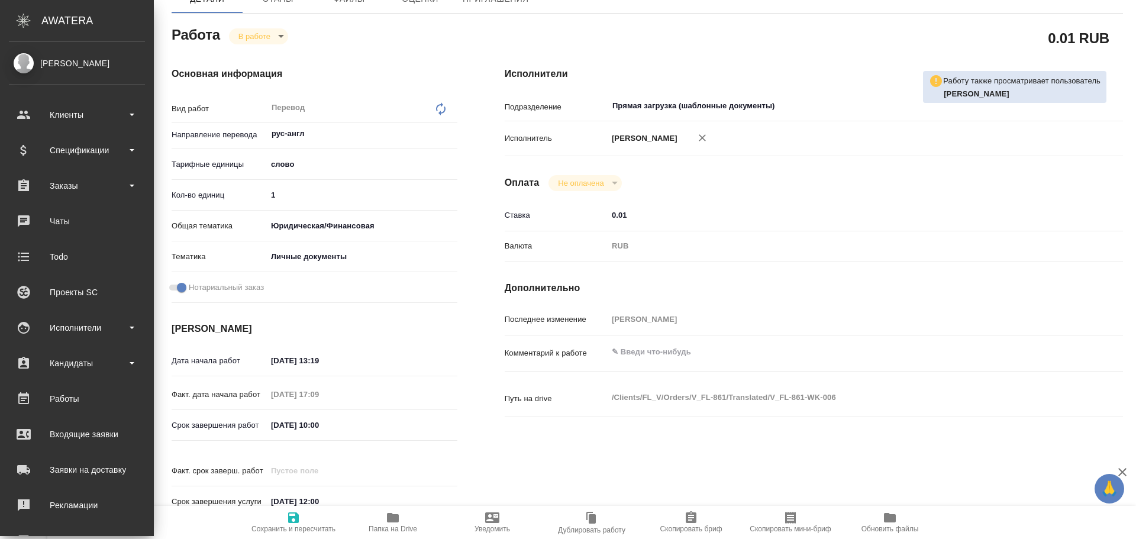
type textarea "x"
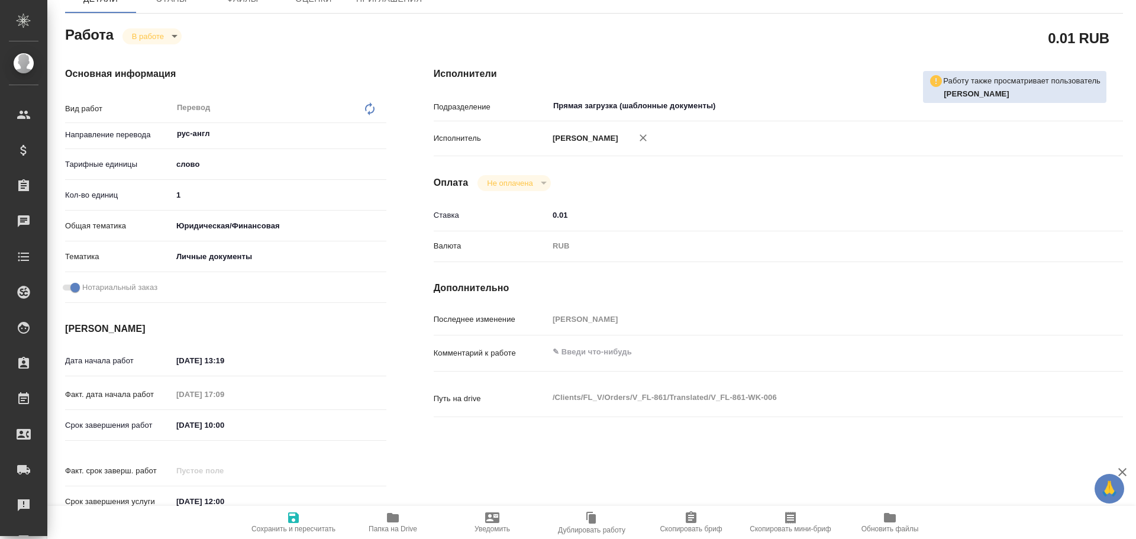
type textarea "x"
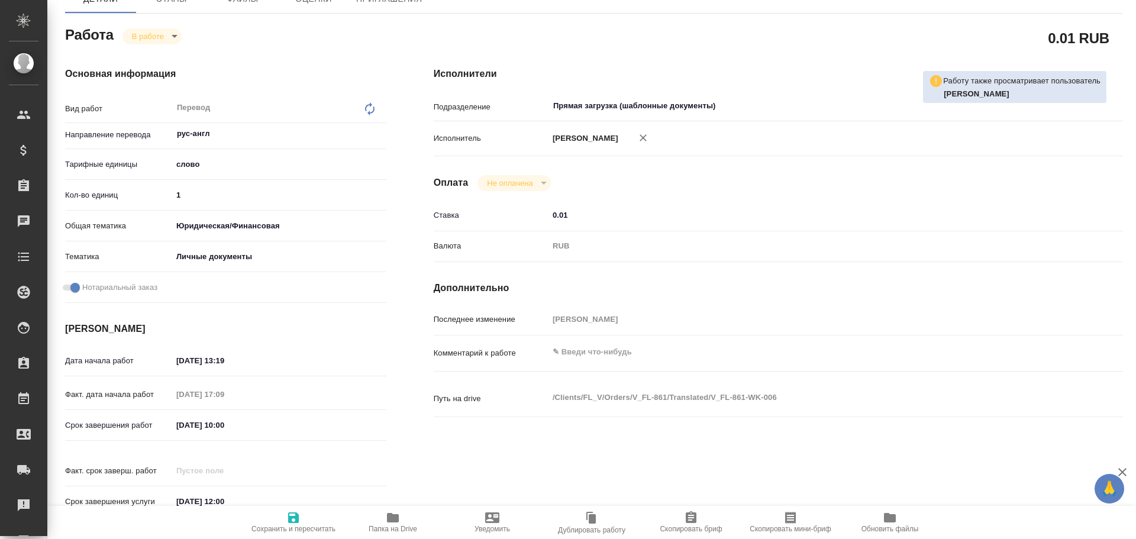
type textarea "x"
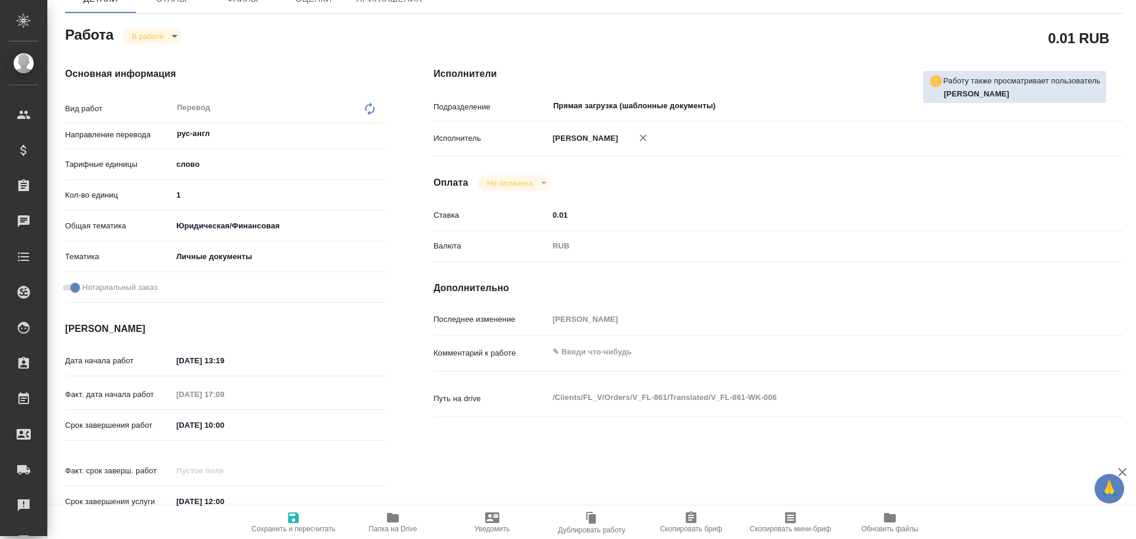
type textarea "x"
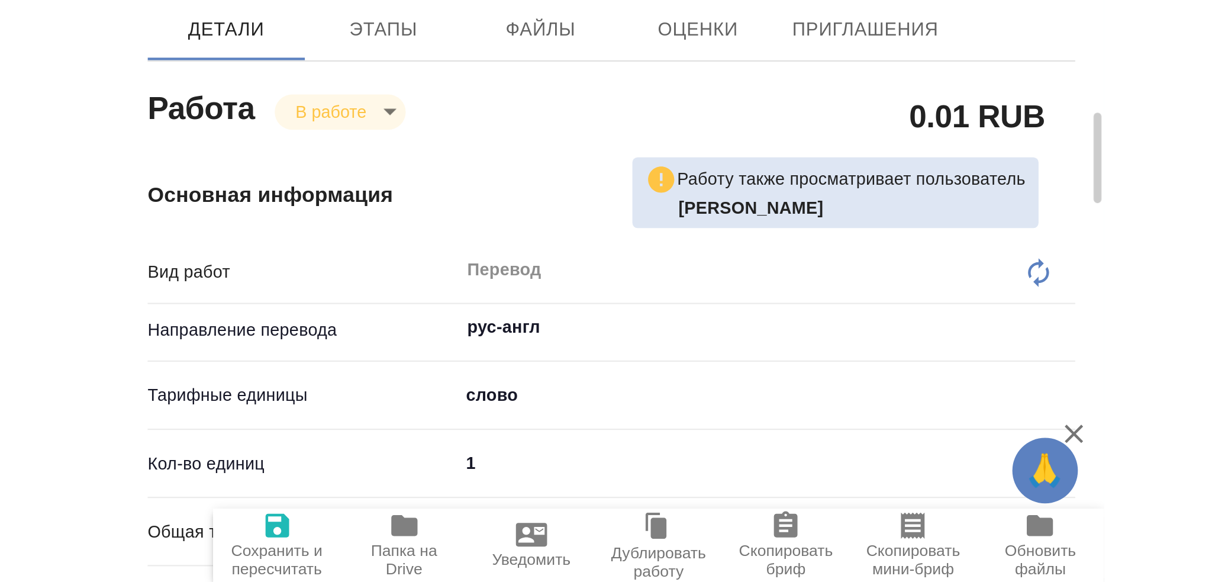
scroll to position [147, 0]
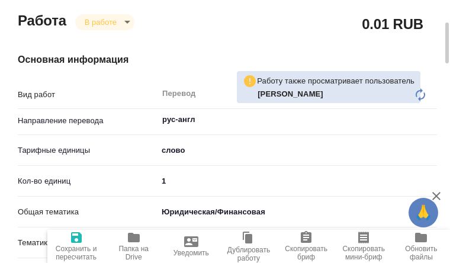
type textarea "x"
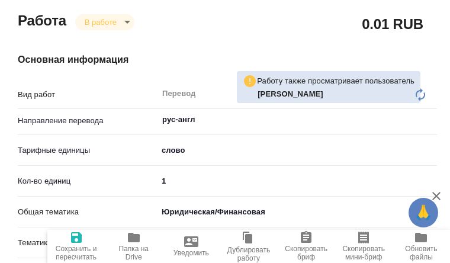
type textarea "x"
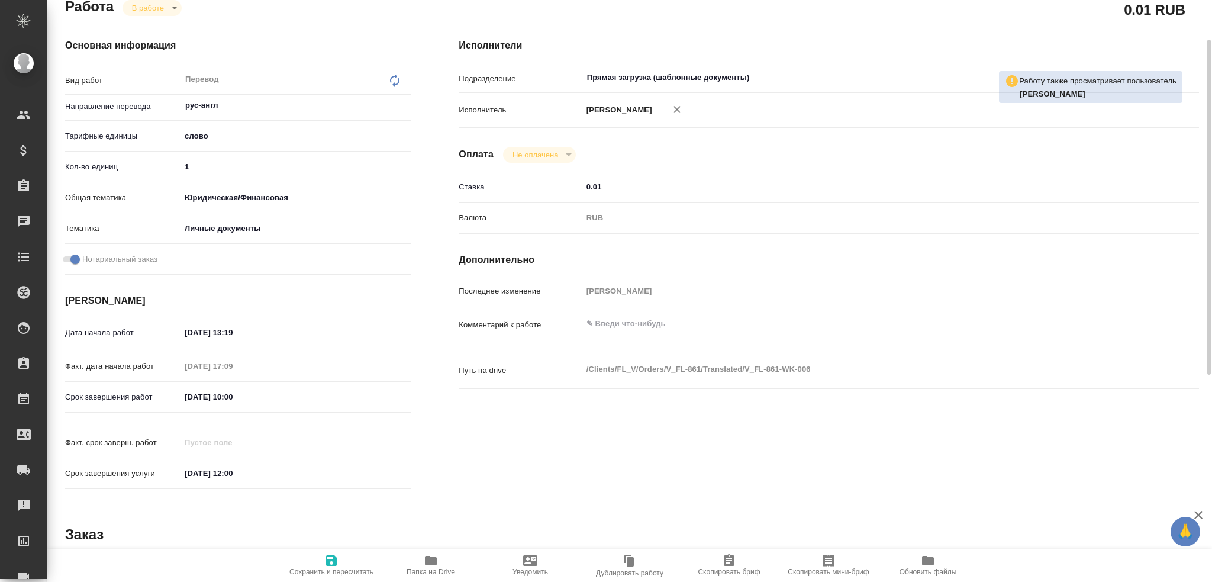
scroll to position [118, 0]
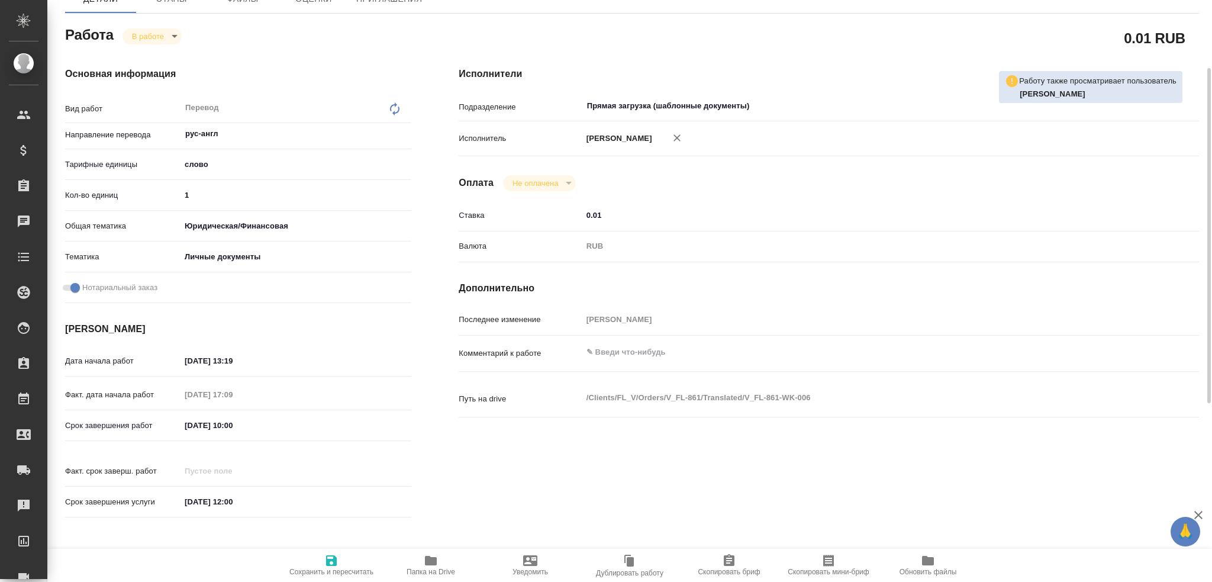
type textarea "x"
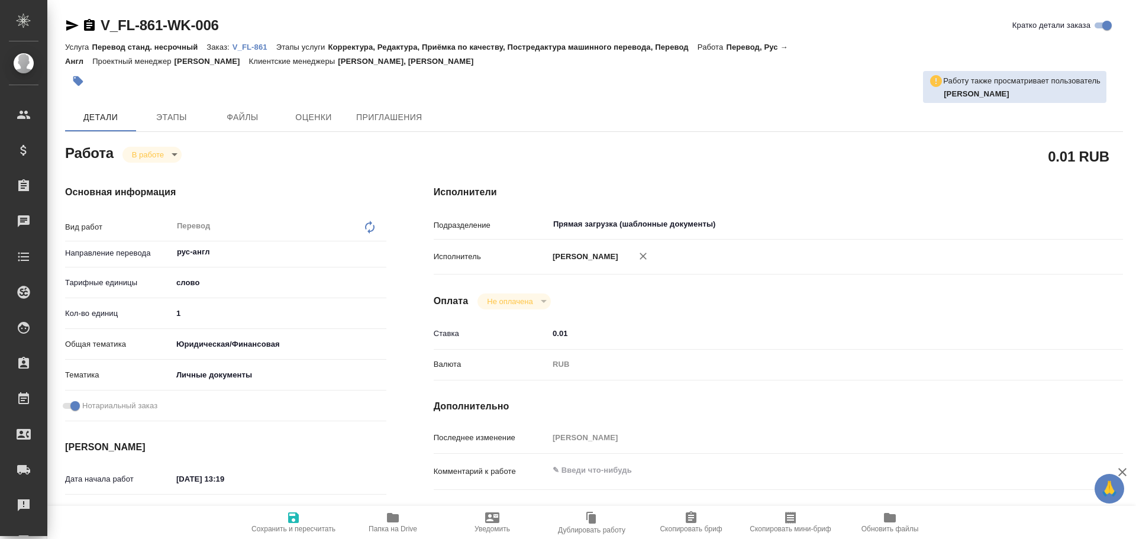
type textarea "x"
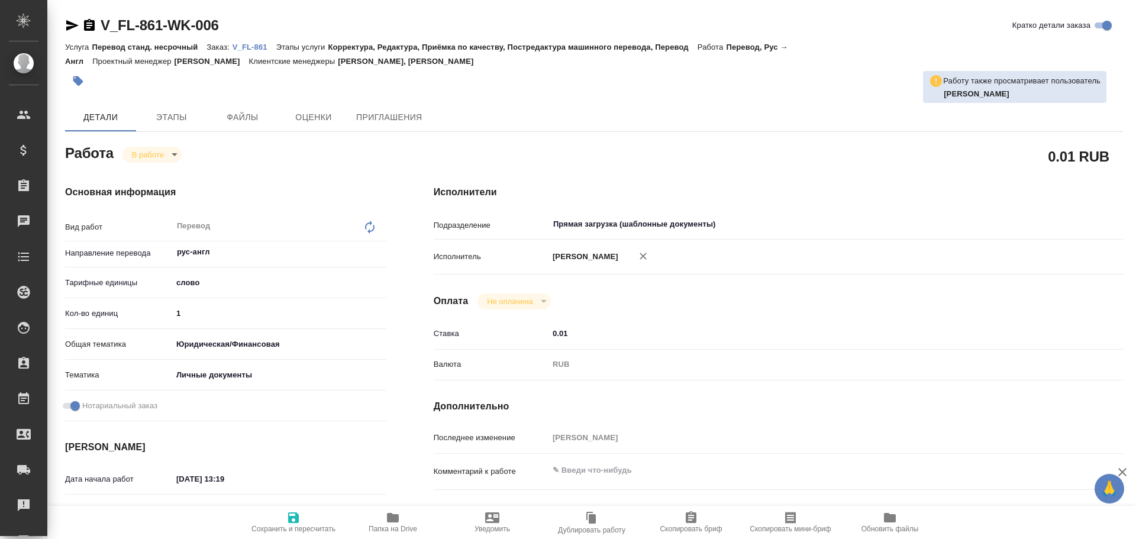
type textarea "x"
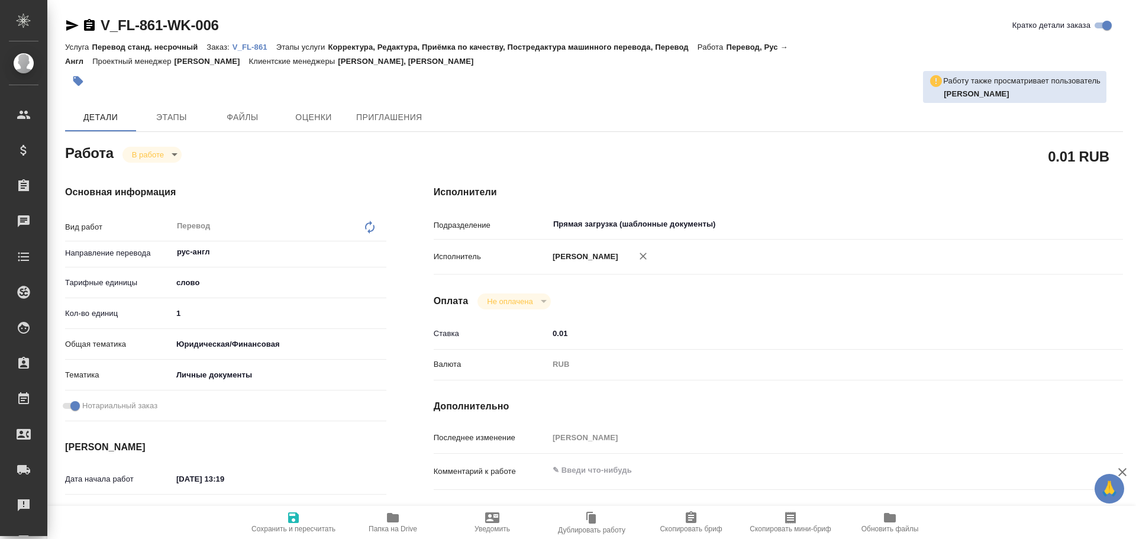
type textarea "x"
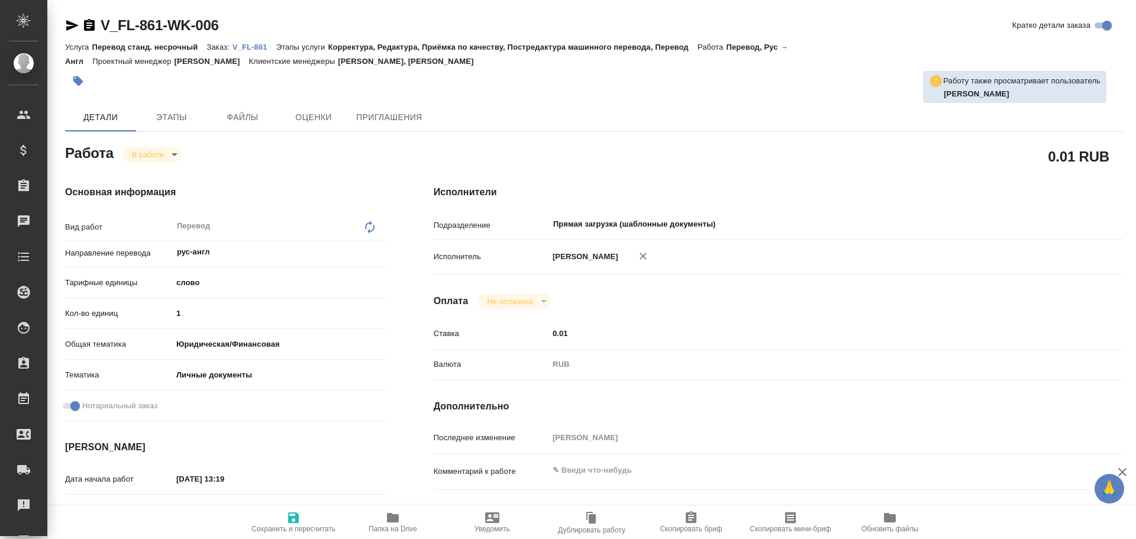
type textarea "x"
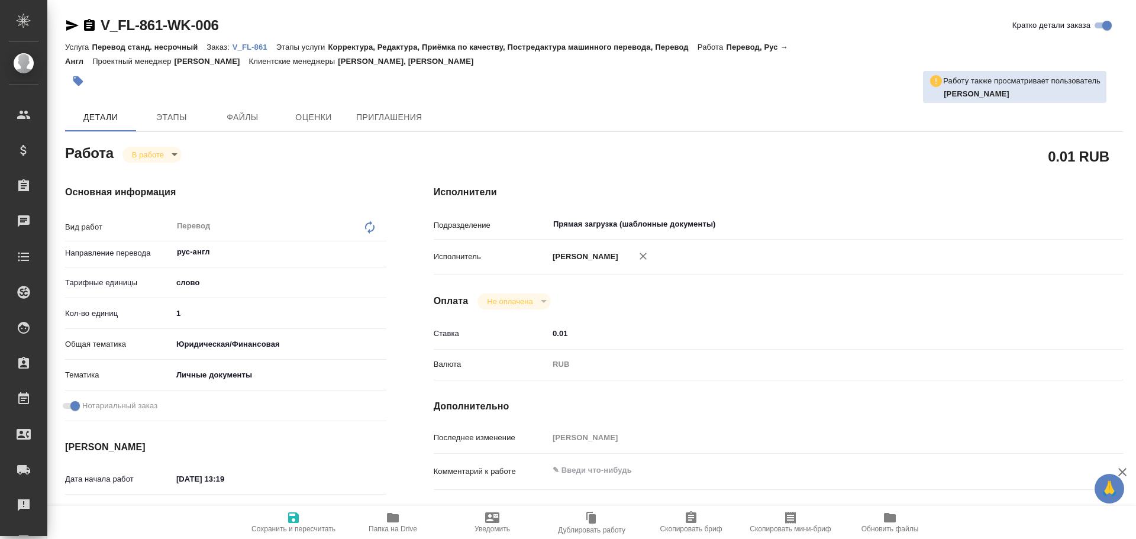
click at [69, 20] on icon "button" at bounding box center [72, 25] width 14 height 14
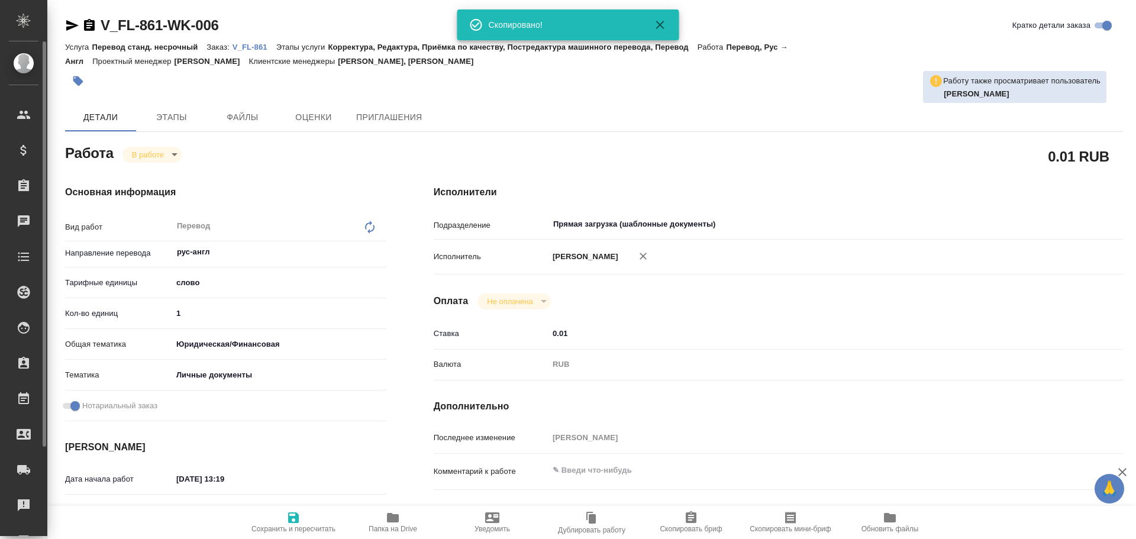
type textarea "x"
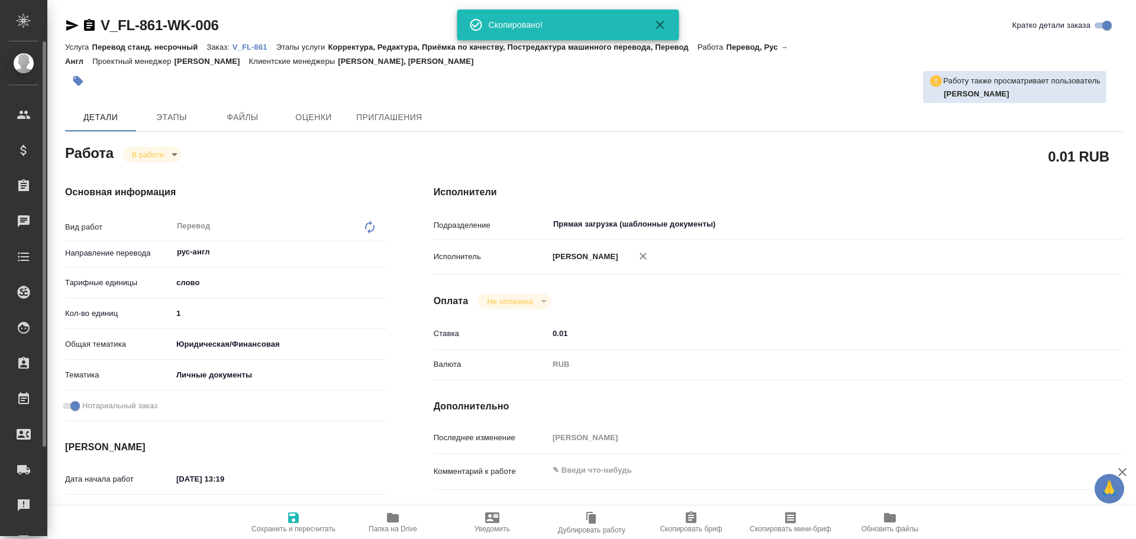
type textarea "x"
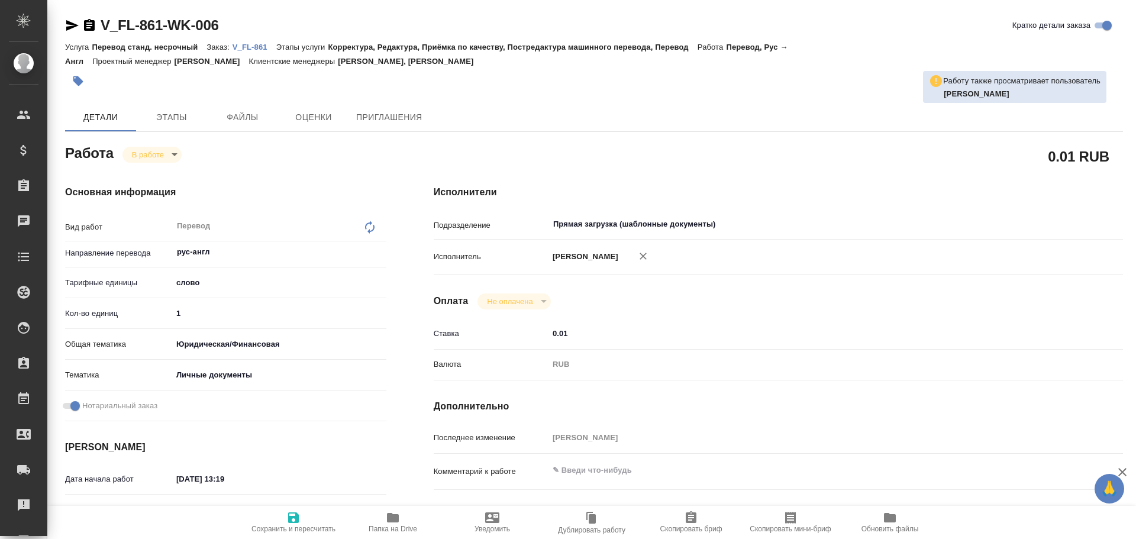
type textarea "x"
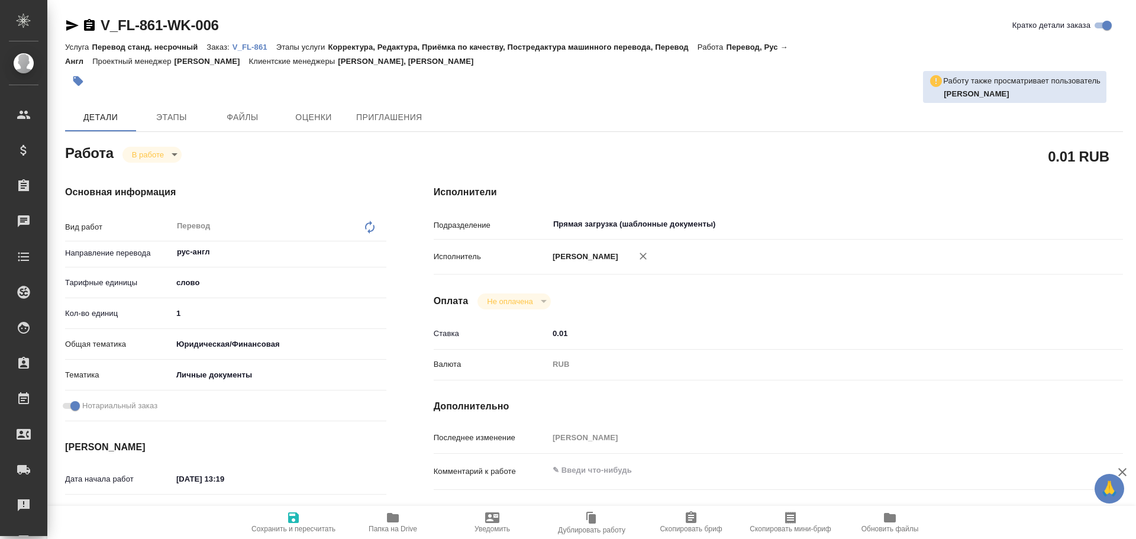
type textarea "x"
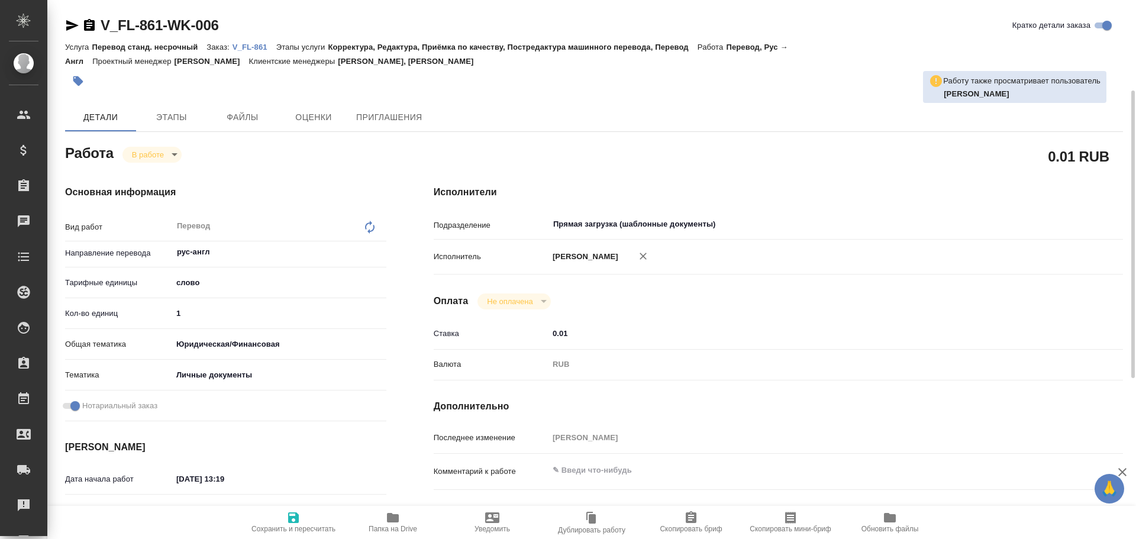
scroll to position [118, 0]
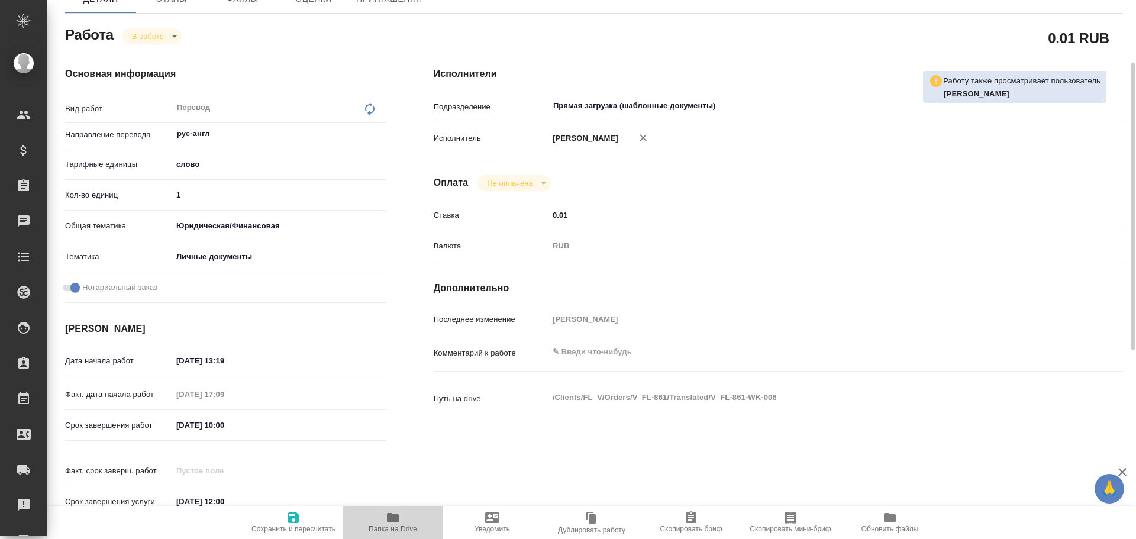
click at [382, 530] on span "Папка на Drive" at bounding box center [393, 529] width 49 height 8
